Goal: Communication & Community: Answer question/provide support

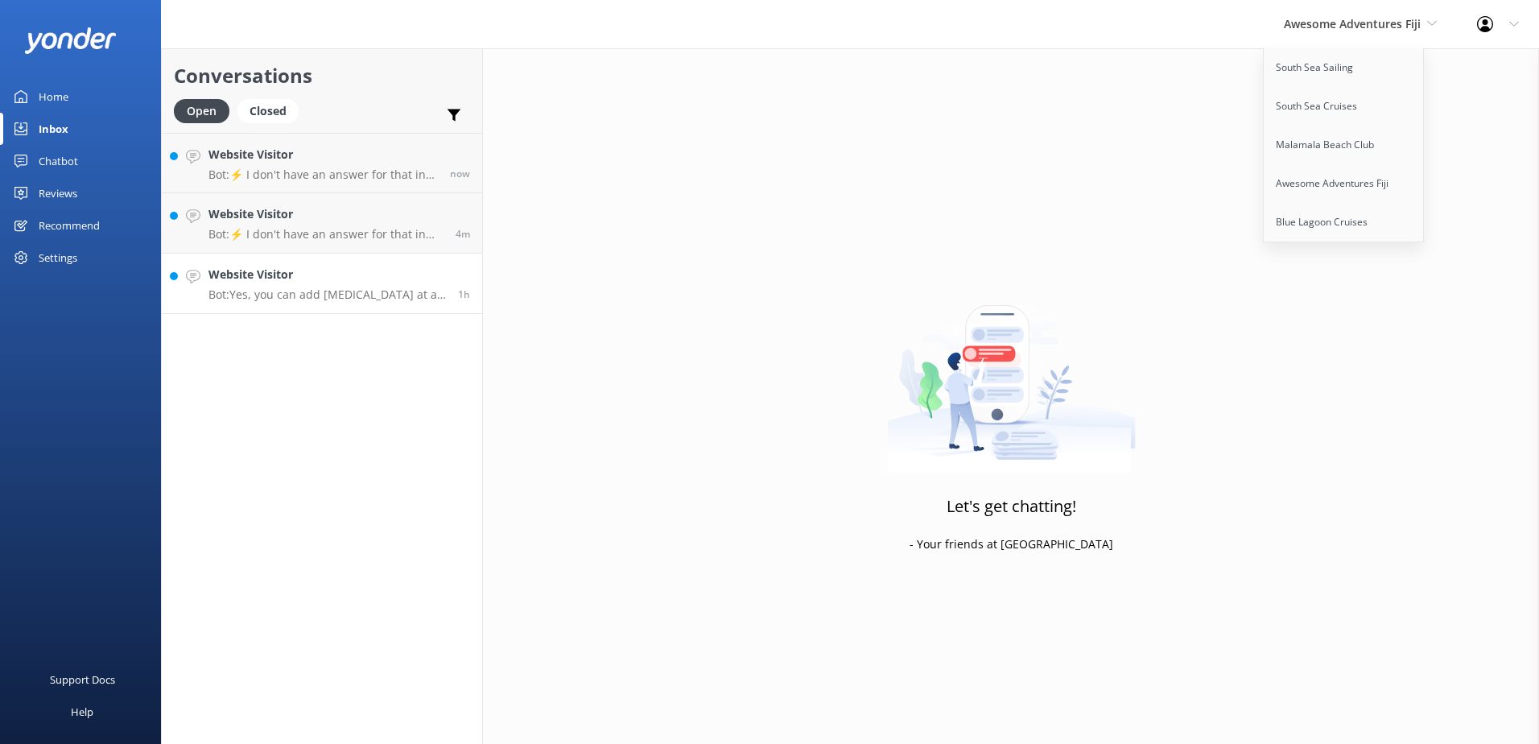
click at [360, 292] on p "Bot: Yes, you can add [MEDICAL_DATA] at an additional cost from certain resorts…" at bounding box center [327, 294] width 237 height 14
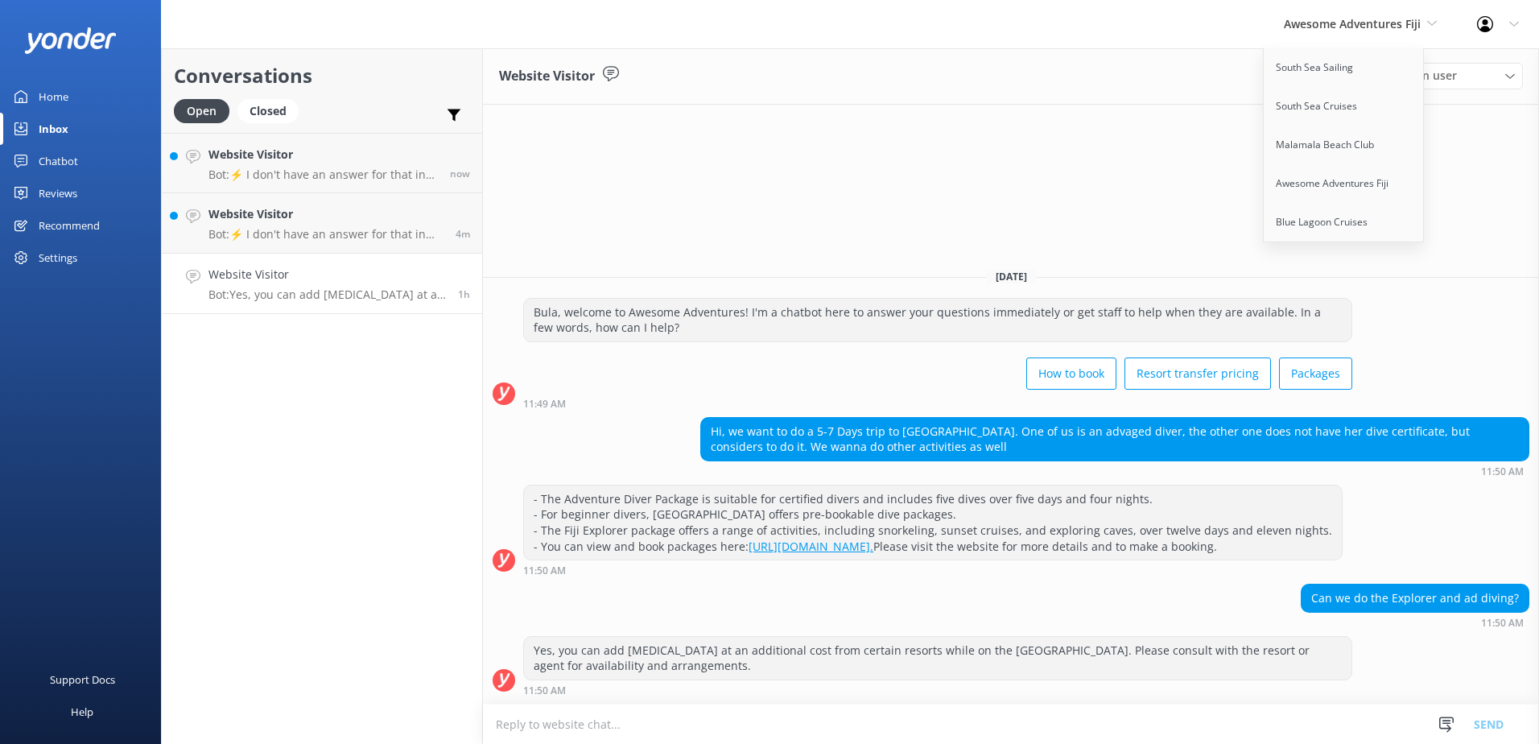
click at [1078, 465] on div "11:50 AM" at bounding box center [1114, 470] width 829 height 11
click at [795, 722] on textarea at bounding box center [1011, 723] width 1056 height 39
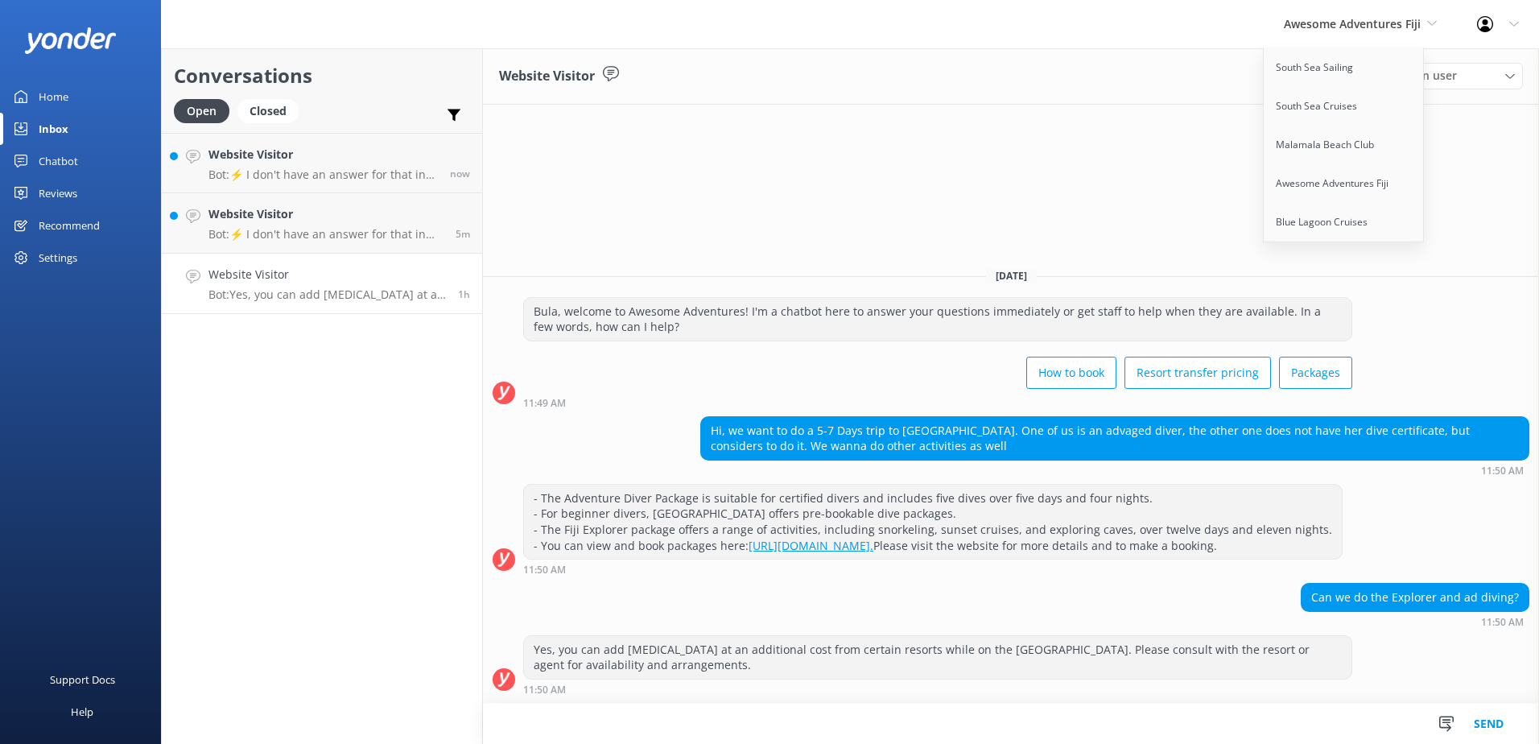
paste textarea "Should you require any further assistance, please contact & liaise directly wit…"
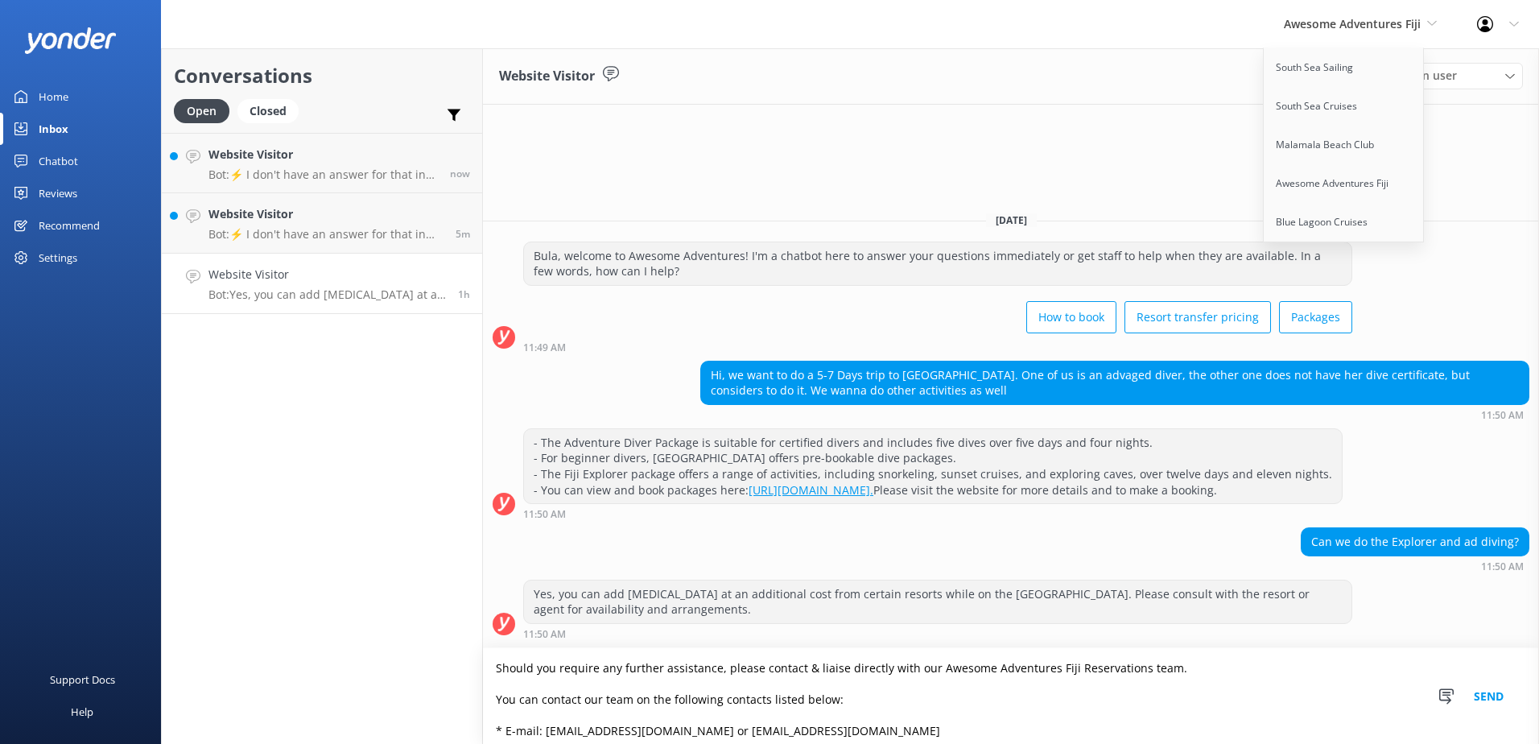
type textarea "Should you require any further assistance, please contact & liaise directly wit…"
click at [1472, 704] on button "Send" at bounding box center [1489, 696] width 60 height 96
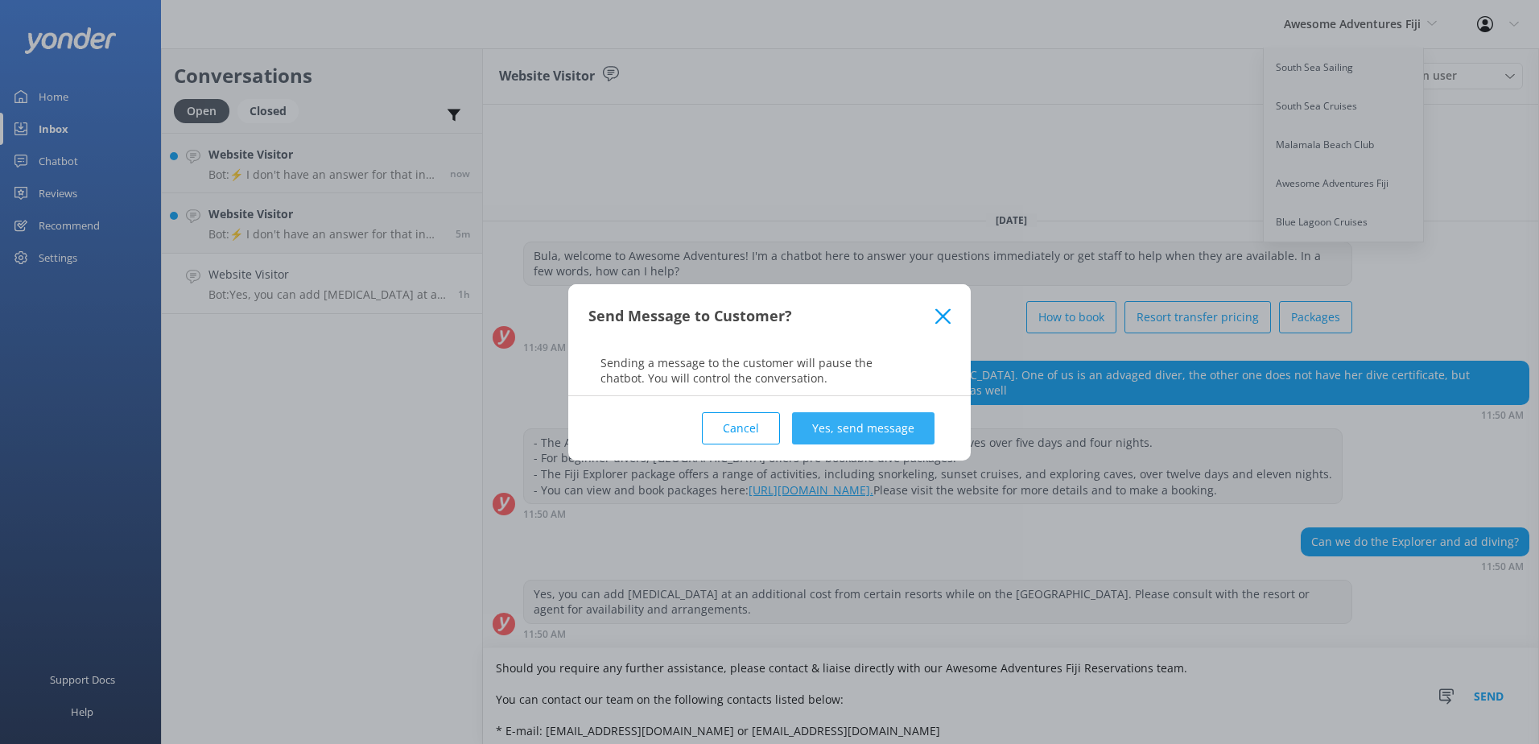
click at [857, 421] on button "Yes, send message" at bounding box center [863, 428] width 142 height 32
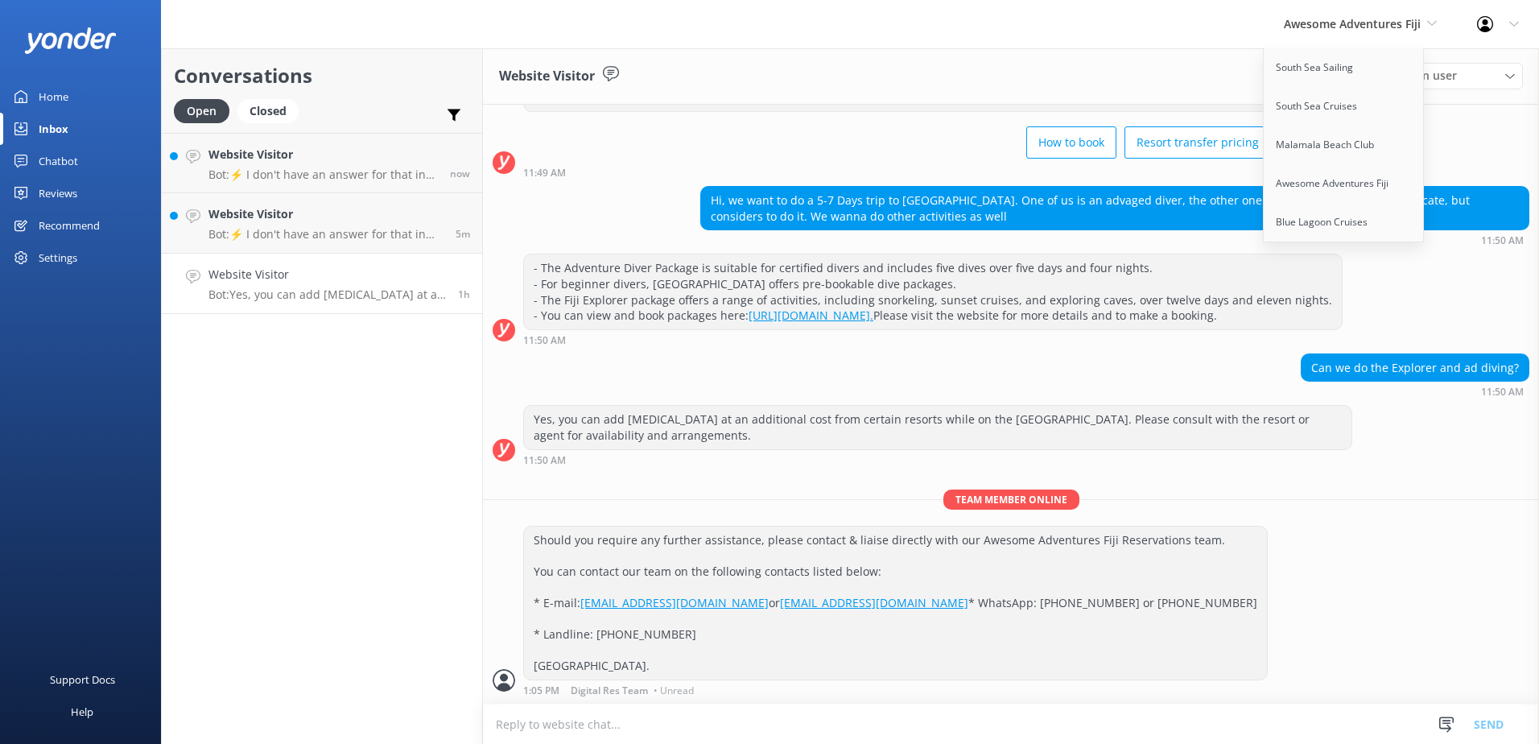
scroll to position [142, 0]
click at [1352, 26] on span "Awesome Adventures Fiji" at bounding box center [1352, 23] width 137 height 15
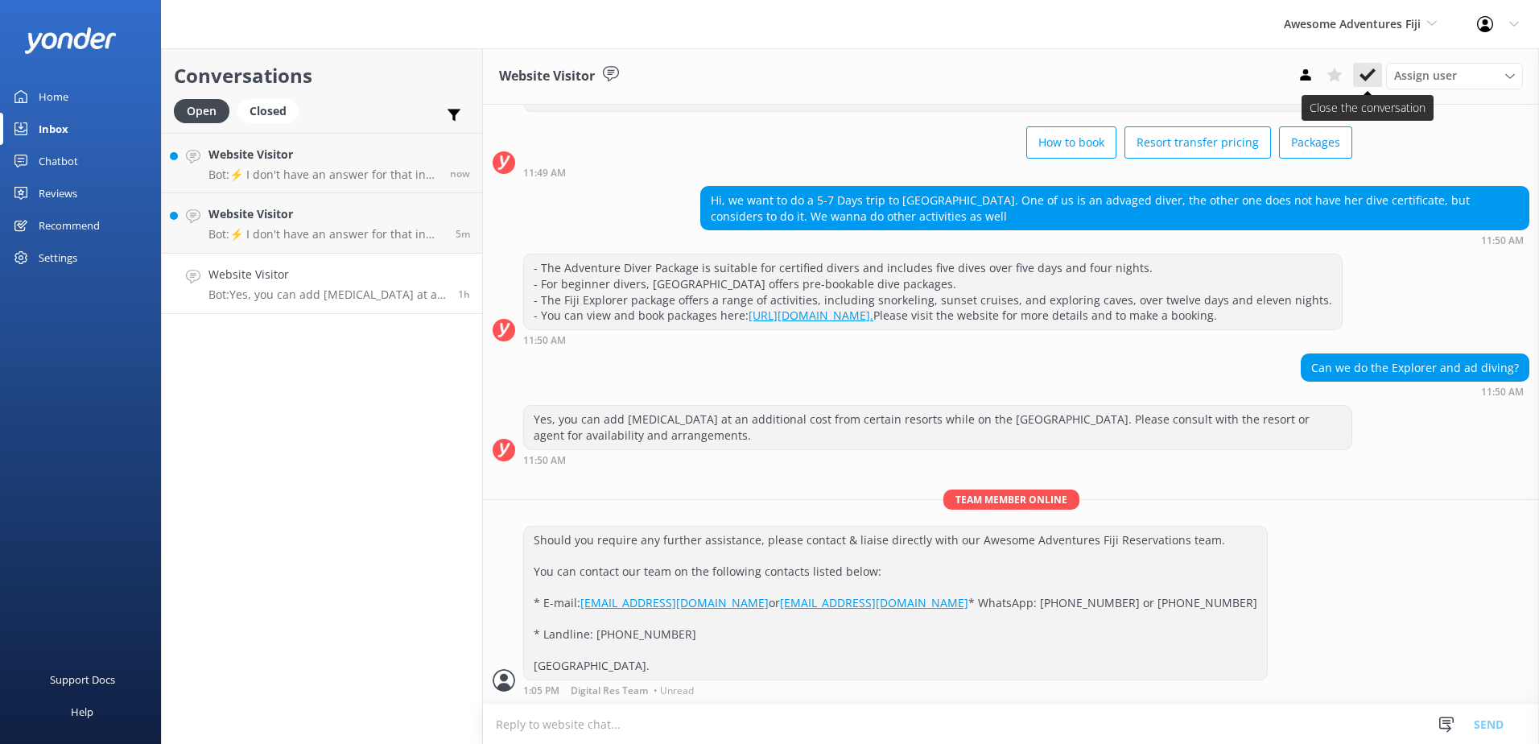
click at [1367, 65] on button at bounding box center [1367, 75] width 29 height 24
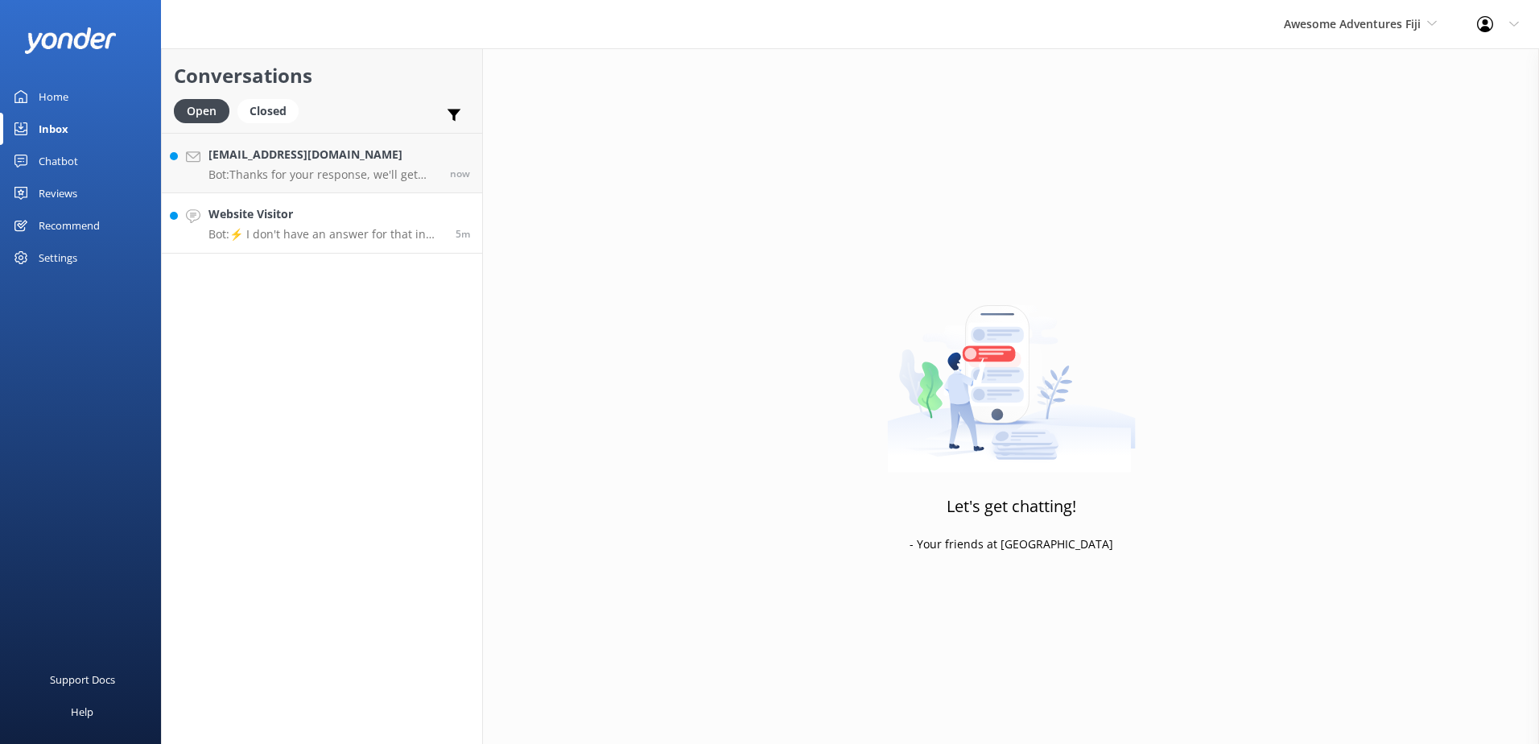
click at [356, 233] on p "Bot: ⚡ I don't have an answer for that in my knowledge base. Please try and rep…" at bounding box center [326, 234] width 235 height 14
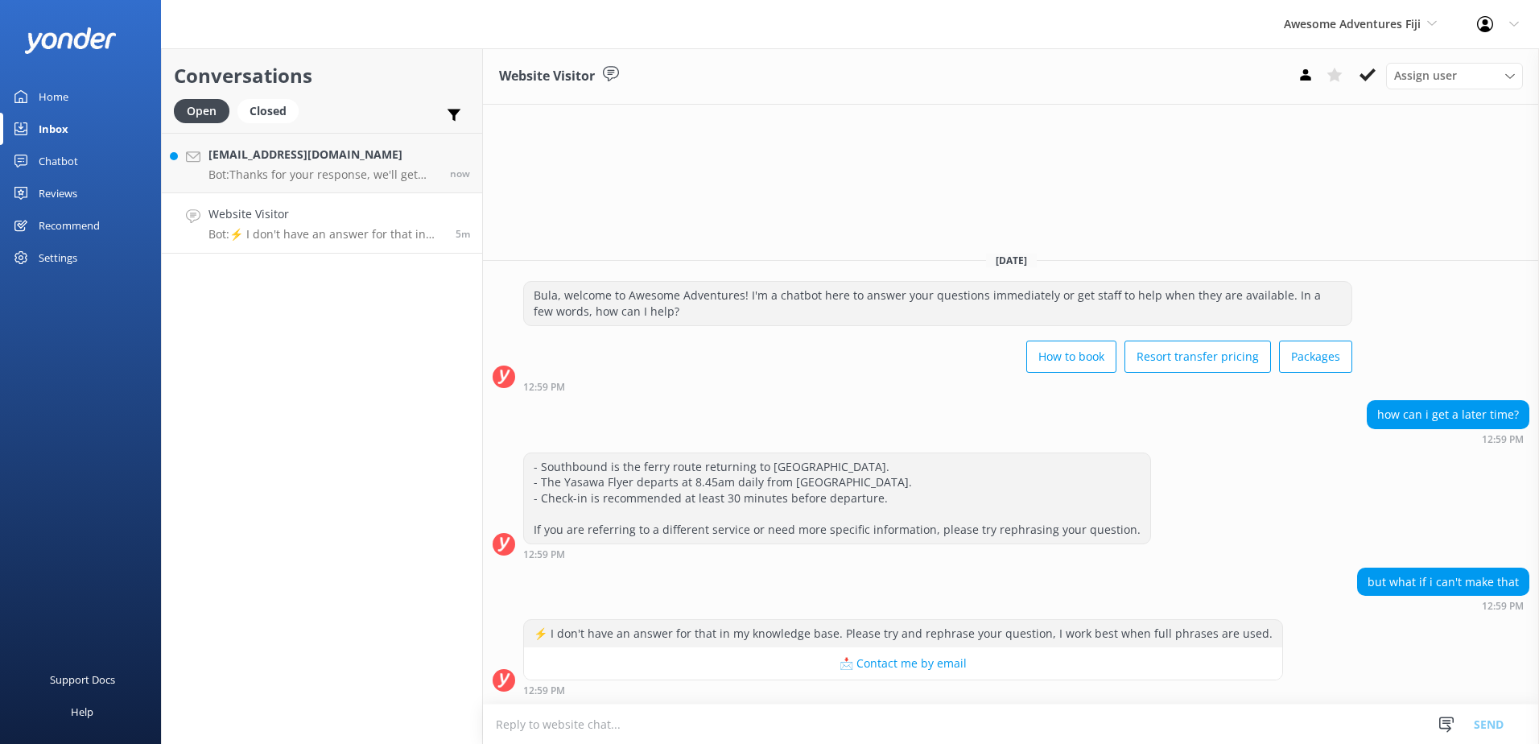
click at [743, 727] on textarea at bounding box center [1011, 723] width 1056 height 39
type textarea "p"
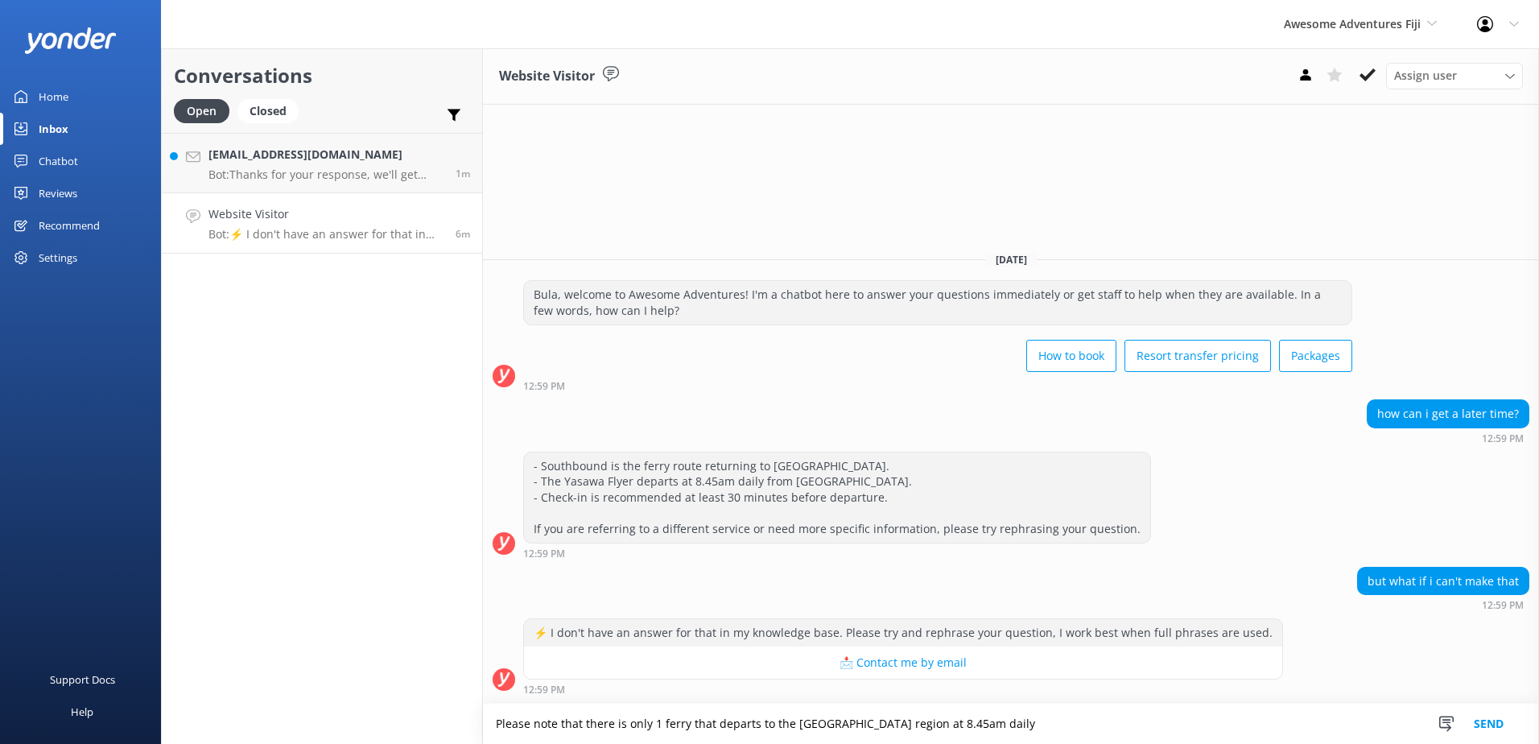
click at [988, 726] on textarea "Please note that there is only 1 ferry that departs to the Yasawa region at 8.4…" at bounding box center [1011, 724] width 1056 height 40
type textarea "Please note that there is only 1 ferry that departs to the Yasawa region at 8.4…"
click at [1486, 724] on button "Send" at bounding box center [1489, 724] width 60 height 40
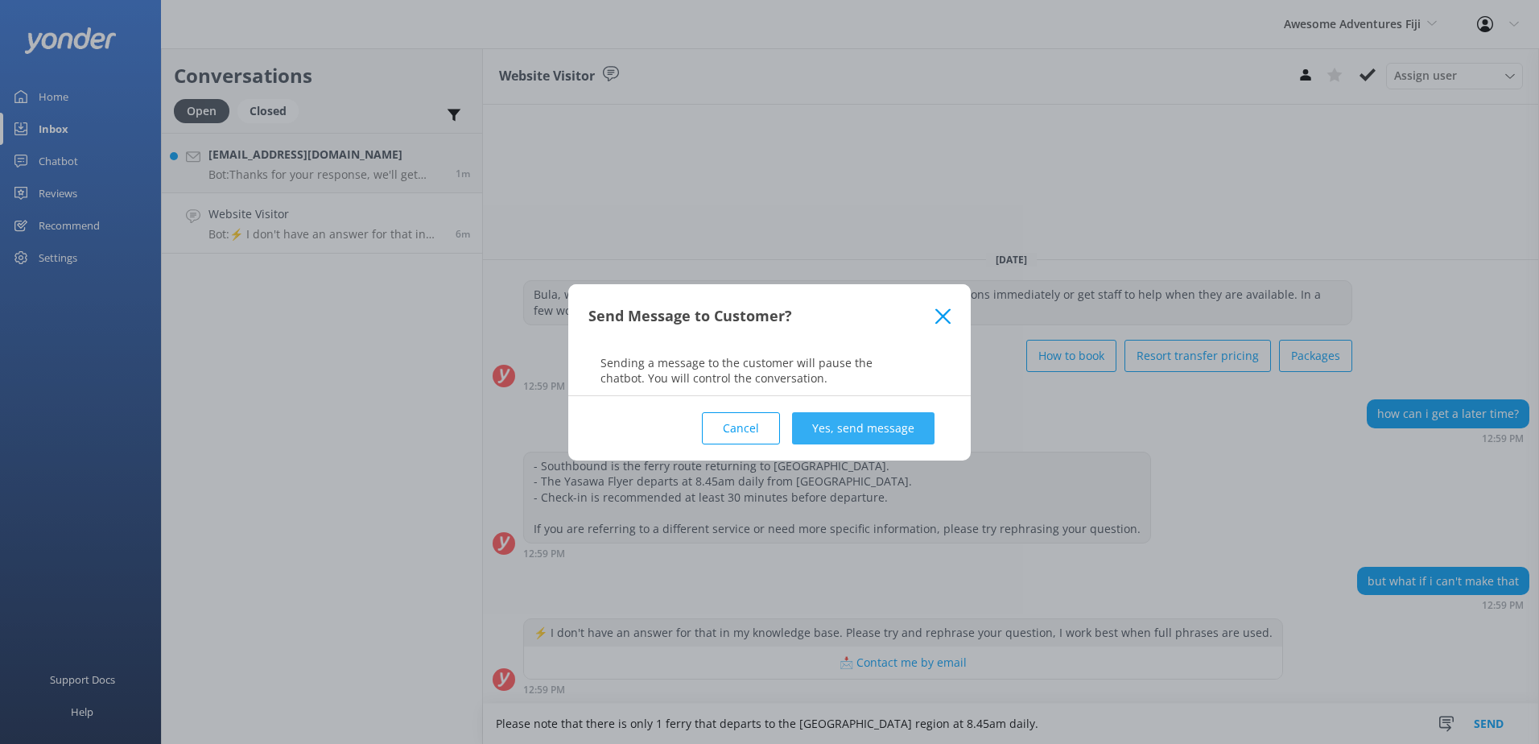
click at [872, 427] on button "Yes, send message" at bounding box center [863, 428] width 142 height 32
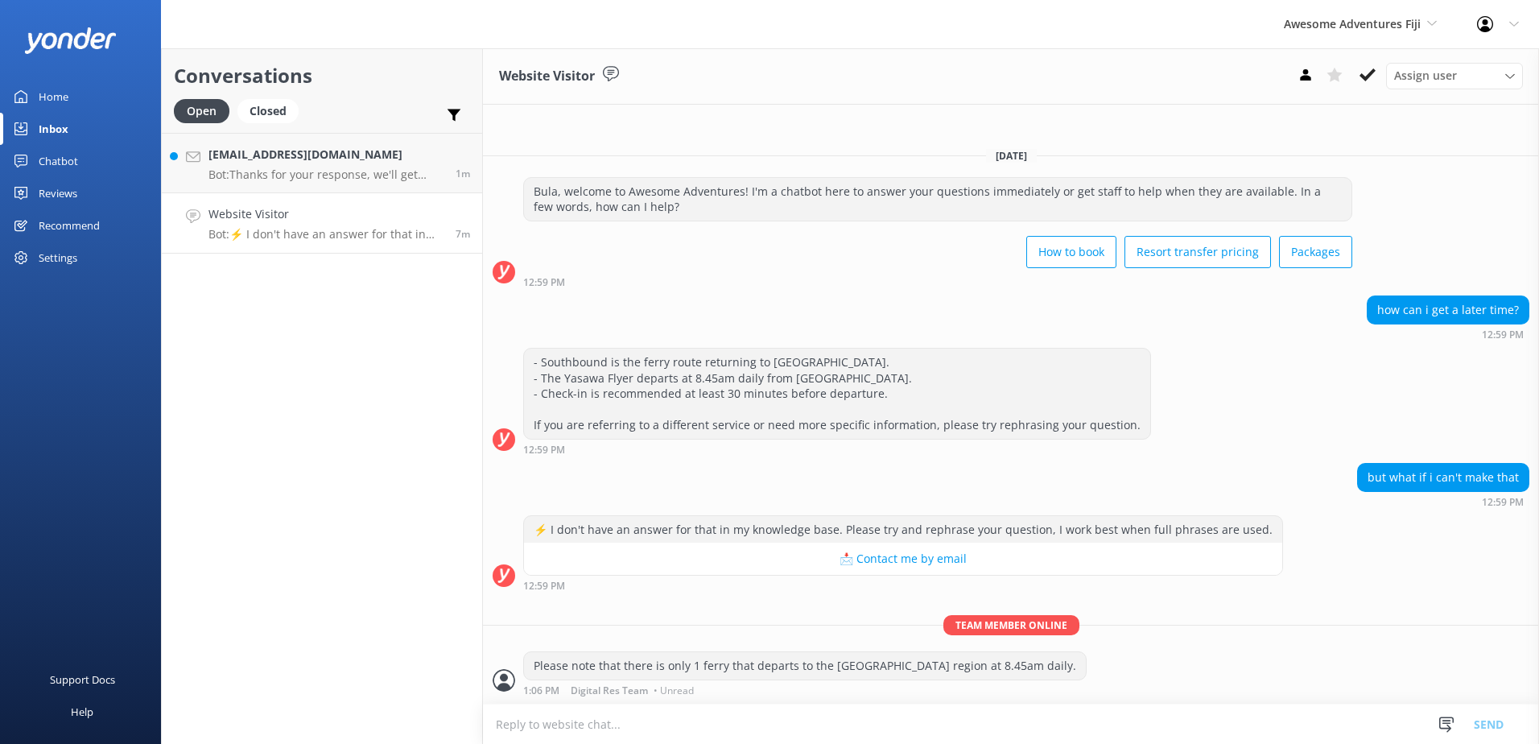
click at [573, 717] on textarea at bounding box center [1011, 723] width 1056 height 39
type textarea "S"
type textarea "i"
click at [934, 721] on textarea "If you cannot make the time, then you will have to book for the next day" at bounding box center [1011, 724] width 1056 height 40
type textarea "If you cannot make the time, then you will have to book for the next day."
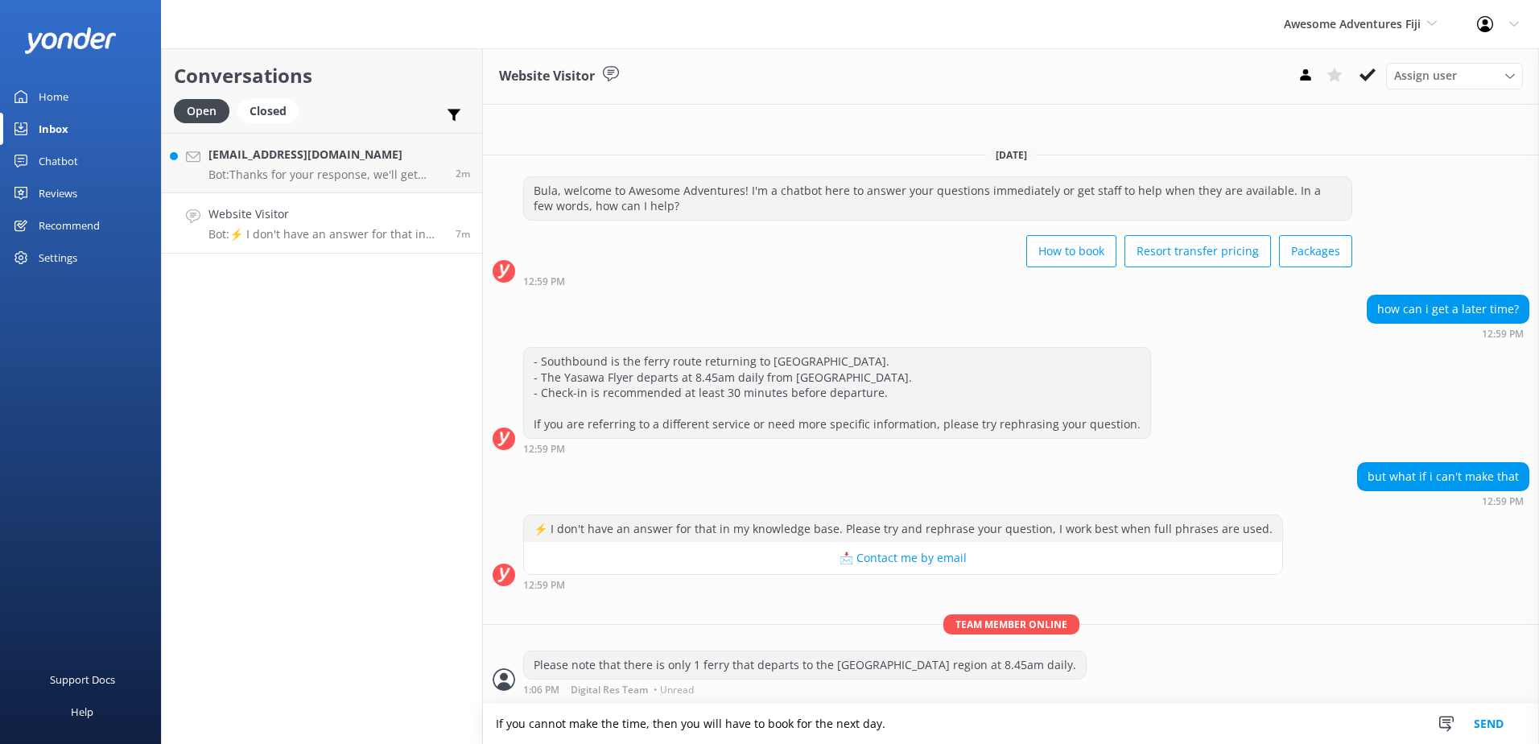
click at [1491, 714] on button "Send" at bounding box center [1489, 724] width 60 height 40
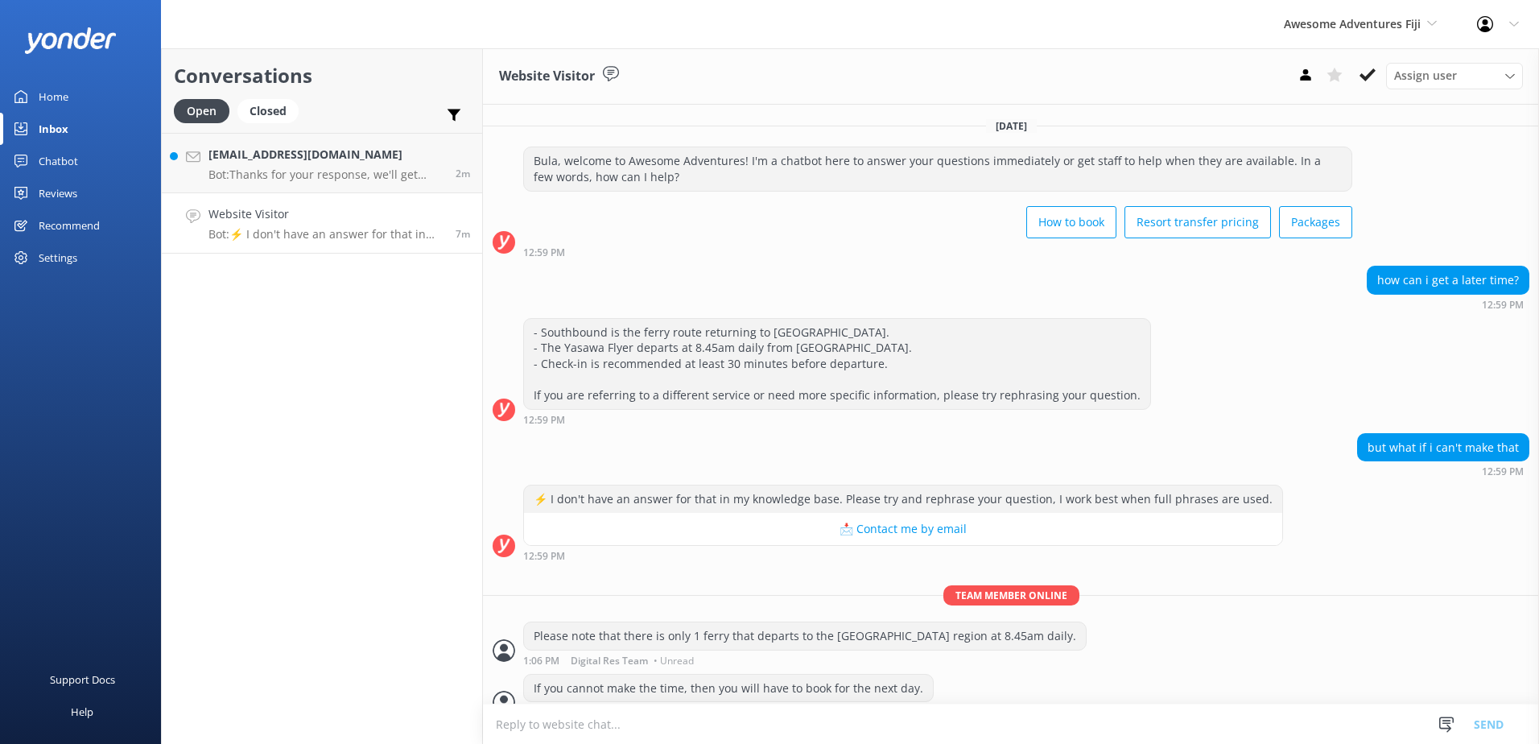
scroll to position [22, 0]
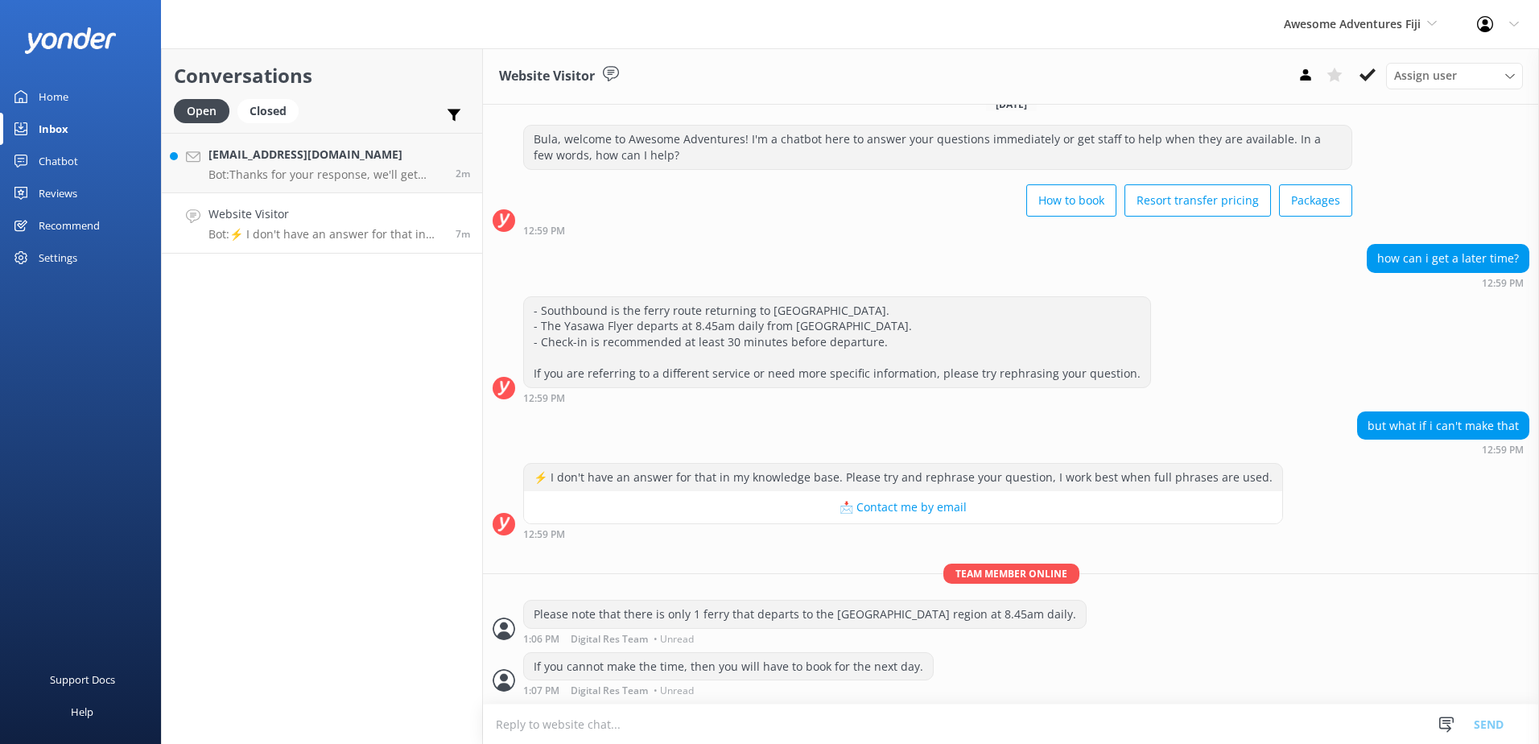
click at [1367, 92] on div "Website Visitor Assign user Sonya Alyssa Digital Res Team Ana Raqitawa Lavenia …" at bounding box center [1011, 76] width 1056 height 56
click at [1369, 81] on icon at bounding box center [1368, 75] width 16 height 16
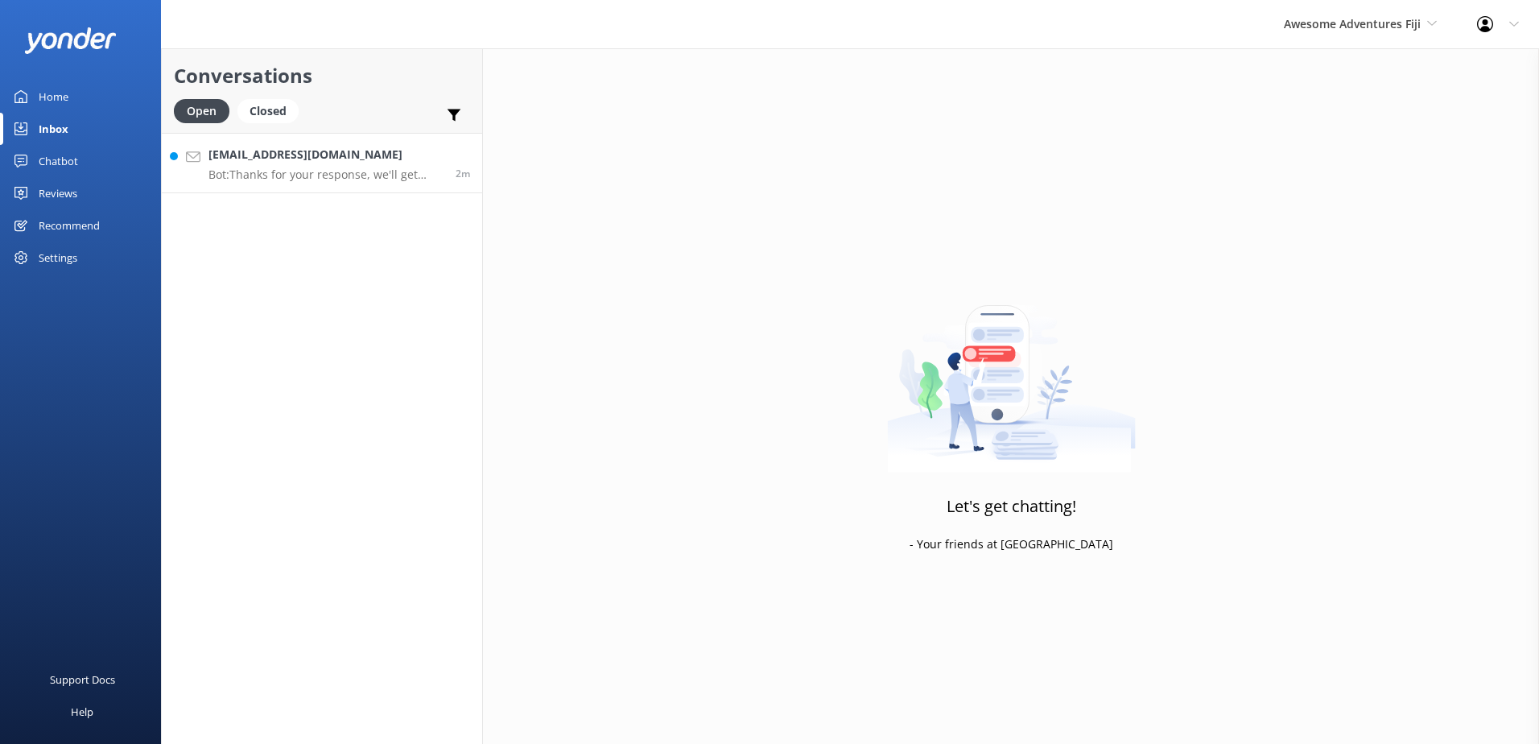
click at [370, 181] on p "Bot: Thanks for your response, we'll get back to you as soon as we can during o…" at bounding box center [326, 174] width 235 height 14
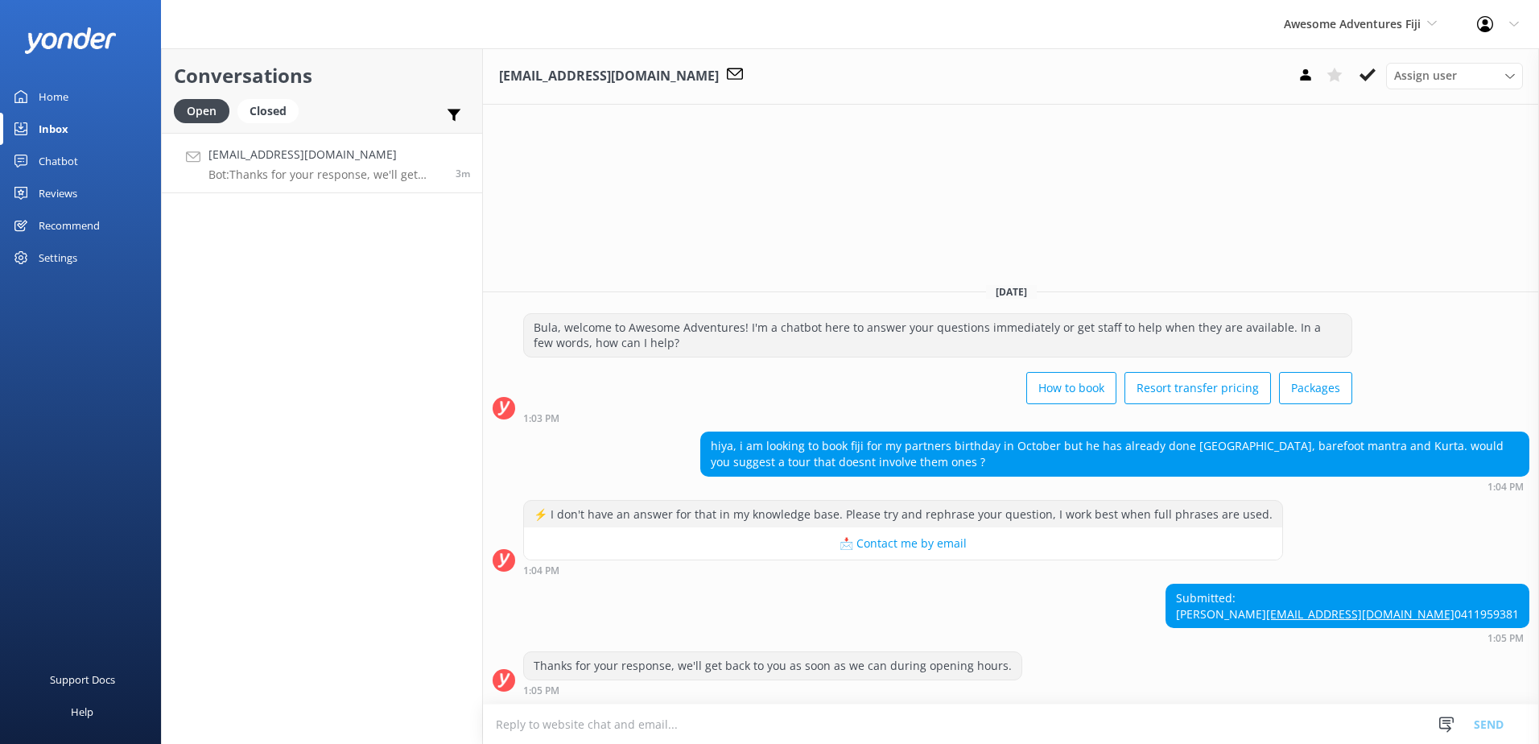
click at [672, 713] on textarea at bounding box center [1011, 723] width 1056 height 39
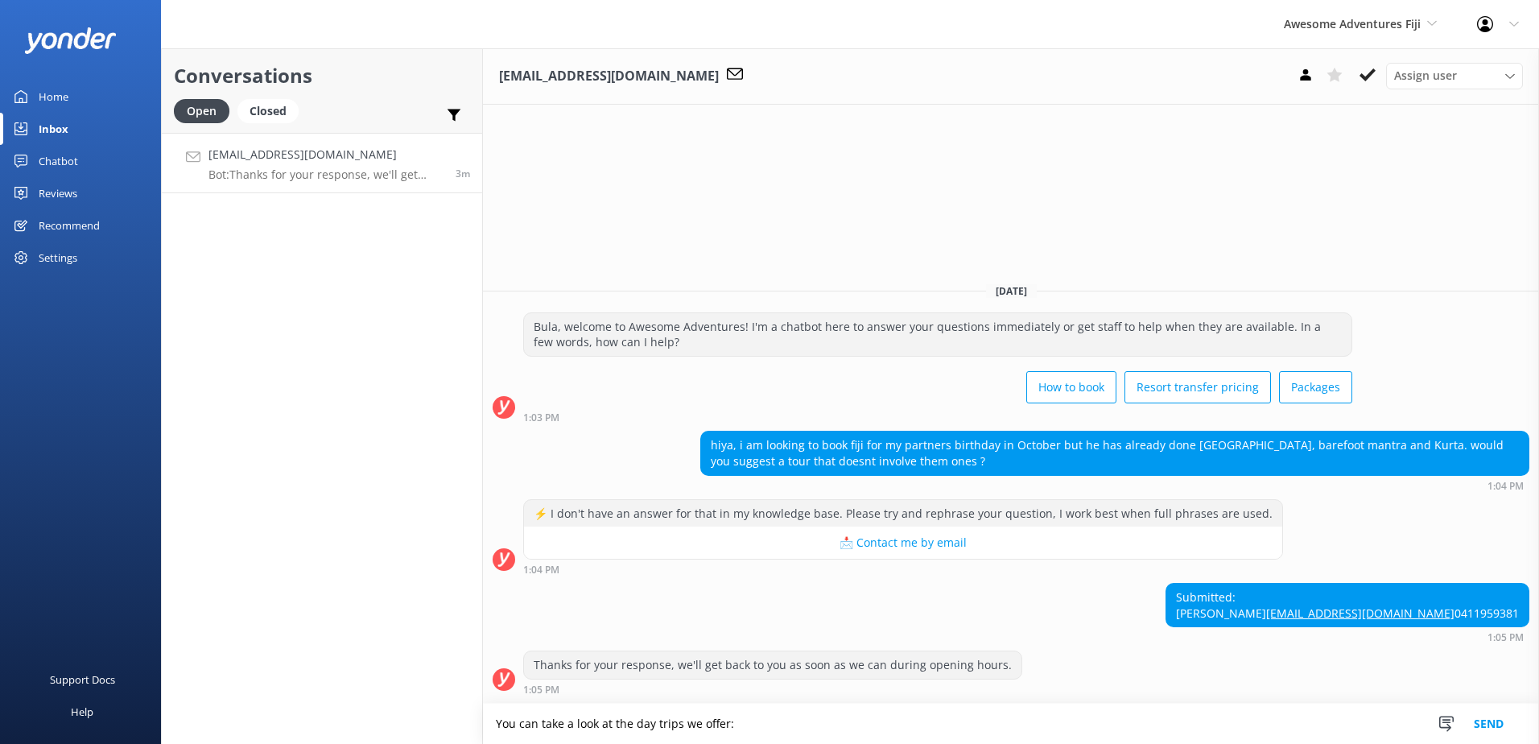
paste textarea "https://southseacruisesfiji.com/day-trips/"
type textarea "You can take a look at the day trips we offer: https://southseacruisesfiji.com/…"
click at [1491, 712] on button "Send" at bounding box center [1489, 724] width 60 height 40
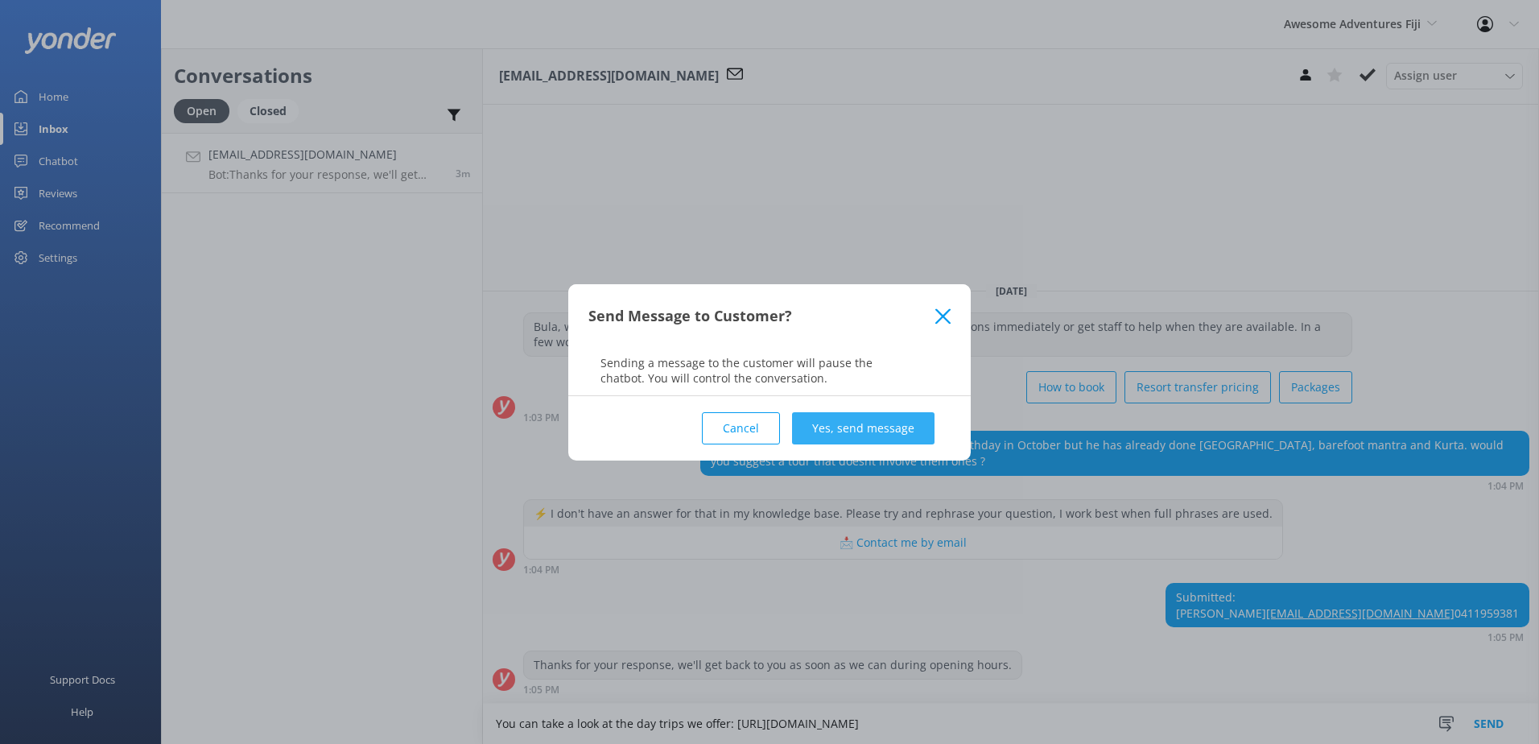
click at [871, 429] on button "Yes, send message" at bounding box center [863, 428] width 142 height 32
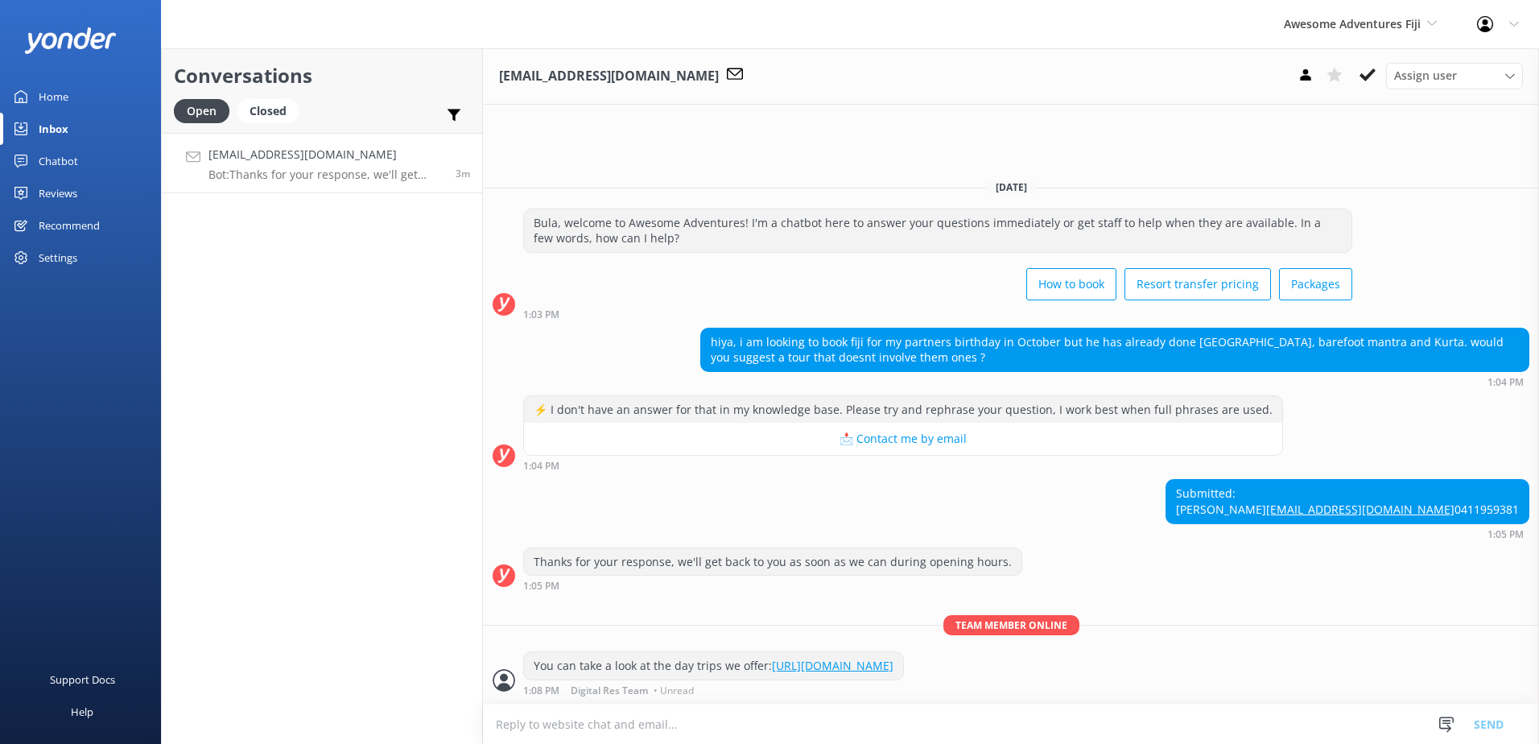
click at [725, 720] on textarea at bounding box center [1011, 723] width 1056 height 39
type textarea "o"
type textarea "Once you have decided, you can book online."
click at [1488, 713] on button "Send" at bounding box center [1489, 724] width 60 height 40
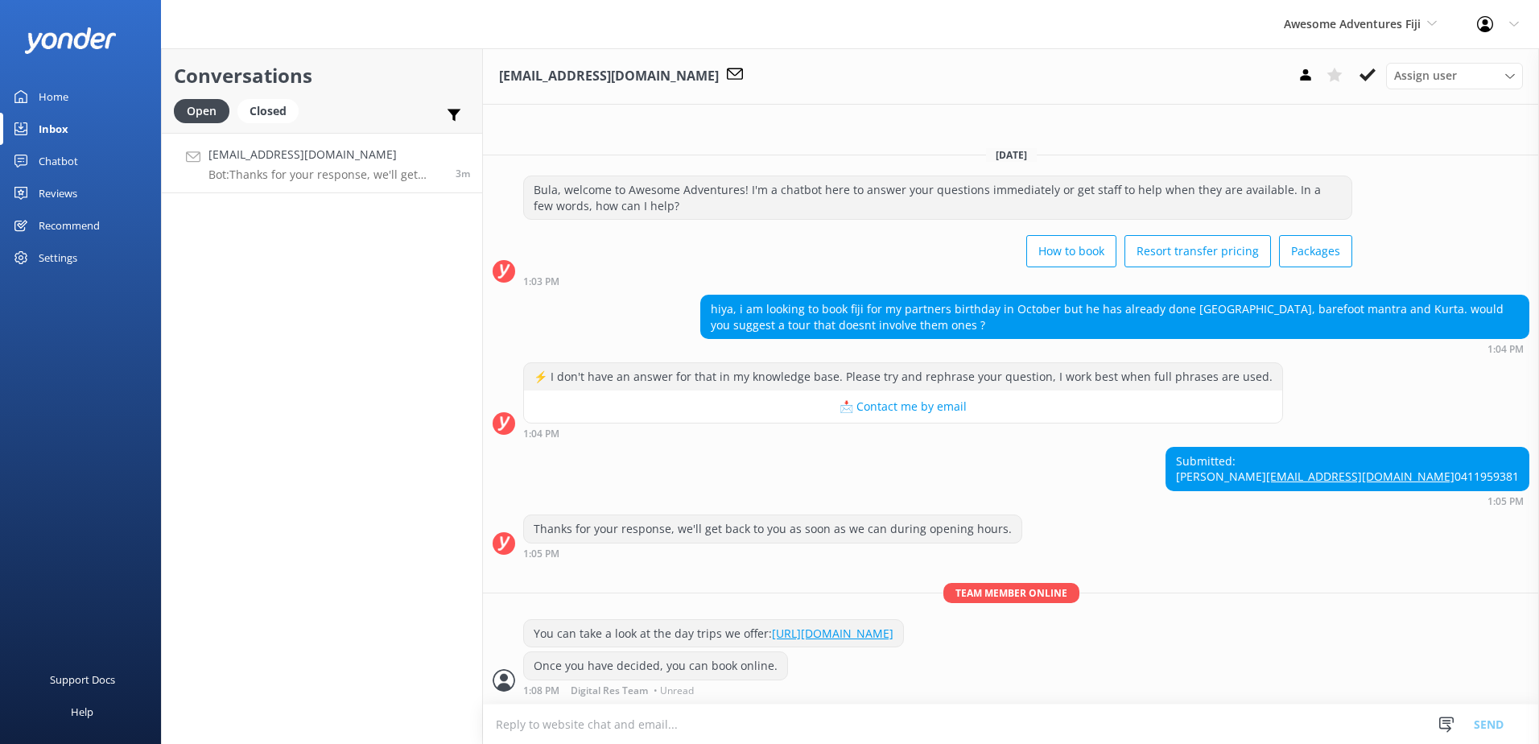
scroll to position [2, 0]
click at [1368, 69] on icon at bounding box center [1368, 75] width 16 height 16
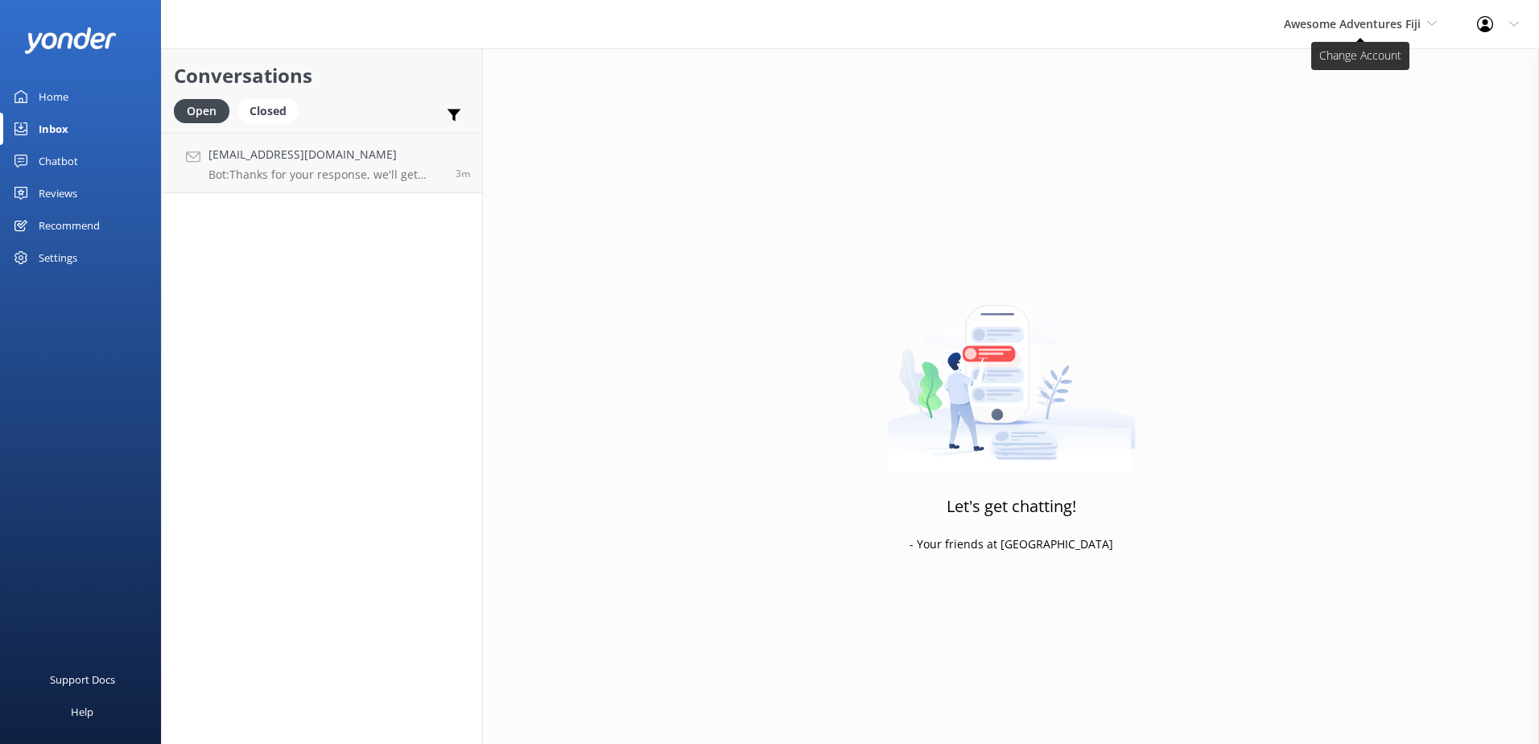
click at [1406, 16] on span "Awesome Adventures Fiji" at bounding box center [1352, 23] width 137 height 15
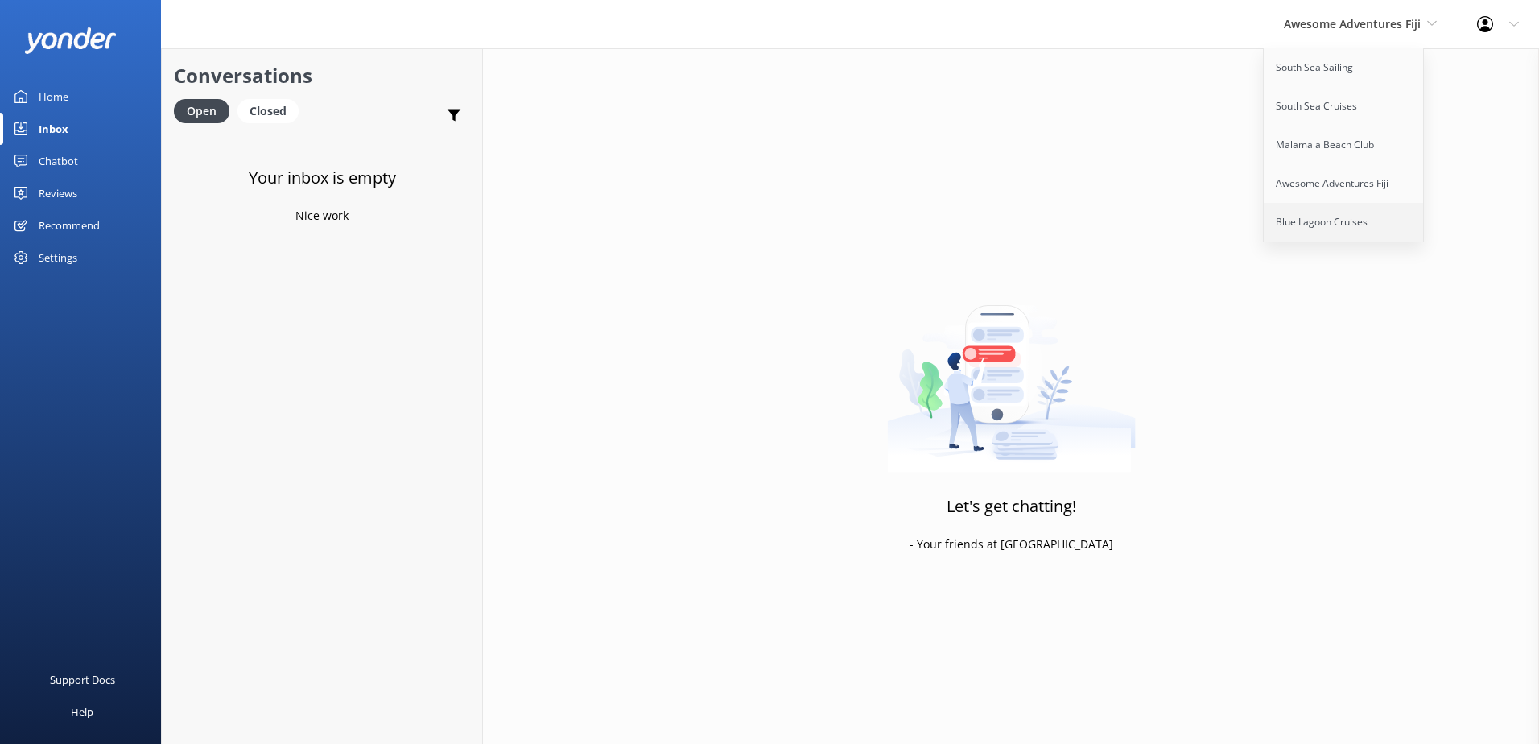
click at [1311, 214] on link "Blue Lagoon Cruises" at bounding box center [1344, 222] width 161 height 39
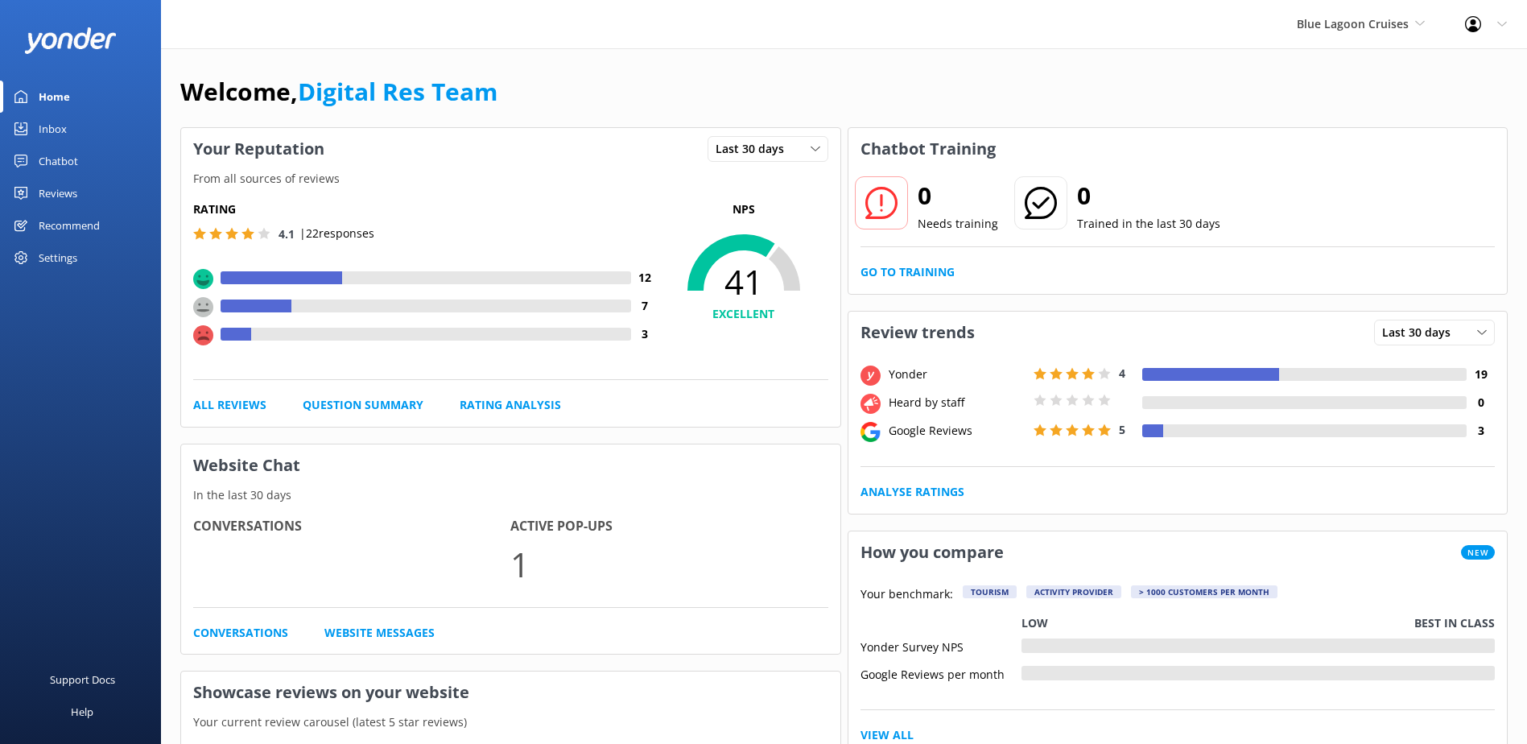
click at [55, 130] on div "Inbox" at bounding box center [53, 129] width 28 height 32
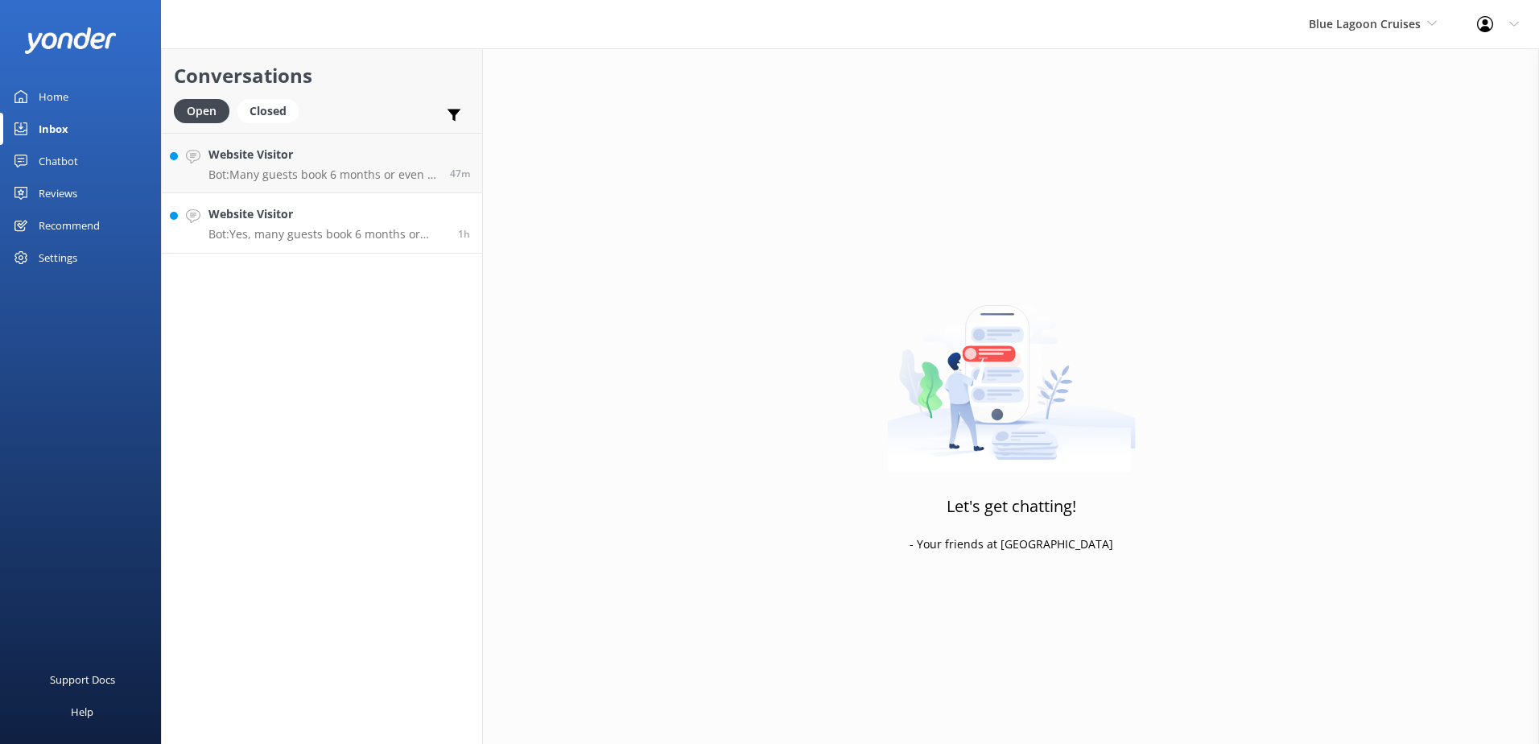
click at [304, 227] on p "Bot: Yes, many guests book 6 months or even a year in advance. The earlier you …" at bounding box center [327, 234] width 237 height 14
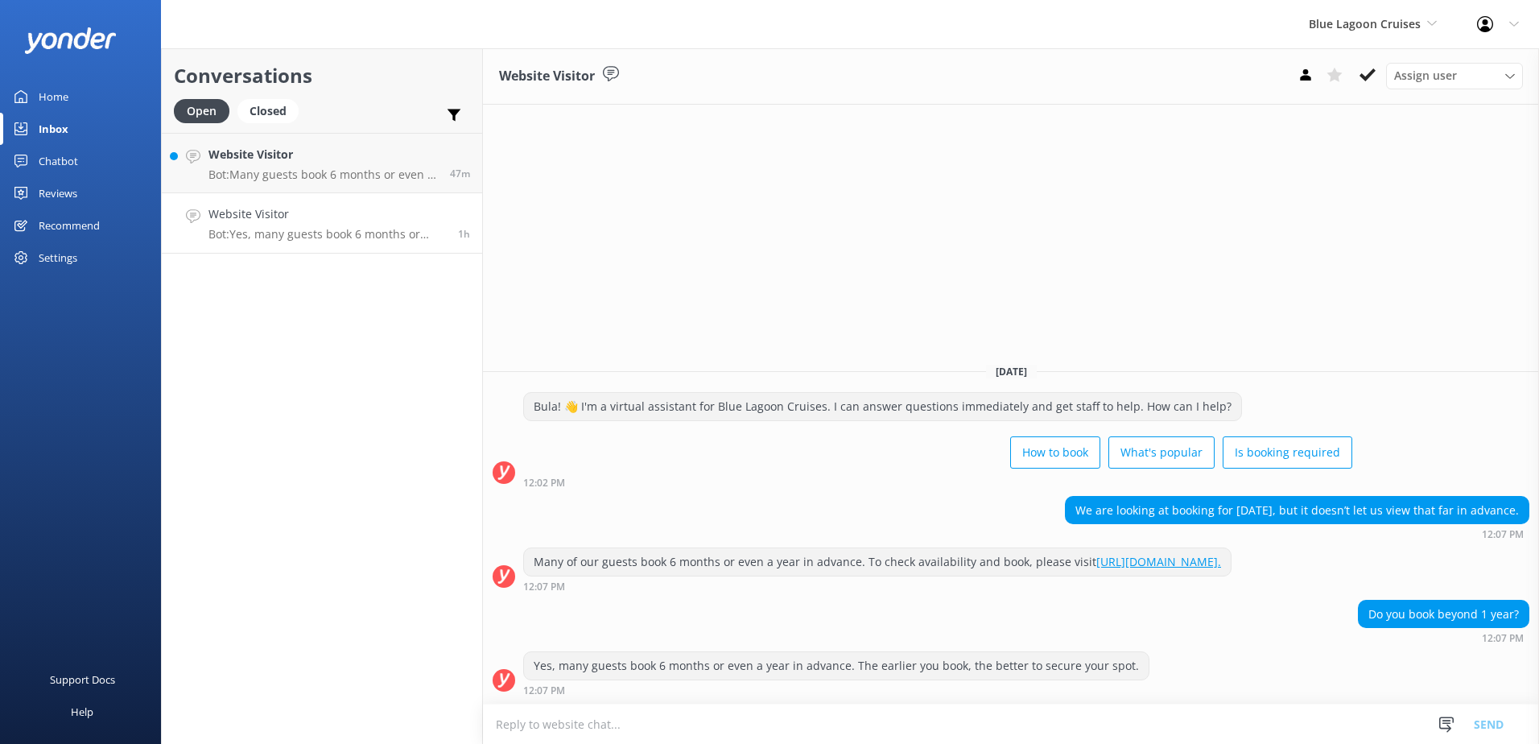
click at [701, 731] on textarea at bounding box center [1011, 723] width 1056 height 39
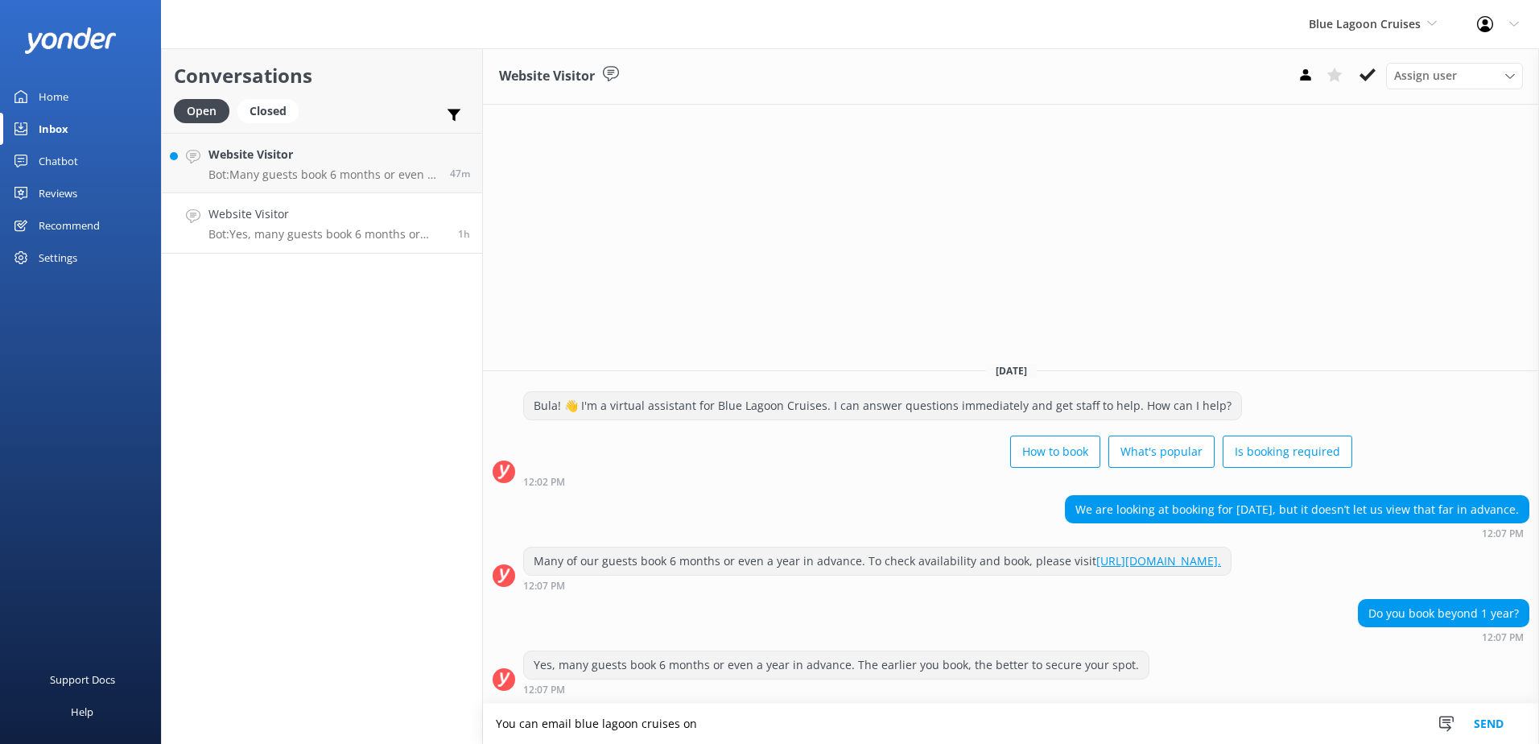
type textarea "You can email blue lagoon cruises on"
click at [752, 743] on textarea "You can email blue lagoon cruises on" at bounding box center [1011, 724] width 1056 height 40
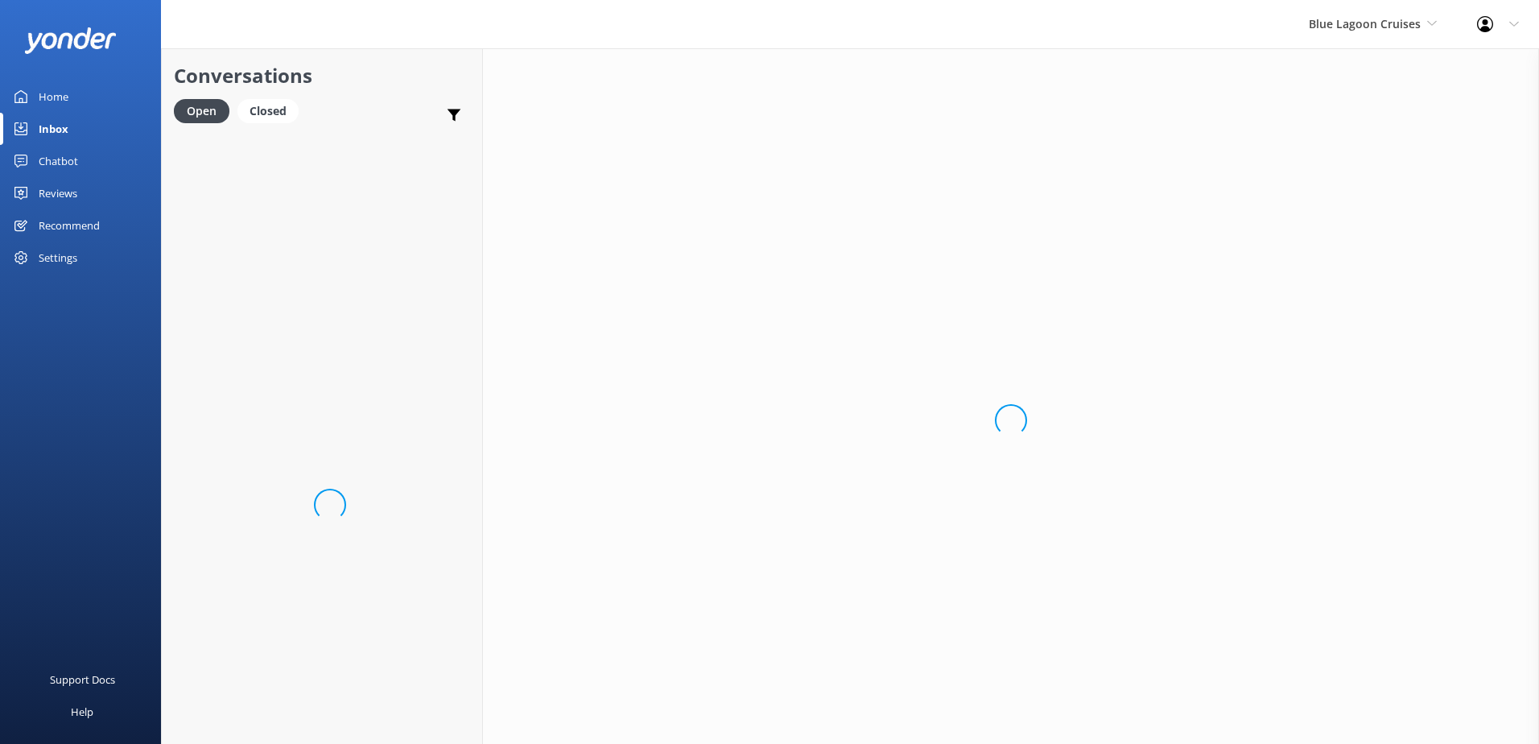
click at [671, 722] on div "Loading.." at bounding box center [1011, 420] width 1056 height 744
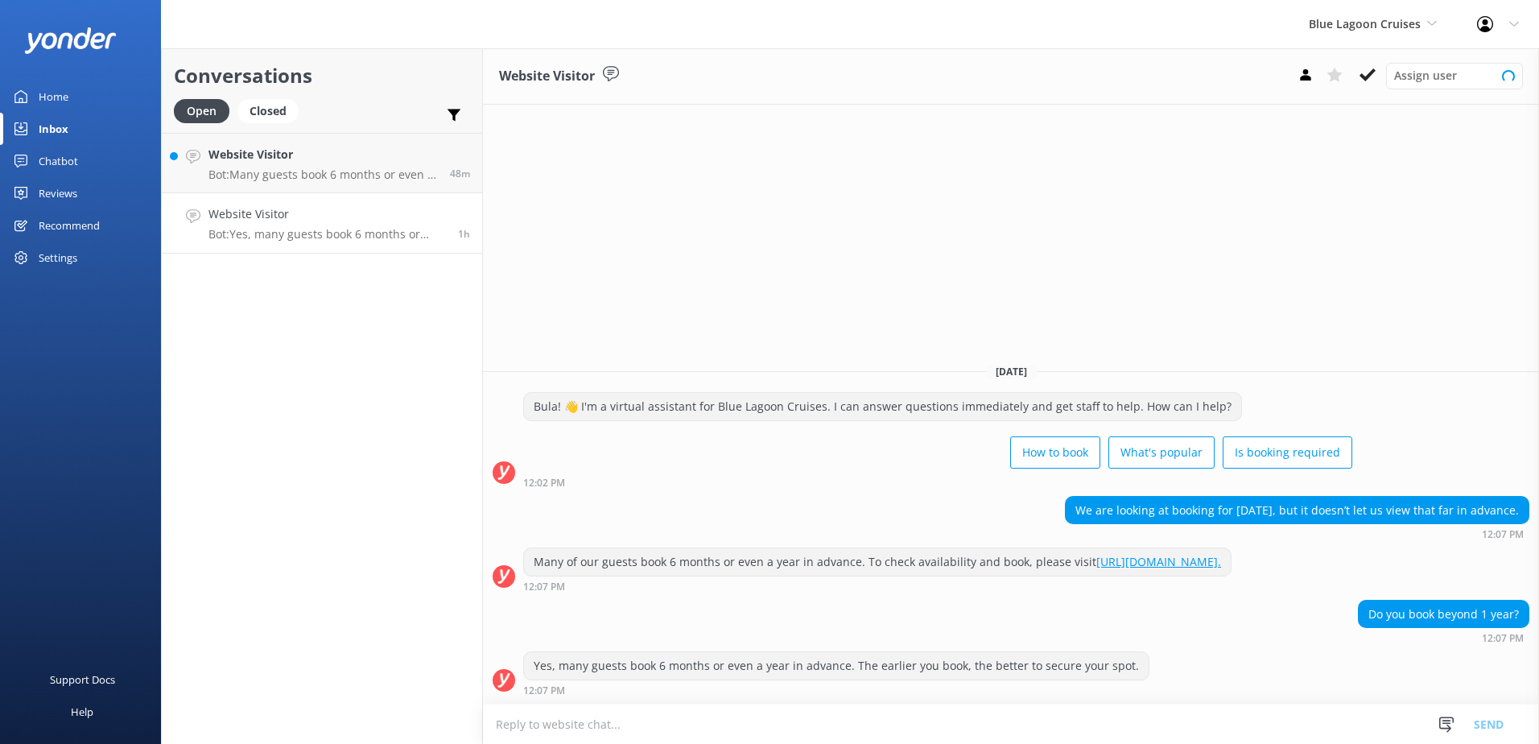
click at [671, 722] on textarea at bounding box center [1011, 723] width 1056 height 39
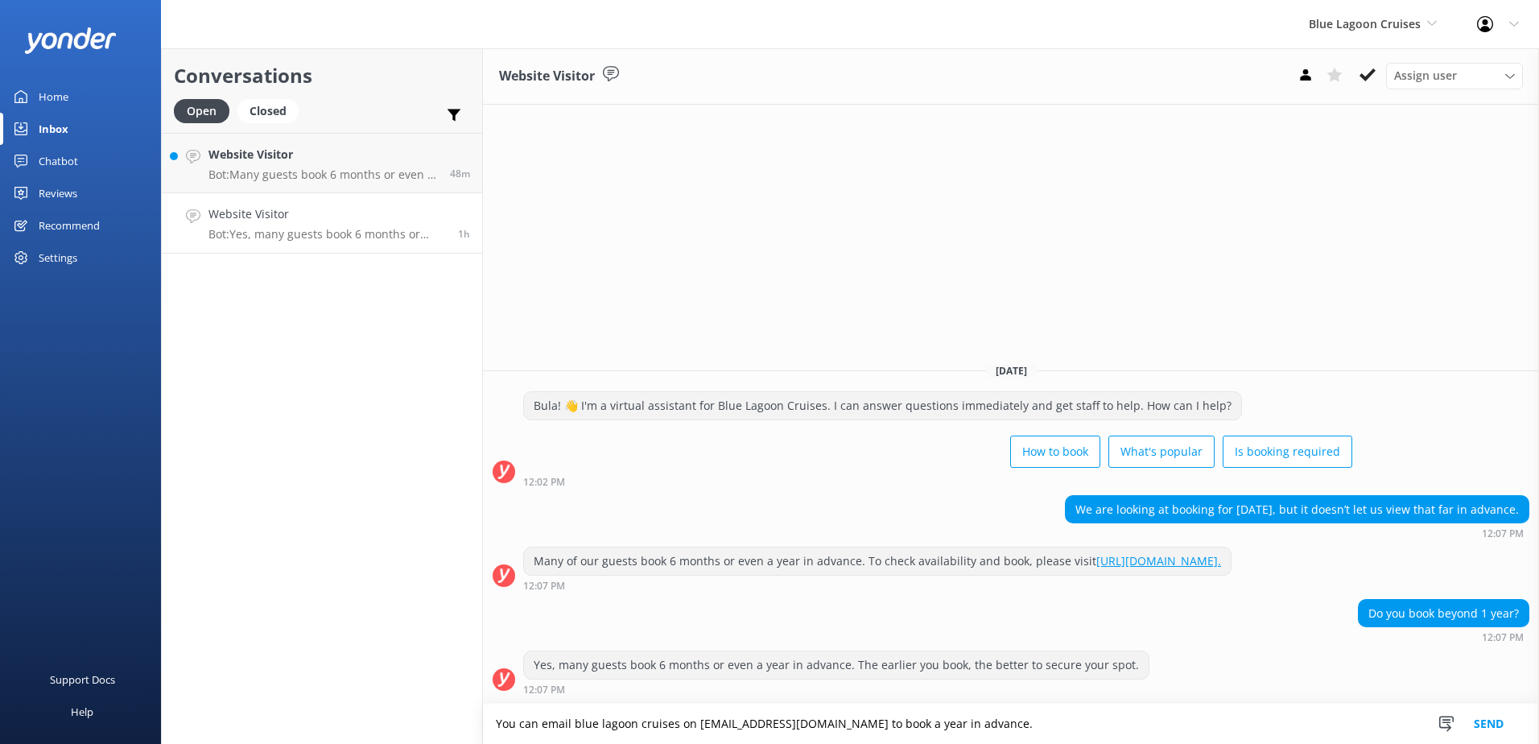
type textarea "You can email blue lagoon cruises on [EMAIL_ADDRESS][DOMAIN_NAME] to book a yea…"
click at [1479, 724] on button "Send" at bounding box center [1489, 724] width 60 height 40
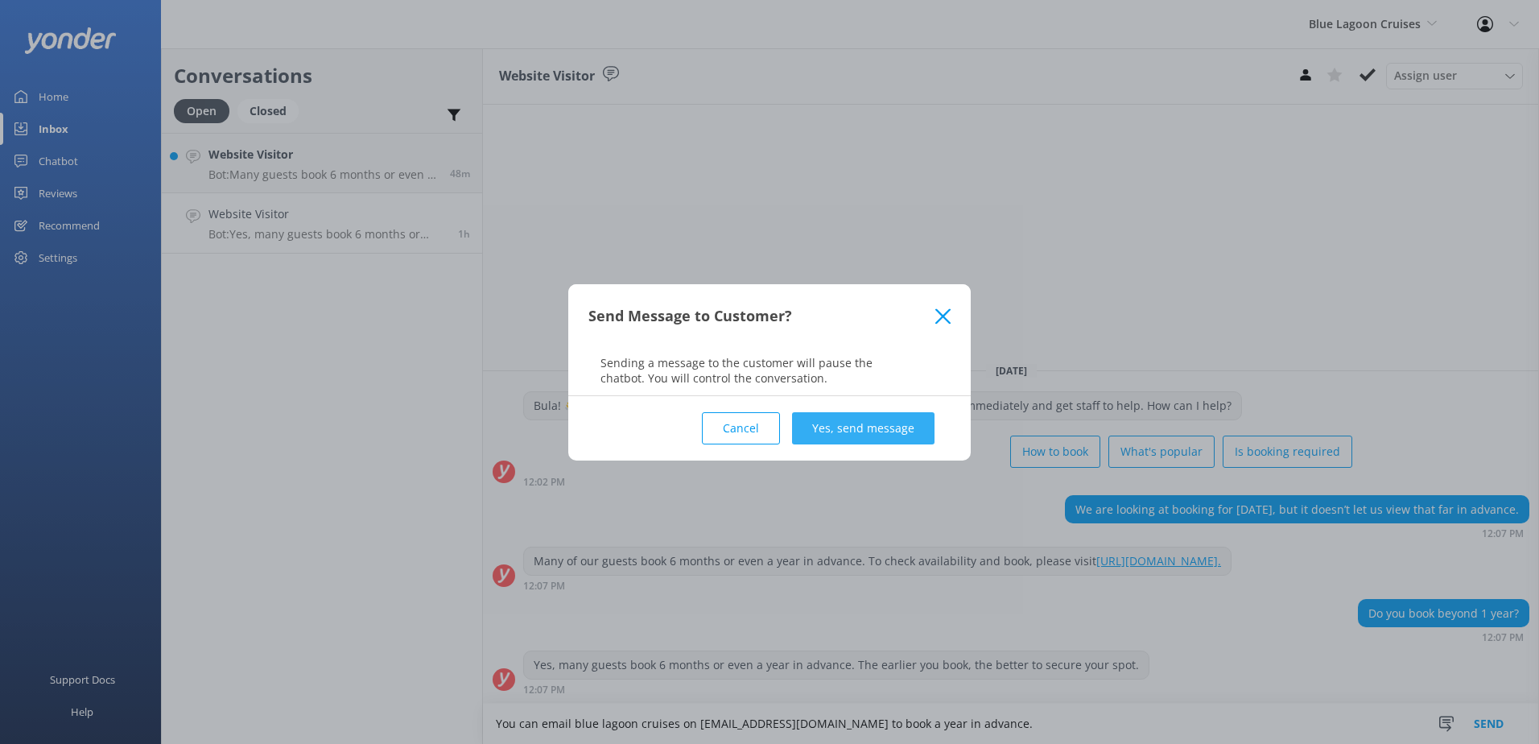
click at [887, 426] on button "Yes, send message" at bounding box center [863, 428] width 142 height 32
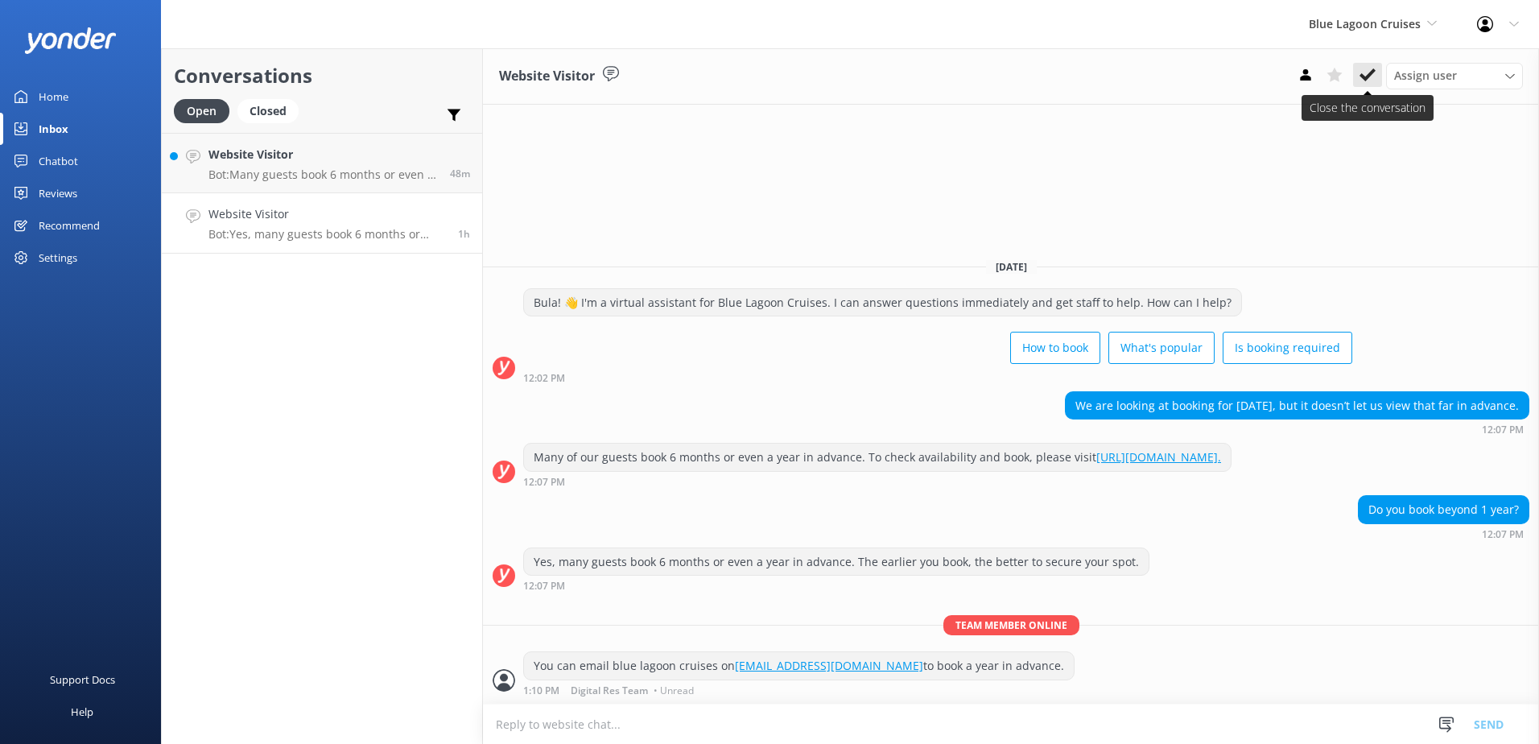
click at [1365, 75] on icon at bounding box center [1368, 75] width 16 height 16
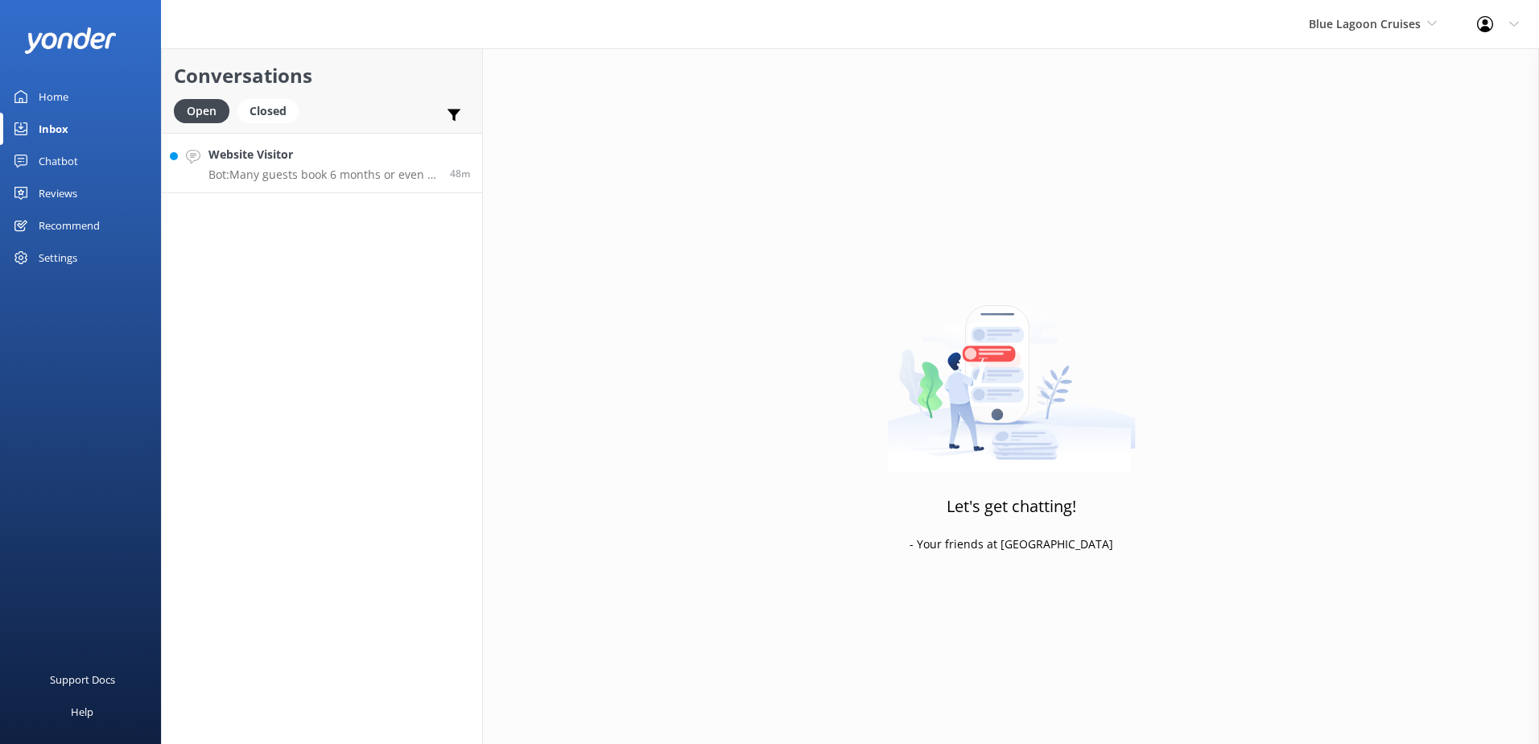
click at [332, 183] on link "Website Visitor Bot: Many guests book 6 months or even a year in advance. To ch…" at bounding box center [322, 163] width 320 height 60
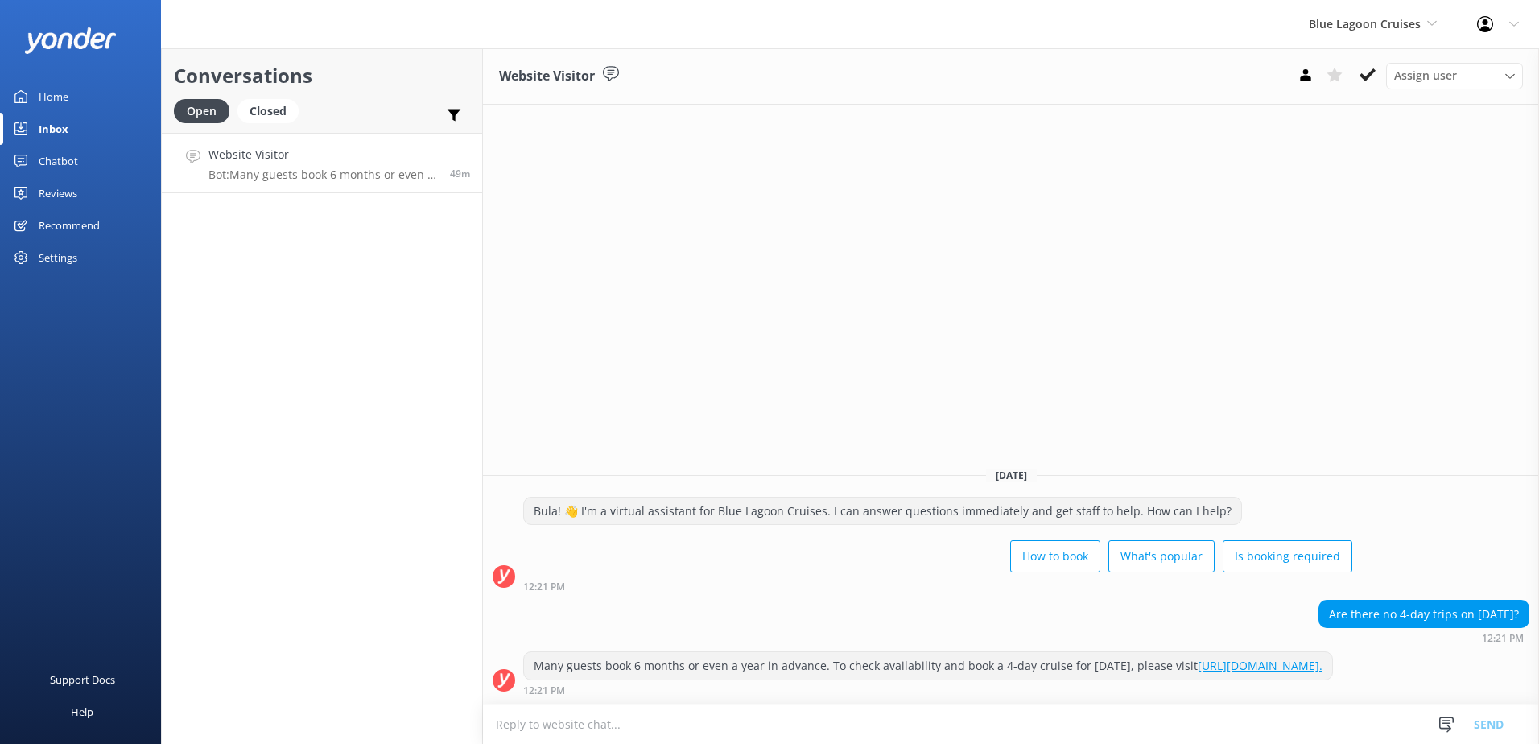
click at [774, 712] on textarea at bounding box center [1011, 723] width 1056 height 39
click at [1107, 719] on textarea "Please note that Blue lagoon cruise ship will be on annual maintainence on the …" at bounding box center [1011, 724] width 1056 height 40
click at [1245, 728] on textarea "Please note that blue lagoon cruise ship will be on annual maintenance on the […" at bounding box center [1011, 724] width 1056 height 40
type textarea "Please note that blue lagoon cruise ship will be on annual maintenance on the […"
click at [1499, 722] on button "Send" at bounding box center [1489, 724] width 60 height 40
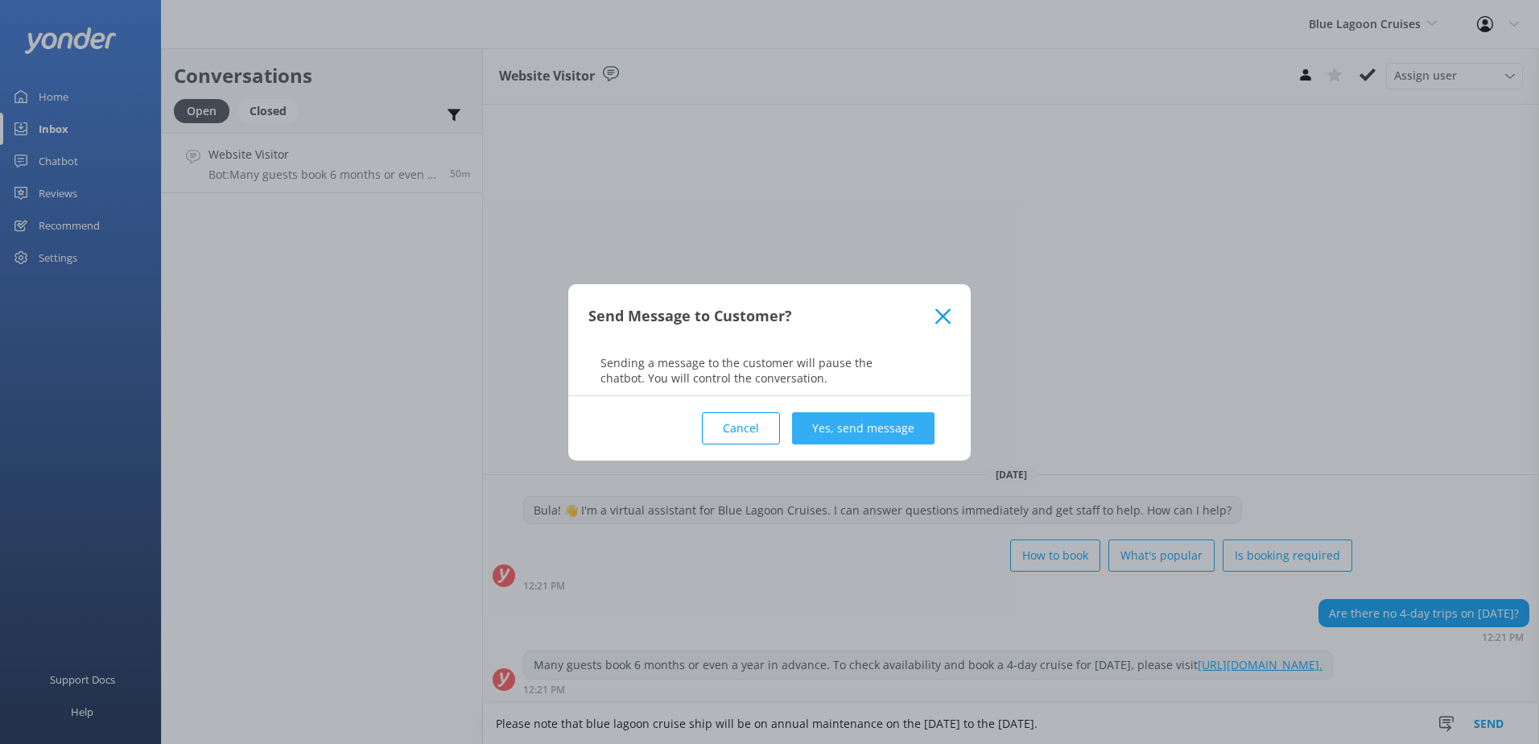
click at [913, 422] on button "Yes, send message" at bounding box center [863, 428] width 142 height 32
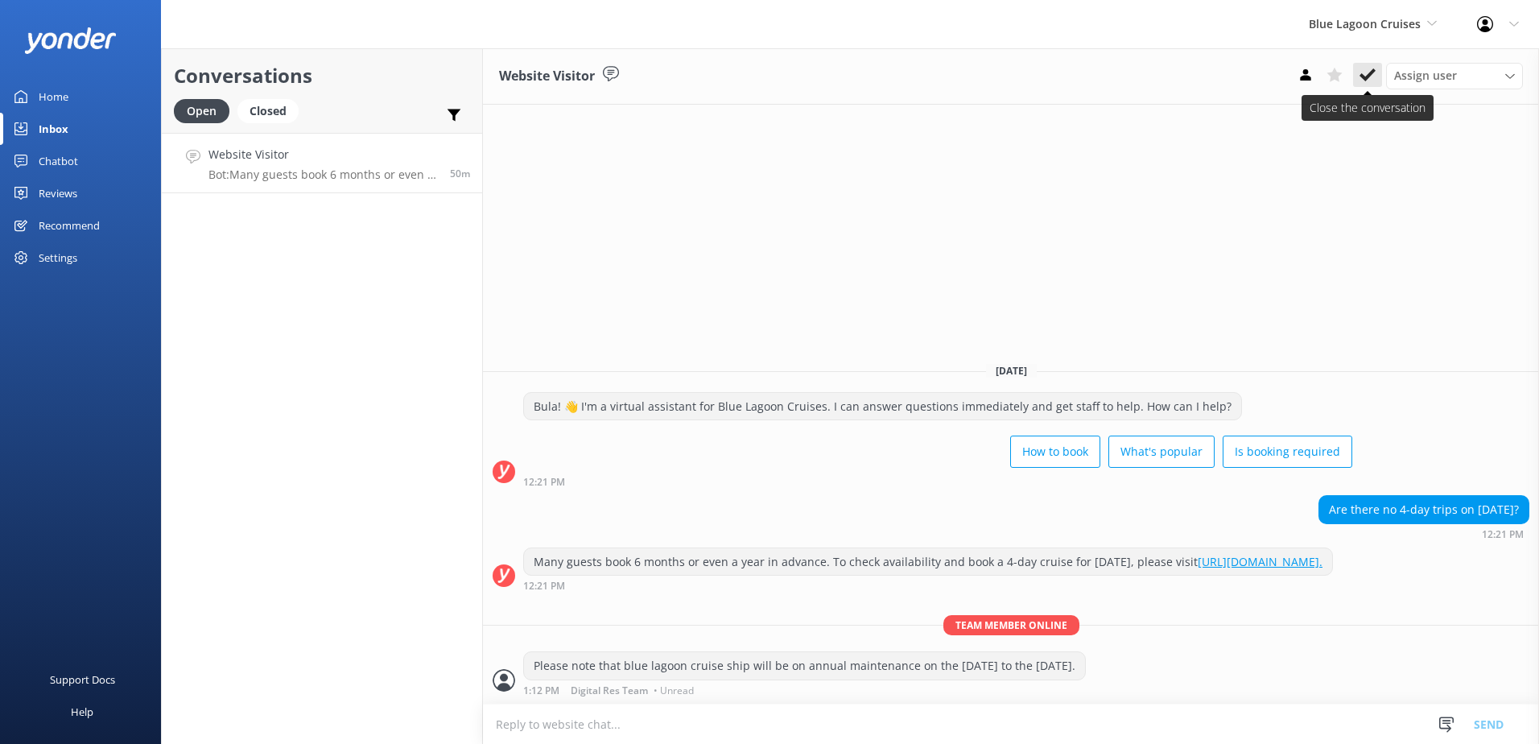
click at [1377, 72] on button at bounding box center [1367, 75] width 29 height 24
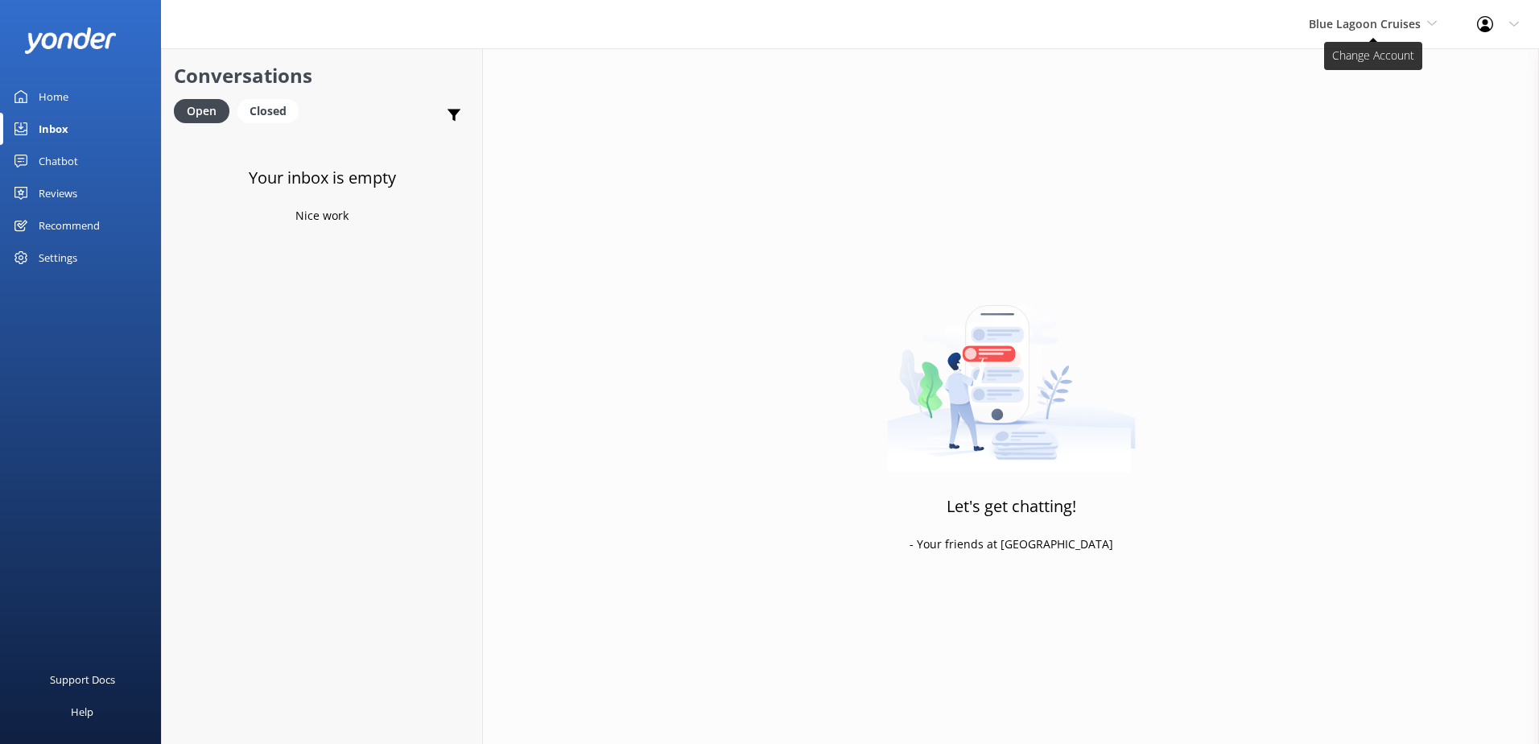
click at [1424, 19] on span "Blue Lagoon Cruises" at bounding box center [1373, 24] width 128 height 18
click at [1368, 148] on link "Malamala Beach Club" at bounding box center [1369, 145] width 161 height 39
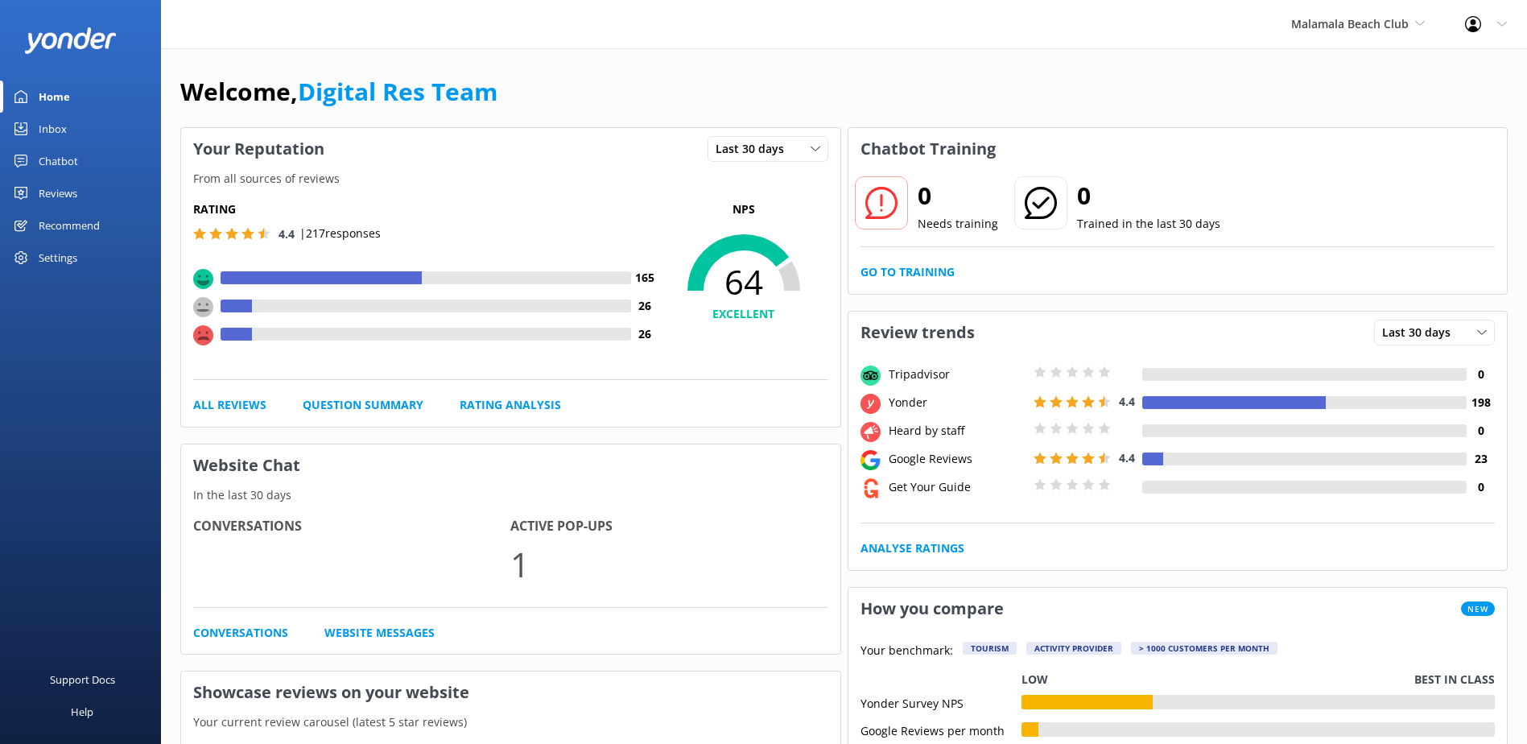
click at [71, 139] on link "Inbox" at bounding box center [80, 129] width 161 height 32
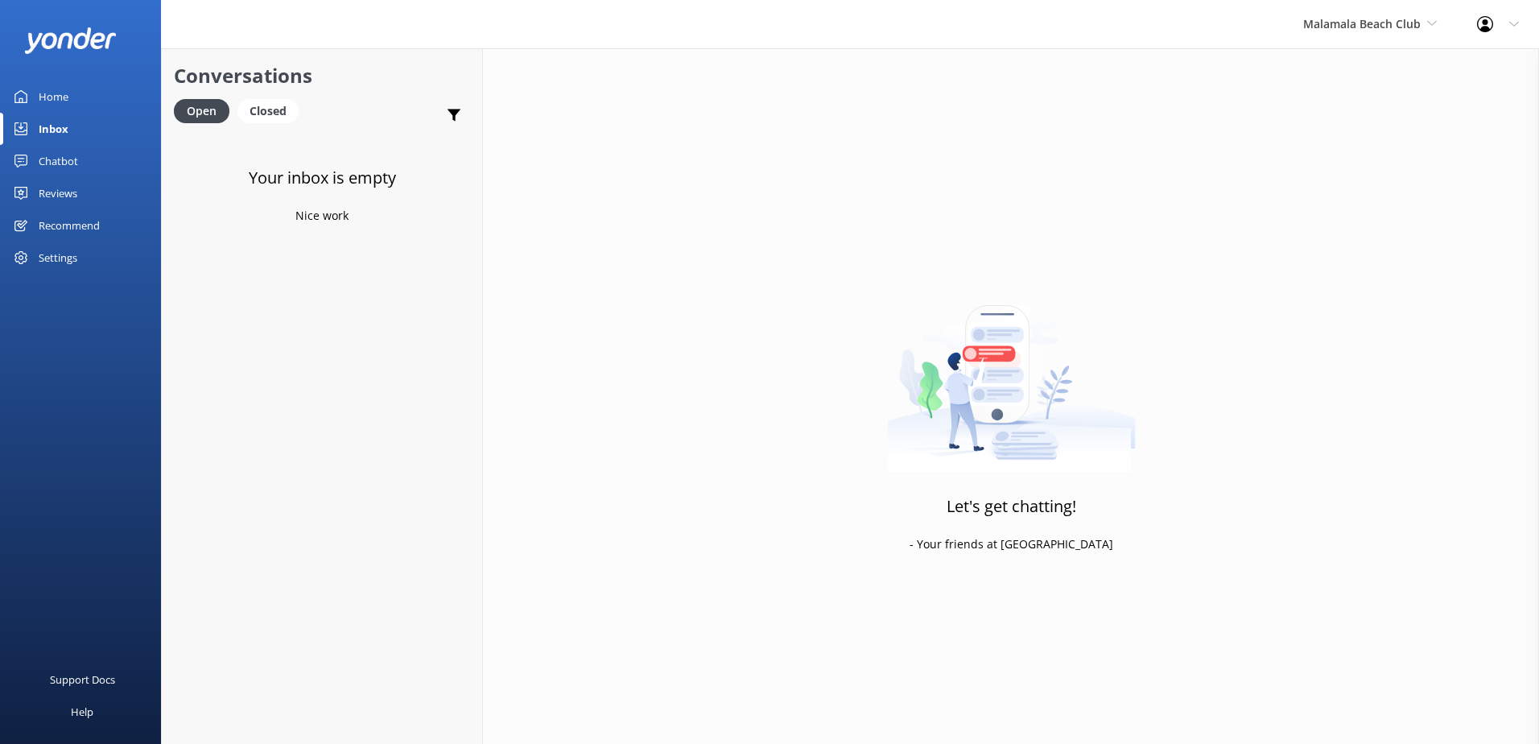
click at [69, 160] on div "Chatbot" at bounding box center [58, 161] width 39 height 32
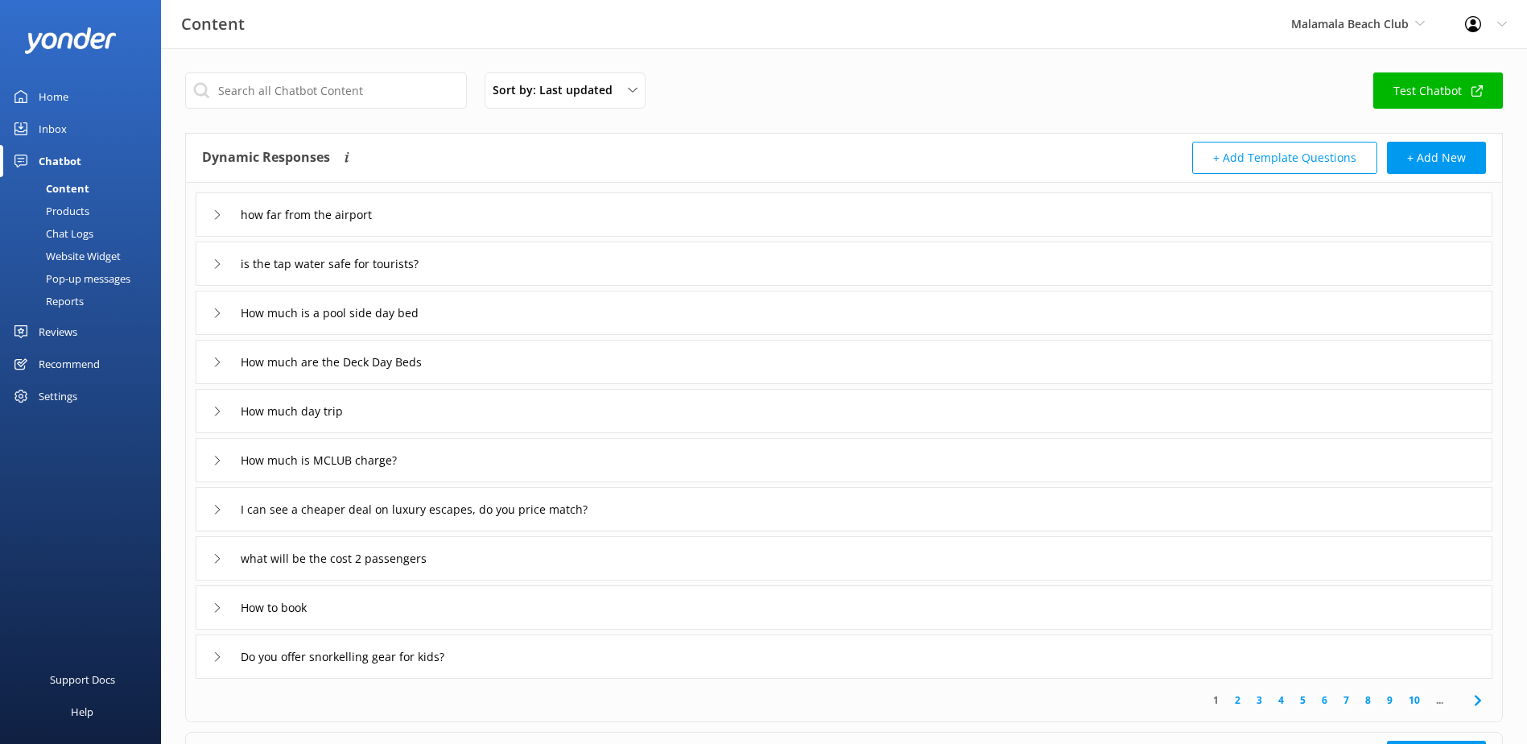
click at [47, 126] on div "Inbox" at bounding box center [53, 129] width 28 height 32
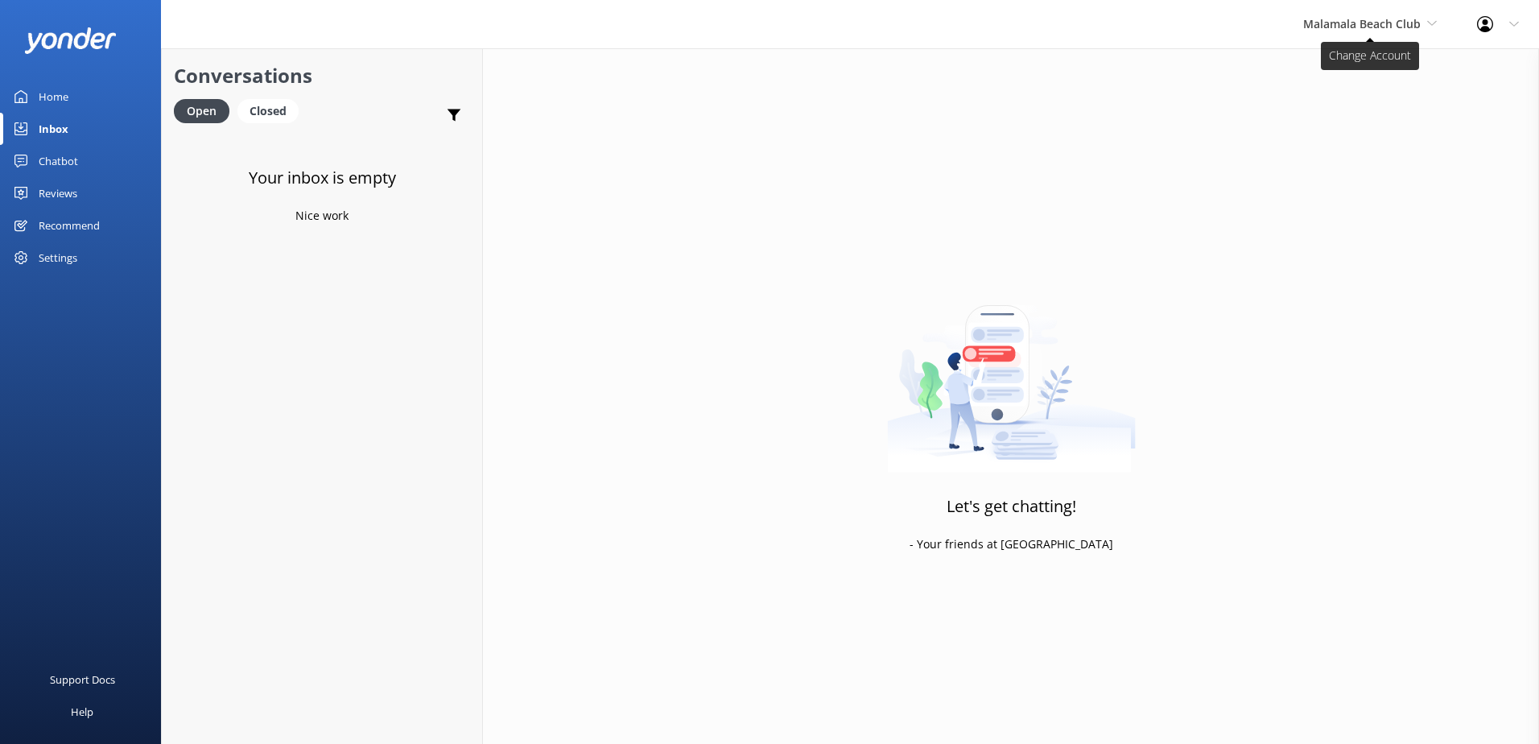
click at [1362, 16] on span "Malamala Beach Club" at bounding box center [1362, 23] width 118 height 15
click at [1349, 64] on link "South Sea Sailing" at bounding box center [1363, 67] width 161 height 39
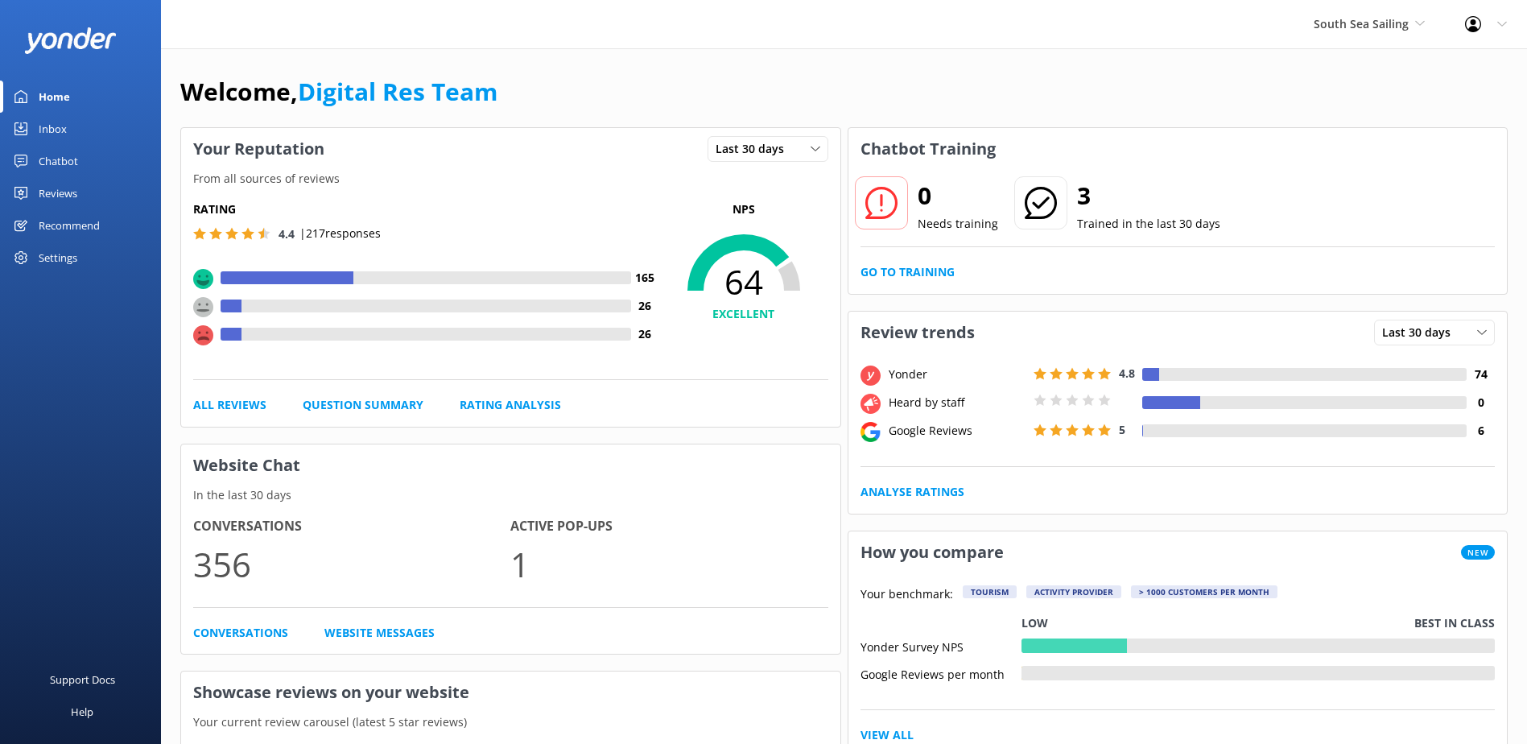
click at [59, 118] on div "Inbox" at bounding box center [53, 129] width 28 height 32
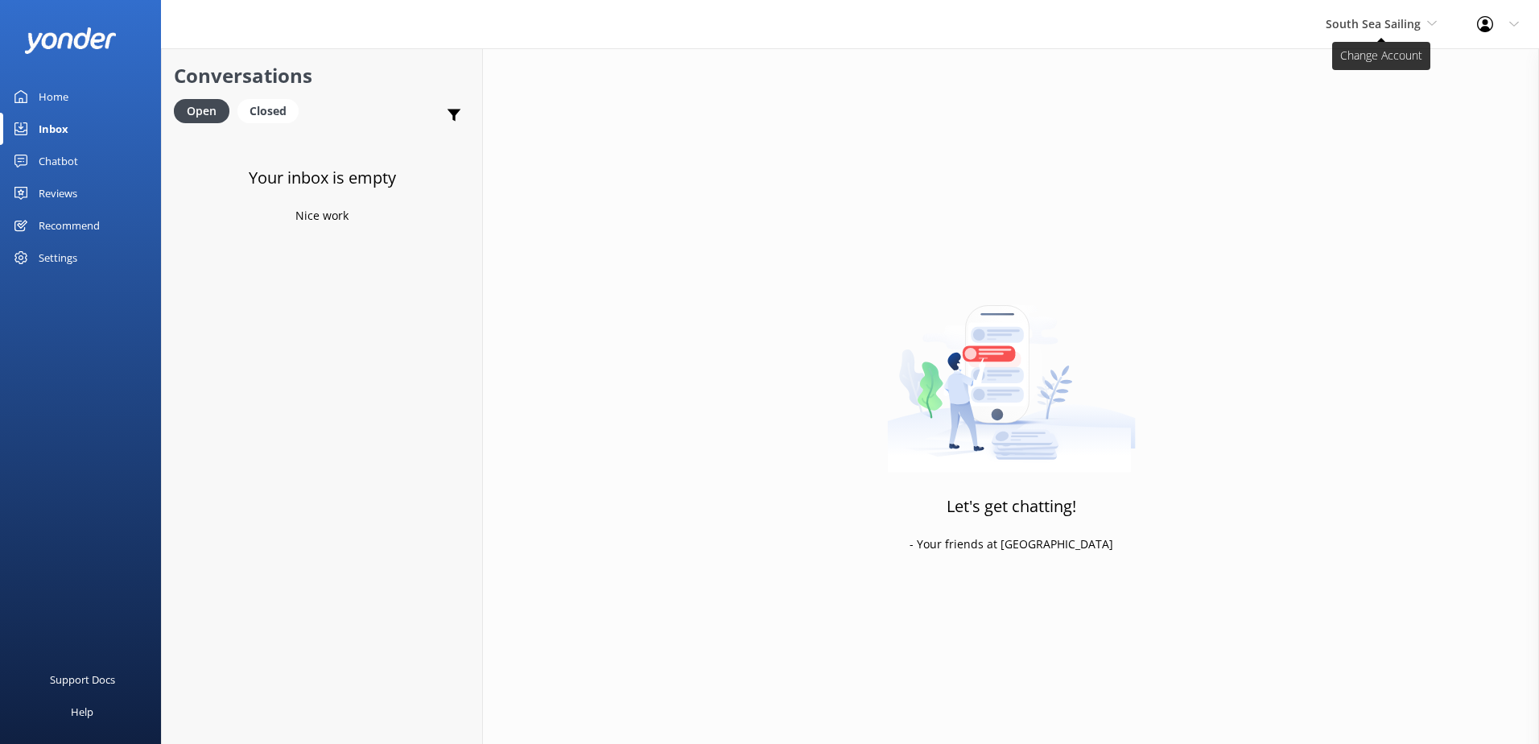
click at [1402, 19] on span "South Sea Sailing" at bounding box center [1373, 23] width 95 height 15
click at [1322, 100] on link "South Sea Cruises" at bounding box center [1386, 106] width 161 height 39
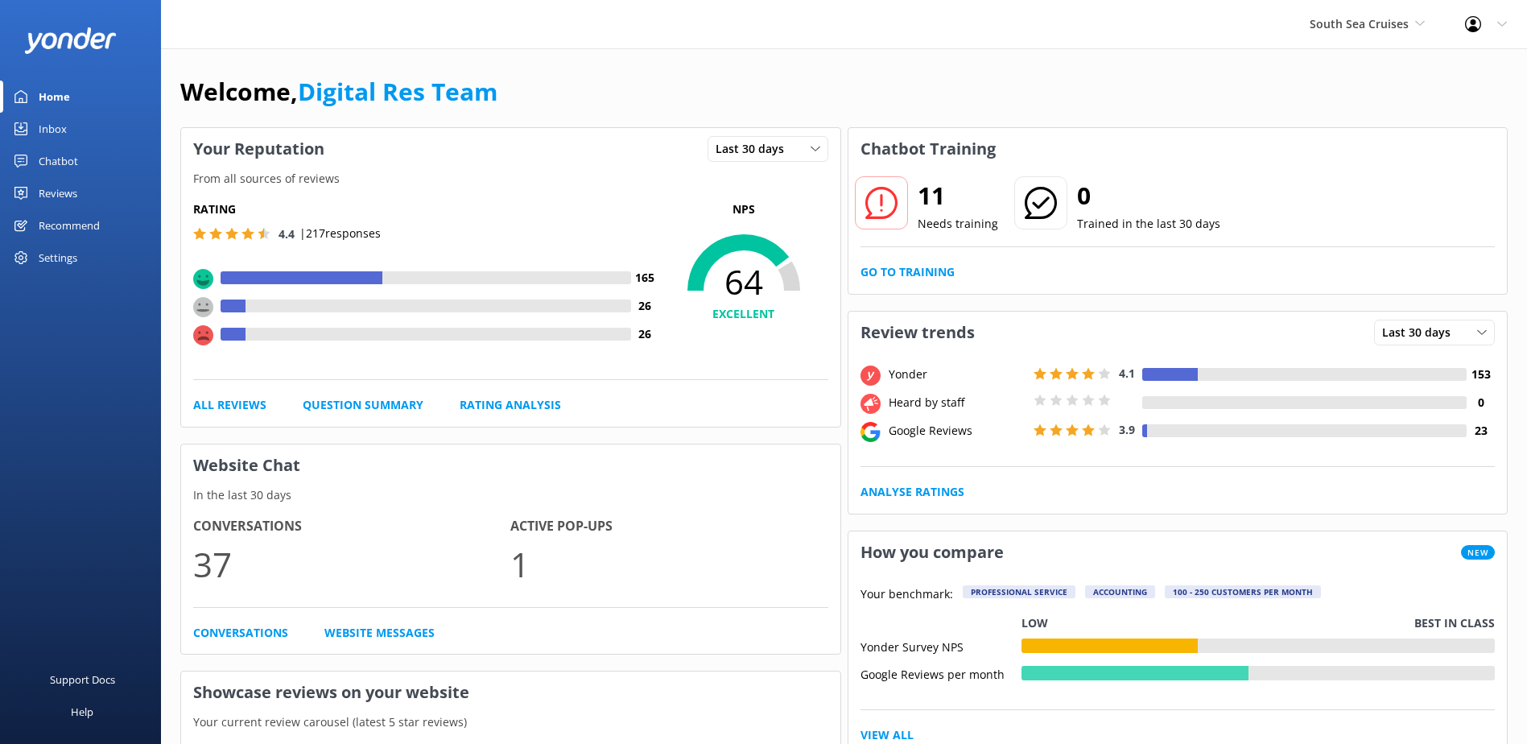
click at [55, 129] on div "Inbox" at bounding box center [53, 129] width 28 height 32
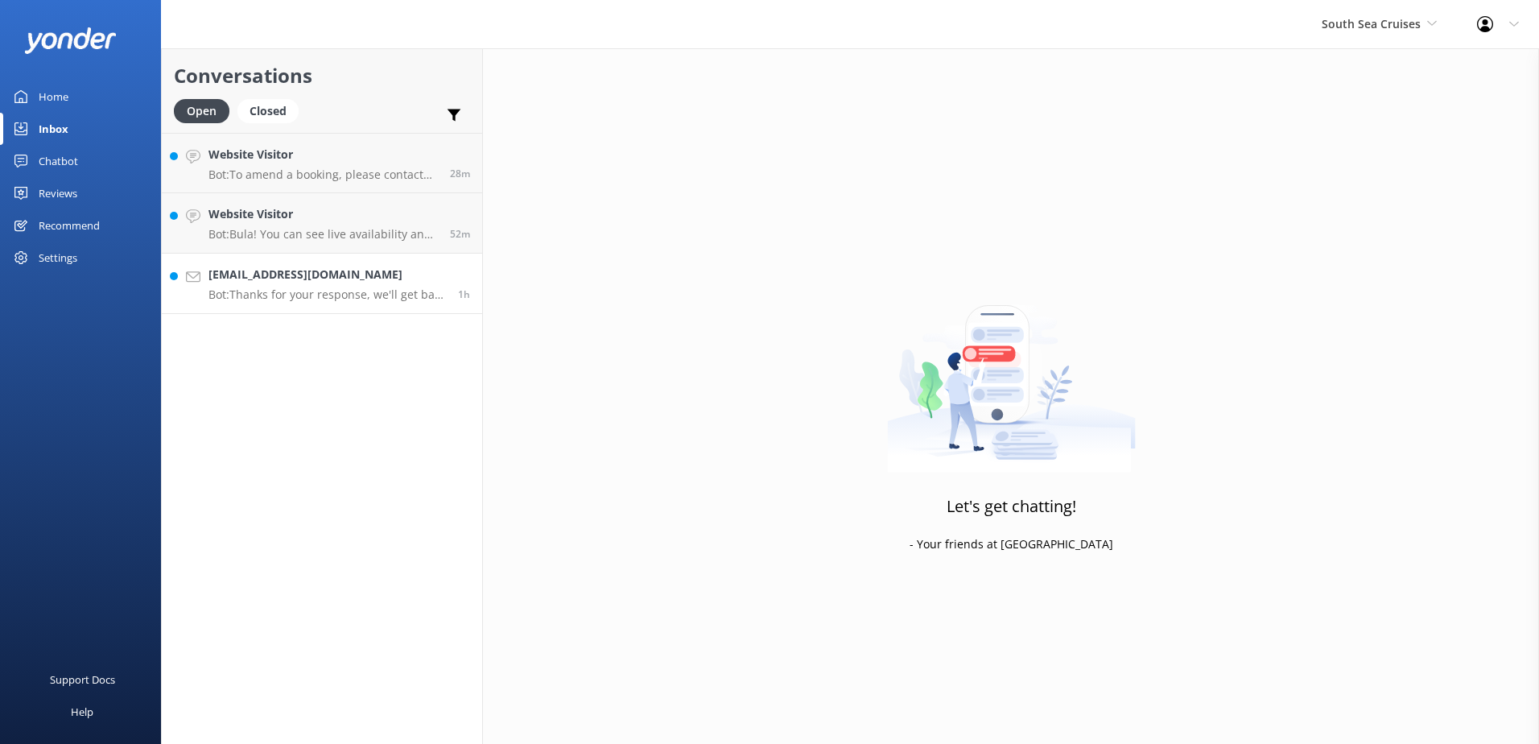
click at [309, 262] on link "[EMAIL_ADDRESS][DOMAIN_NAME] Bot: Thanks for your response, we'll get back to y…" at bounding box center [322, 284] width 320 height 60
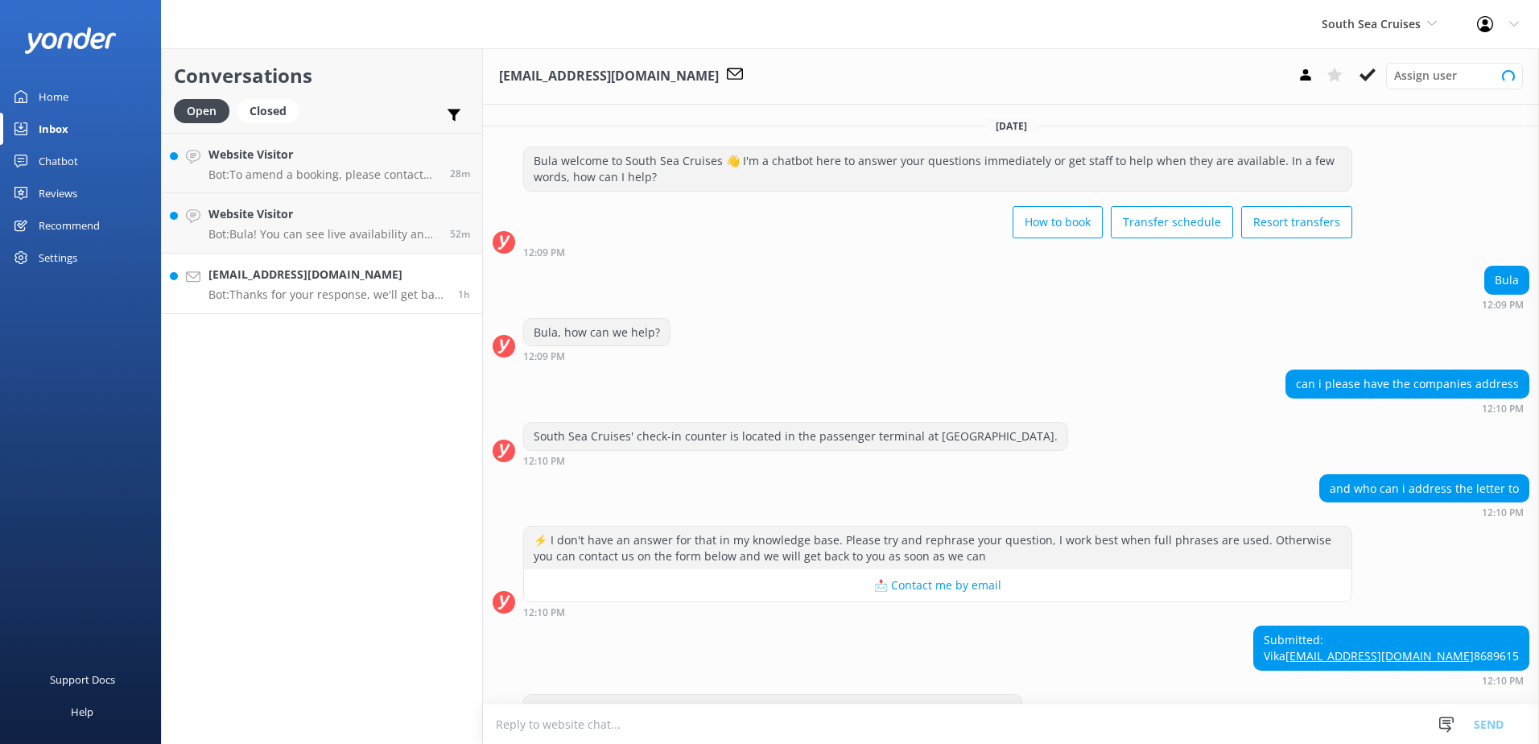
click at [342, 283] on h4 "[EMAIL_ADDRESS][DOMAIN_NAME]" at bounding box center [327, 275] width 237 height 18
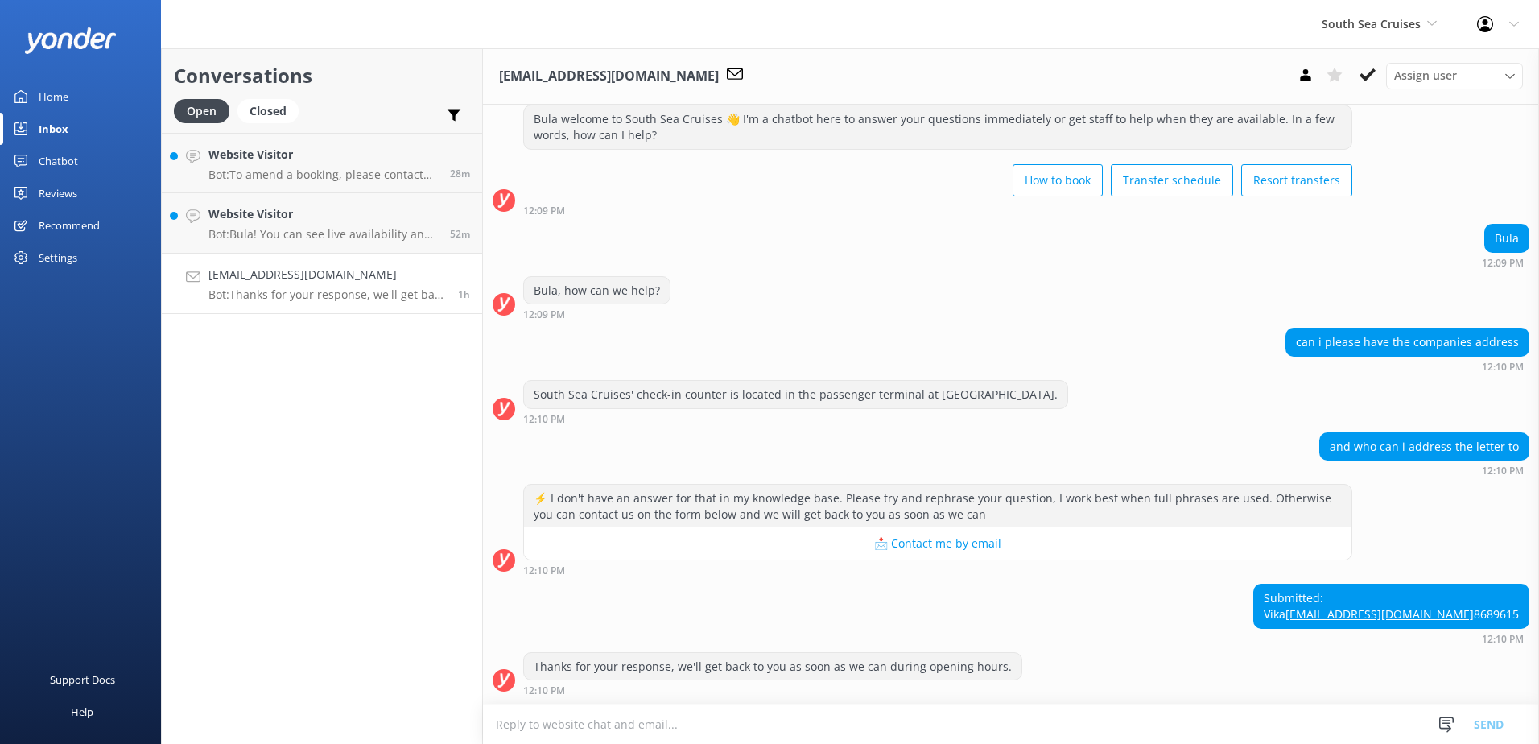
click at [346, 291] on p "Bot: Thanks for your response, we'll get back to you as soon as we can during o…" at bounding box center [327, 294] width 237 height 14
click at [1113, 716] on textarea at bounding box center [1011, 723] width 1056 height 39
paste textarea "Please contact & liaise directly with our South Sea Cruises Reservations team, …"
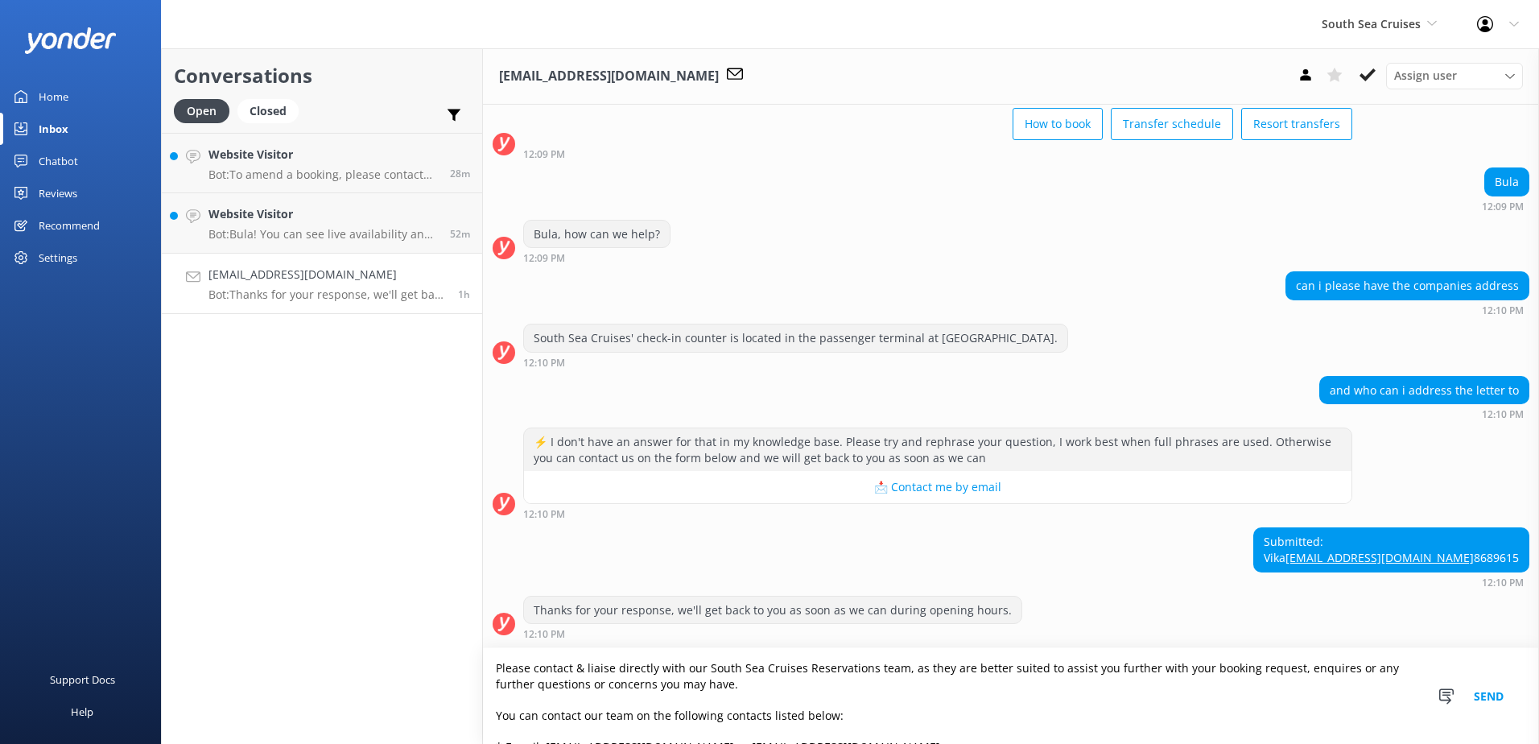
scroll to position [130, 0]
type textarea "Please contact & liaise directly with our South Sea Cruises Reservations team, …"
click at [1488, 708] on button "Send" at bounding box center [1489, 696] width 60 height 96
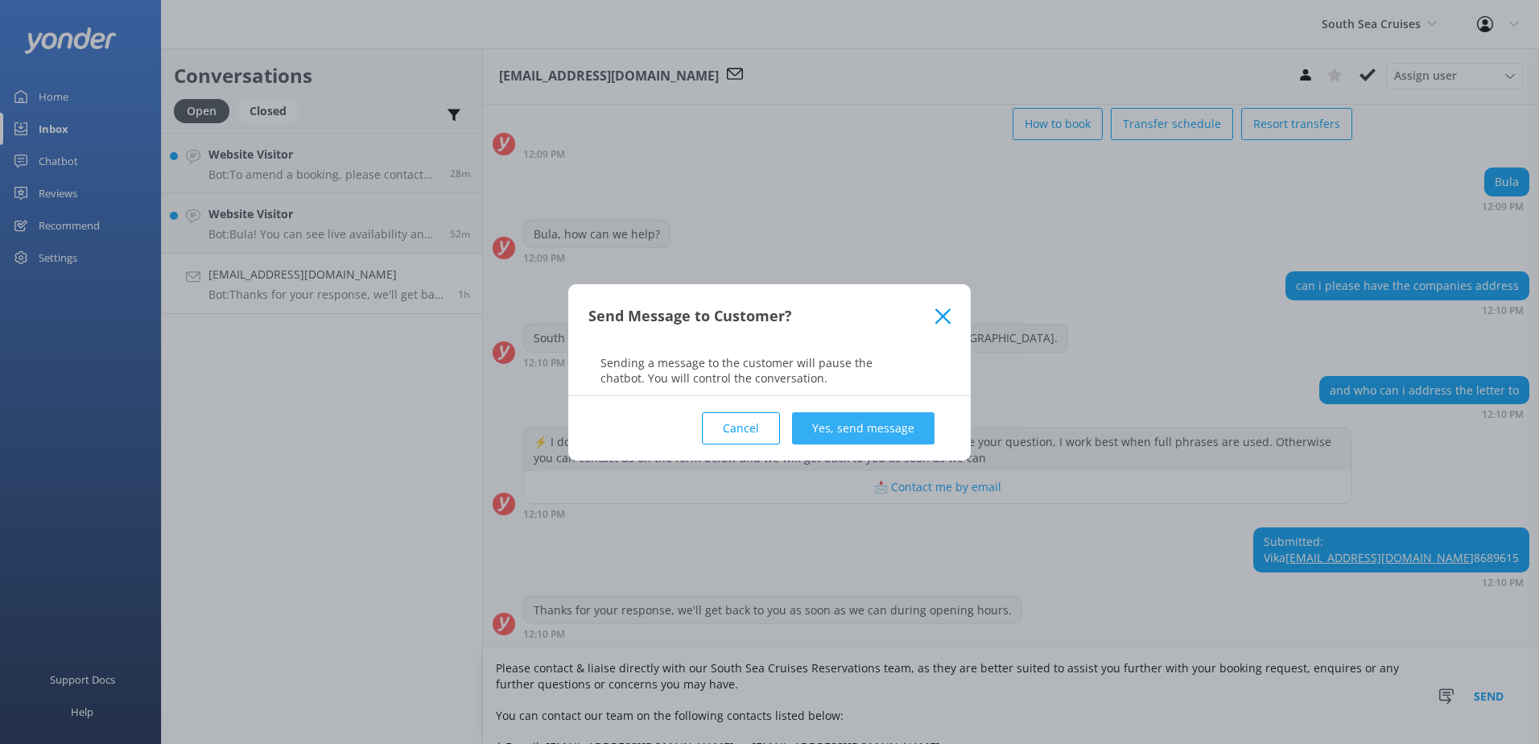
click at [873, 425] on button "Yes, send message" at bounding box center [863, 428] width 142 height 32
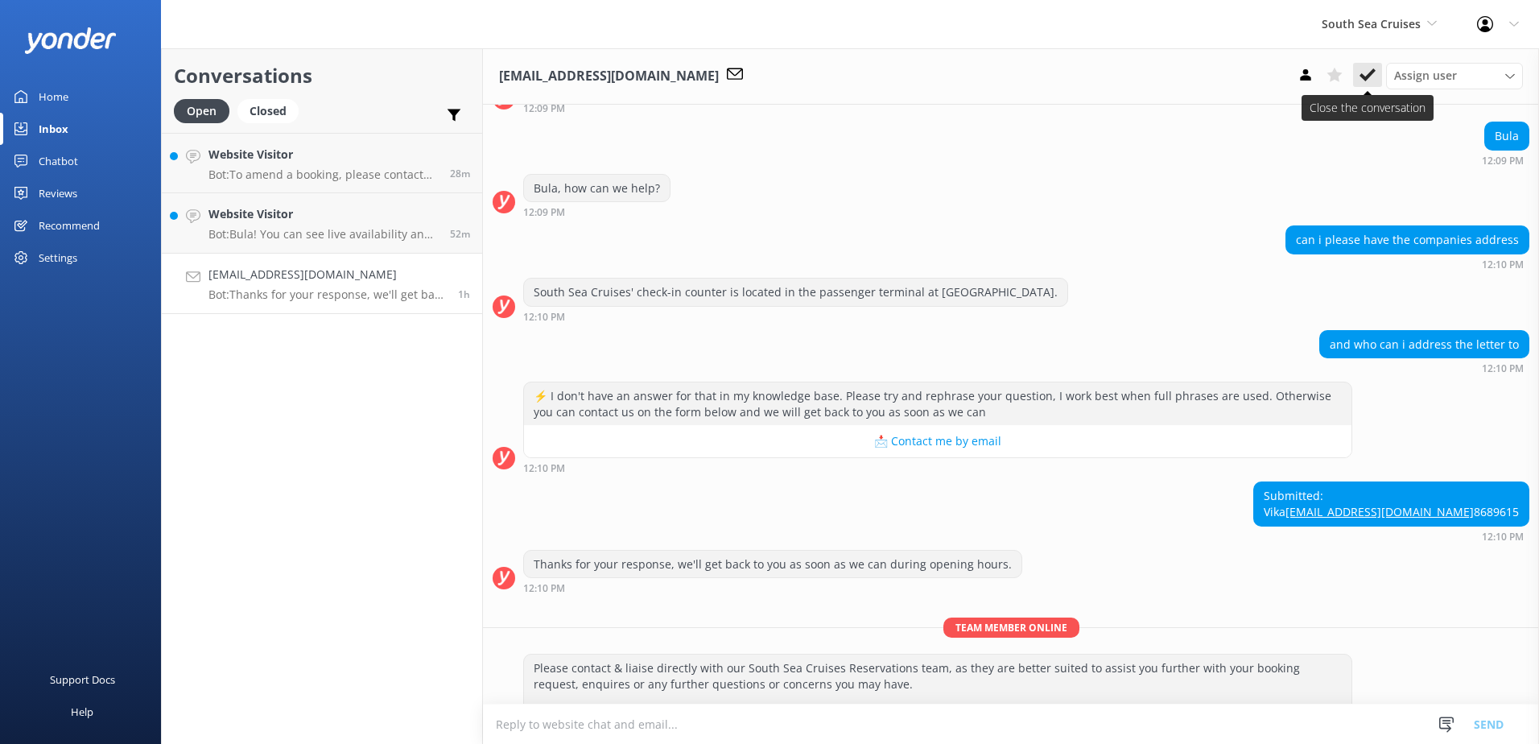
click at [1376, 72] on button at bounding box center [1367, 75] width 29 height 24
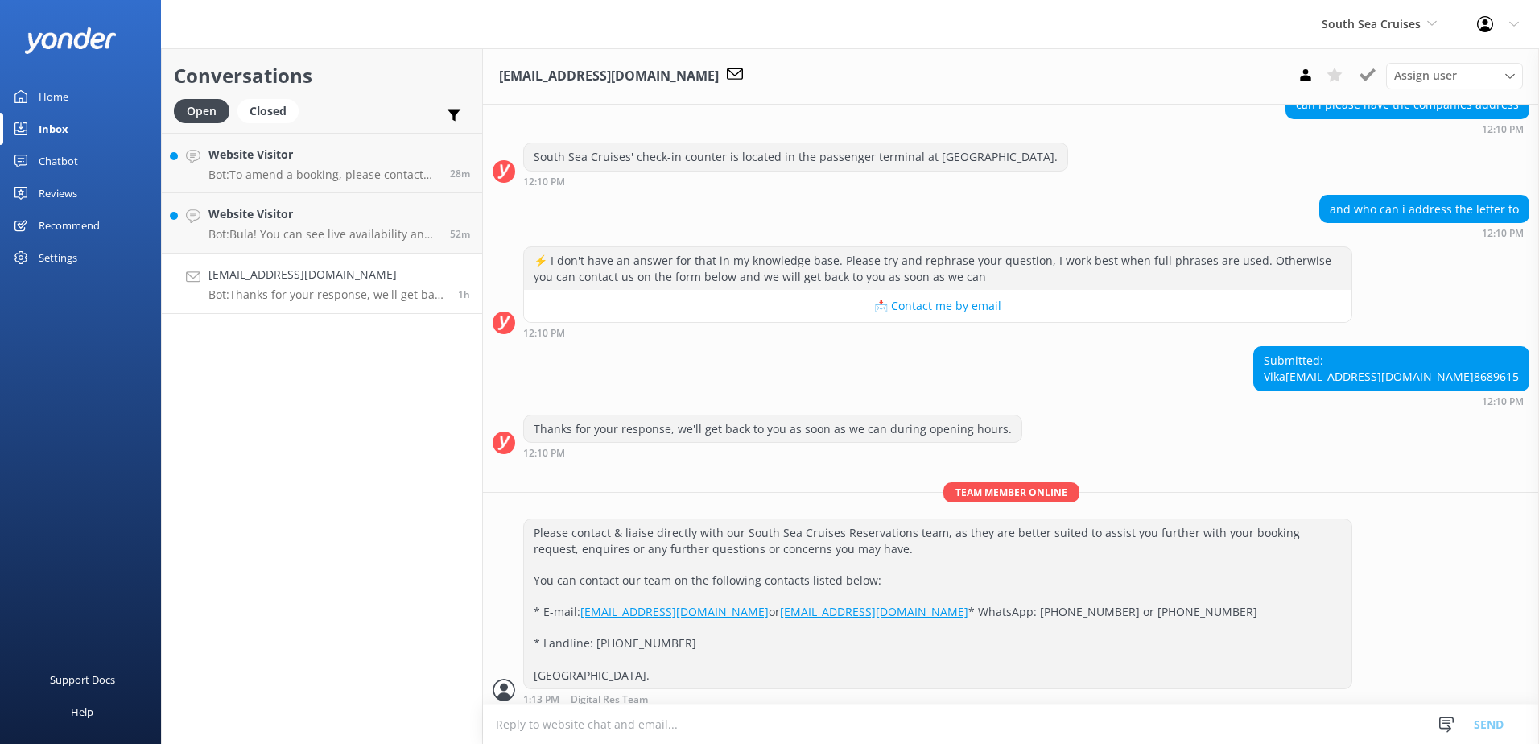
scroll to position [353, 0]
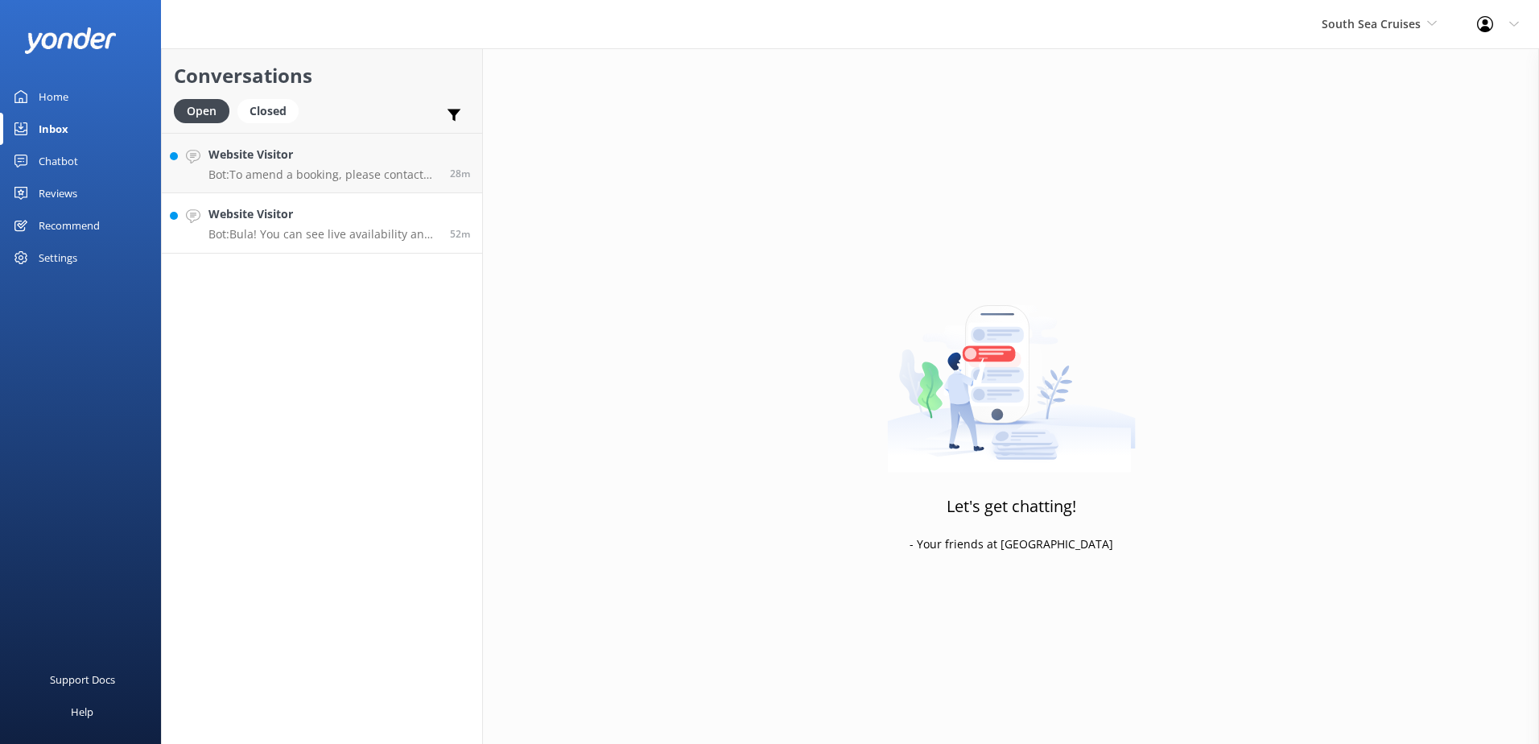
click at [348, 237] on p "Bot: Bula! You can see live availability and book your Manta Ray Experience onl…" at bounding box center [323, 234] width 229 height 14
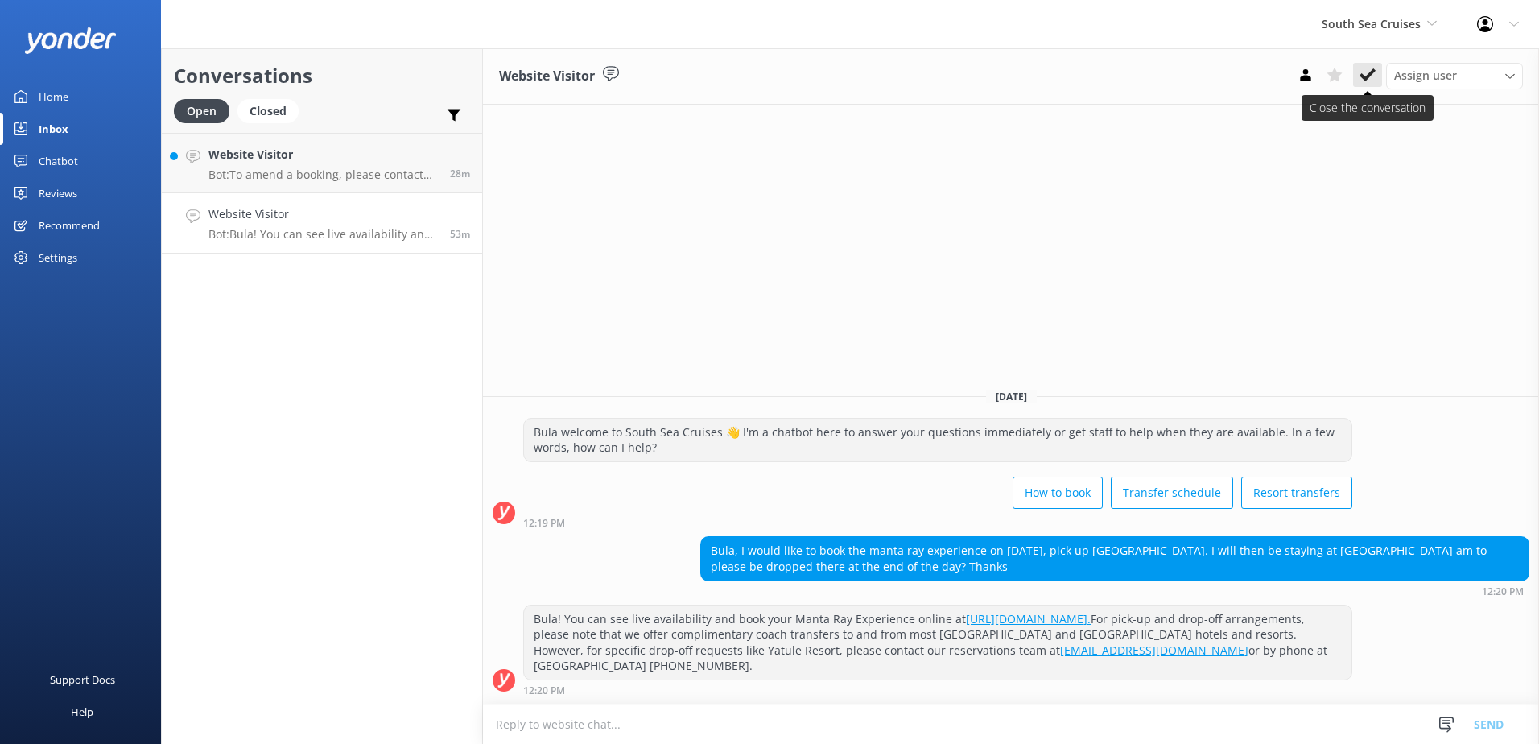
click at [1376, 65] on button at bounding box center [1367, 75] width 29 height 24
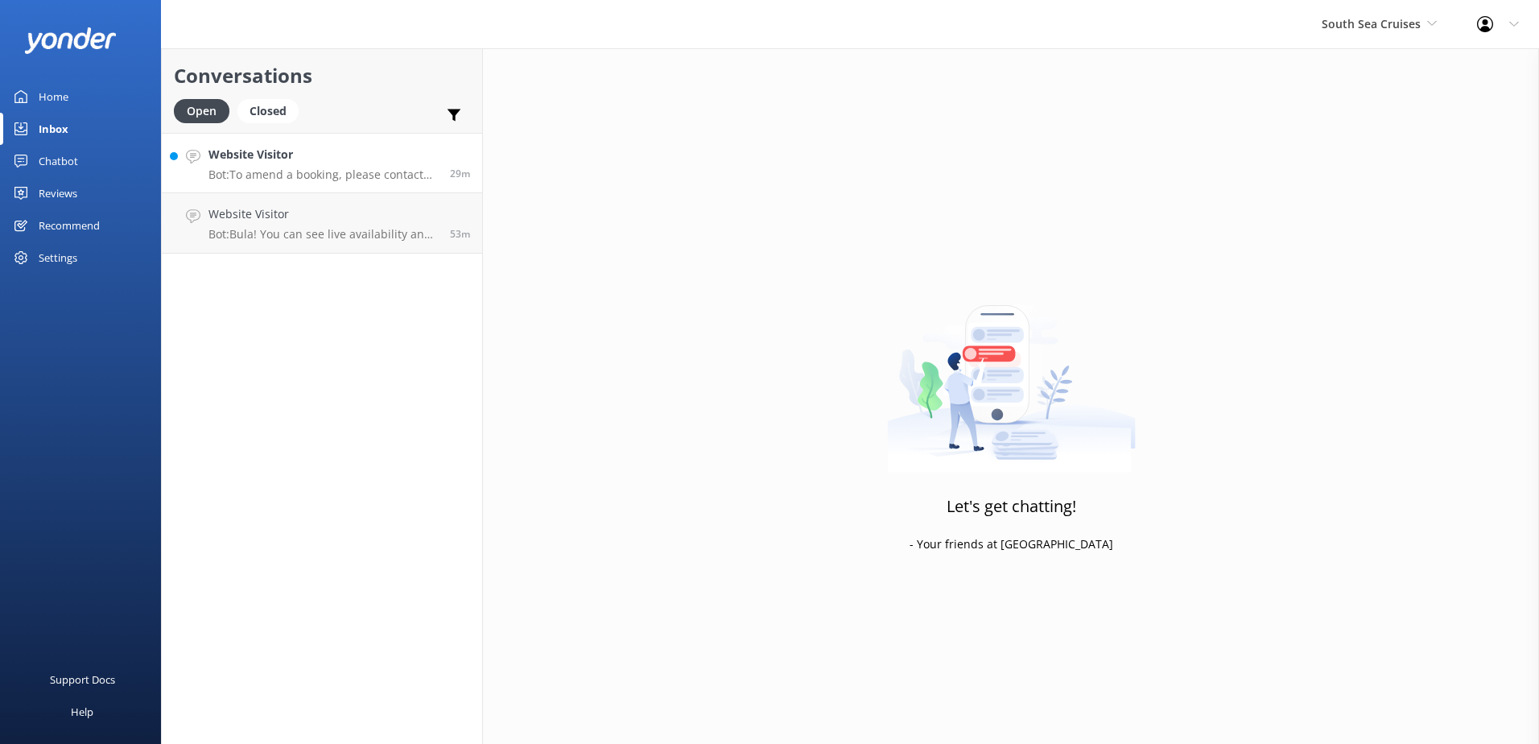
click at [374, 180] on p "Bot: To amend a booking, please contact our reservations team who will be able …" at bounding box center [323, 174] width 229 height 14
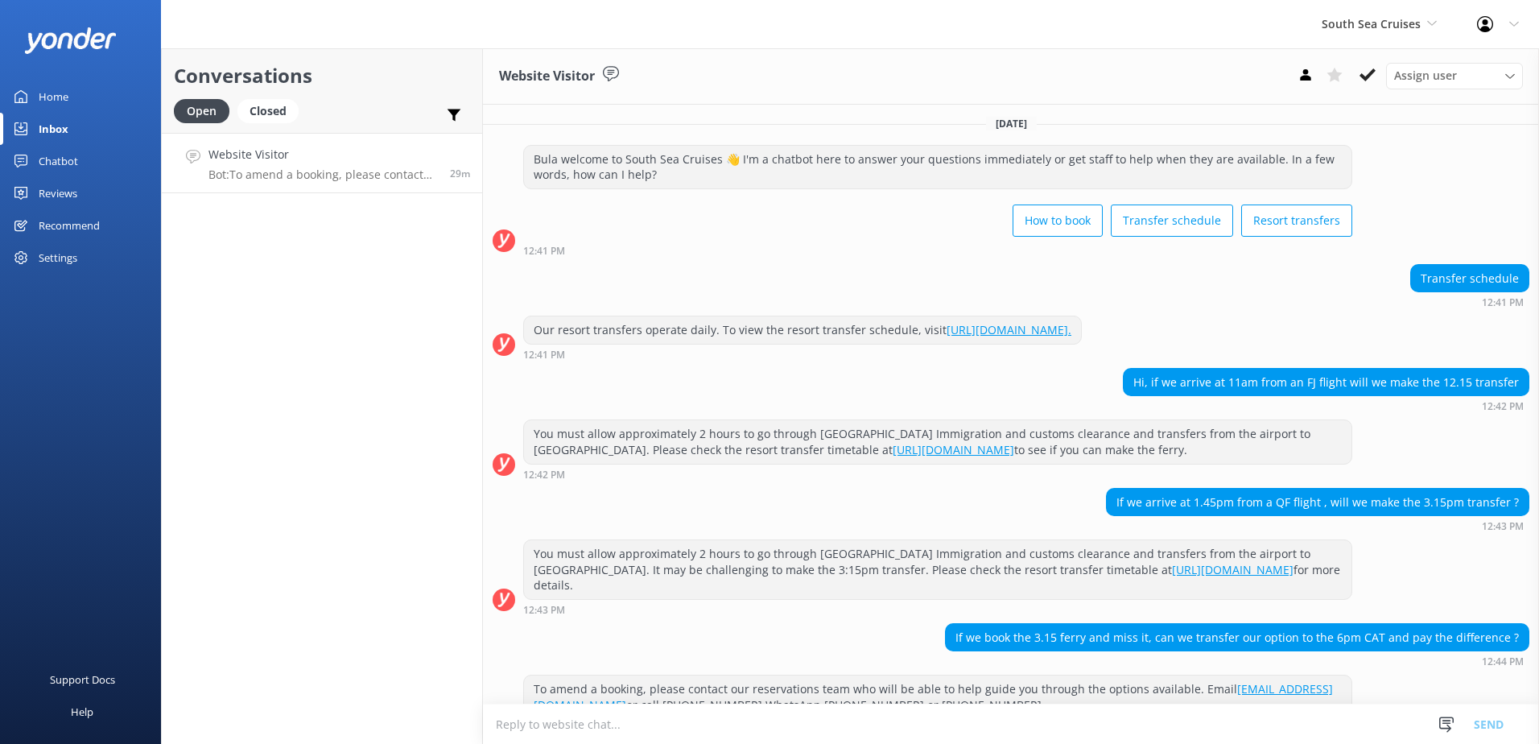
scroll to position [732, 0]
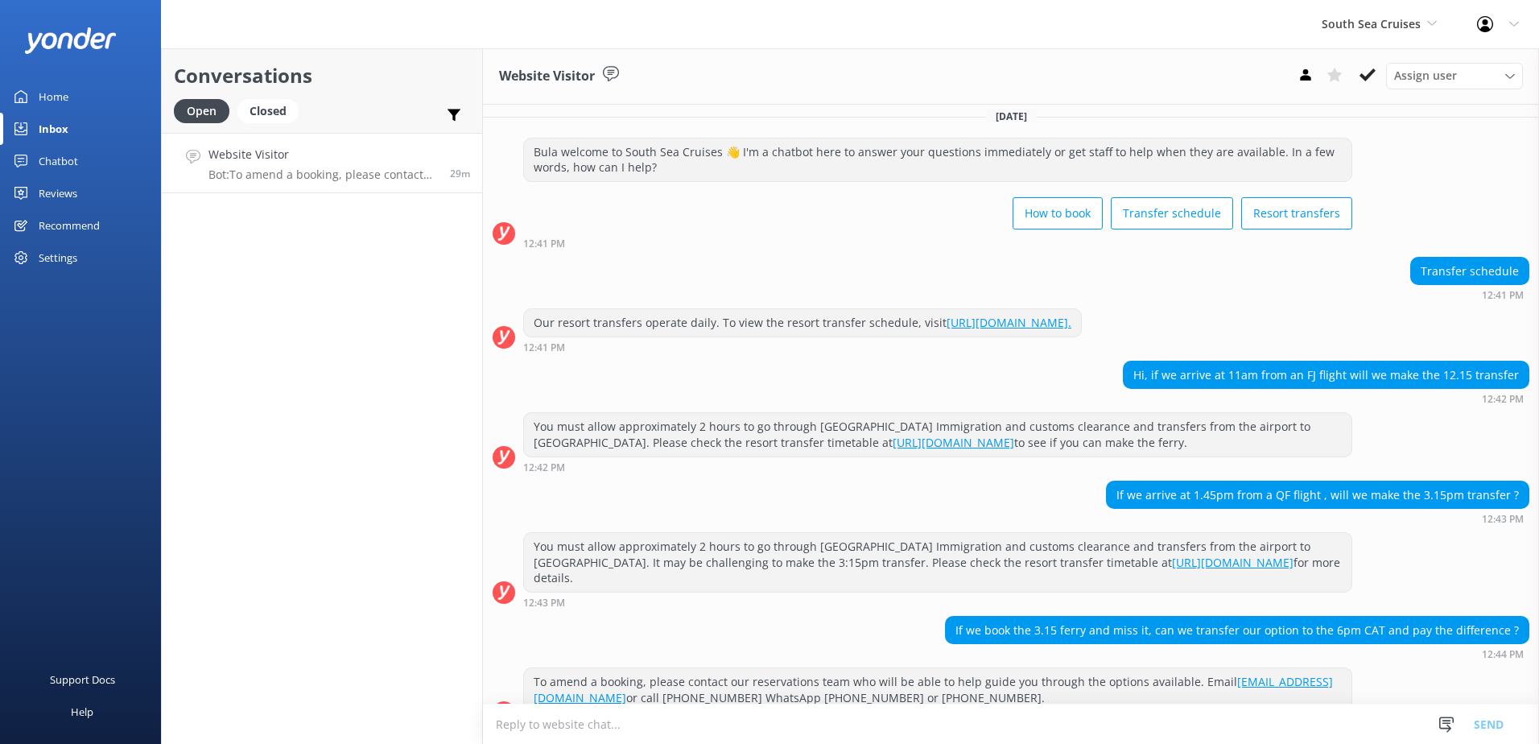
click at [1063, 741] on textarea at bounding box center [1011, 723] width 1056 height 39
click at [1093, 714] on textarea at bounding box center [1011, 723] width 1056 height 39
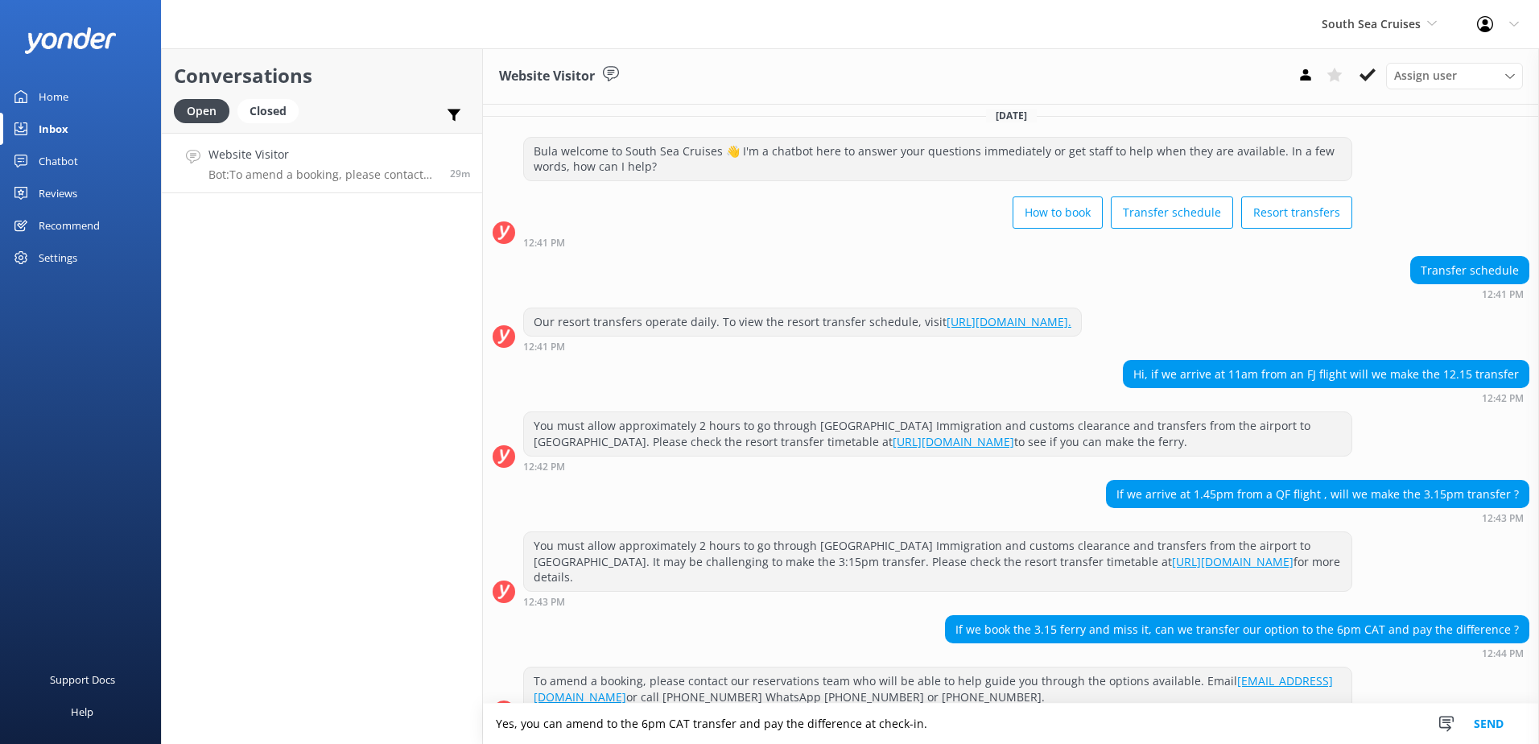
type textarea "Yes, you can amend to the 6pm CAT transfer and pay the difference at check-in."
click at [1473, 725] on button "Send" at bounding box center [1489, 724] width 60 height 40
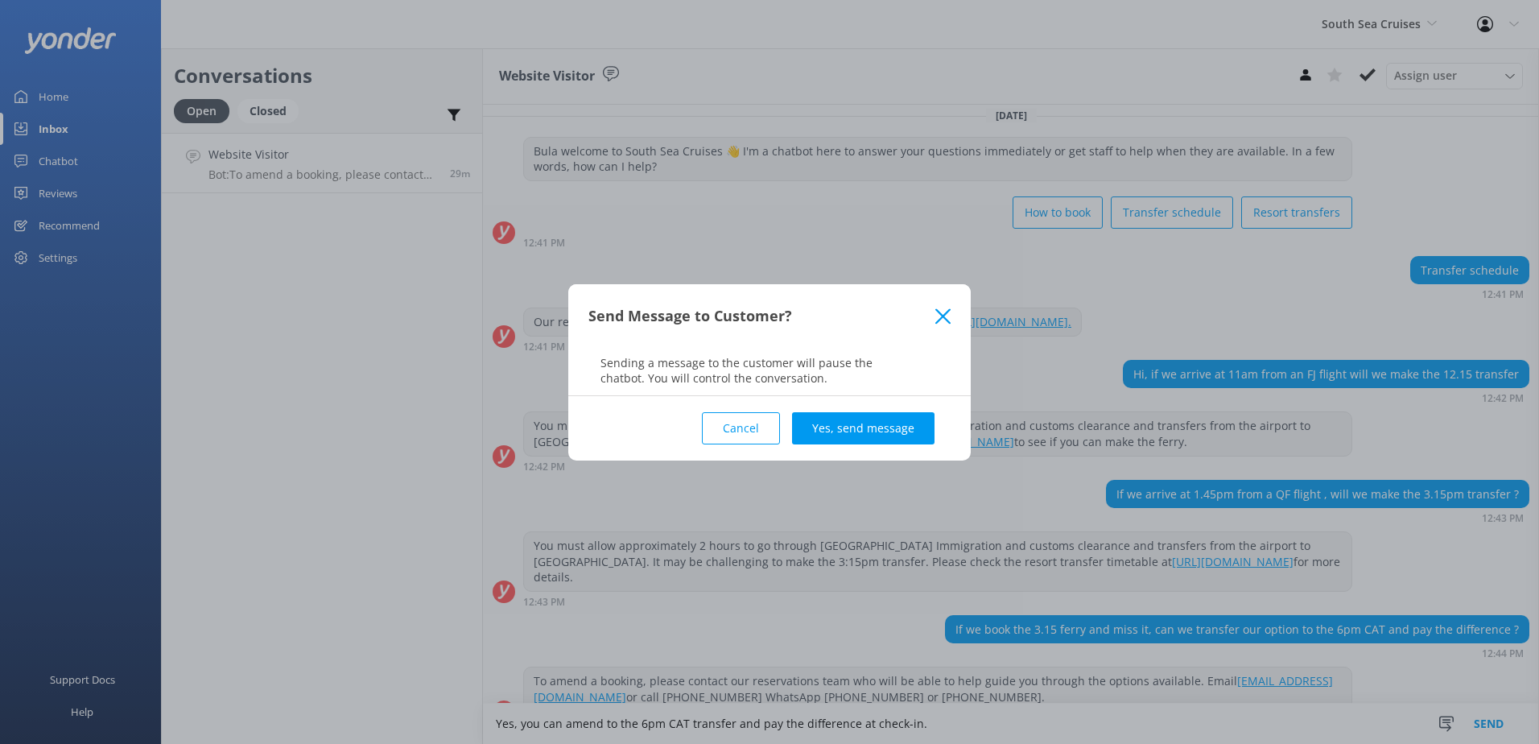
click at [850, 410] on div "Cancel Yes, send message" at bounding box center [769, 428] width 362 height 64
click at [872, 431] on button "Yes, send message" at bounding box center [863, 428] width 142 height 32
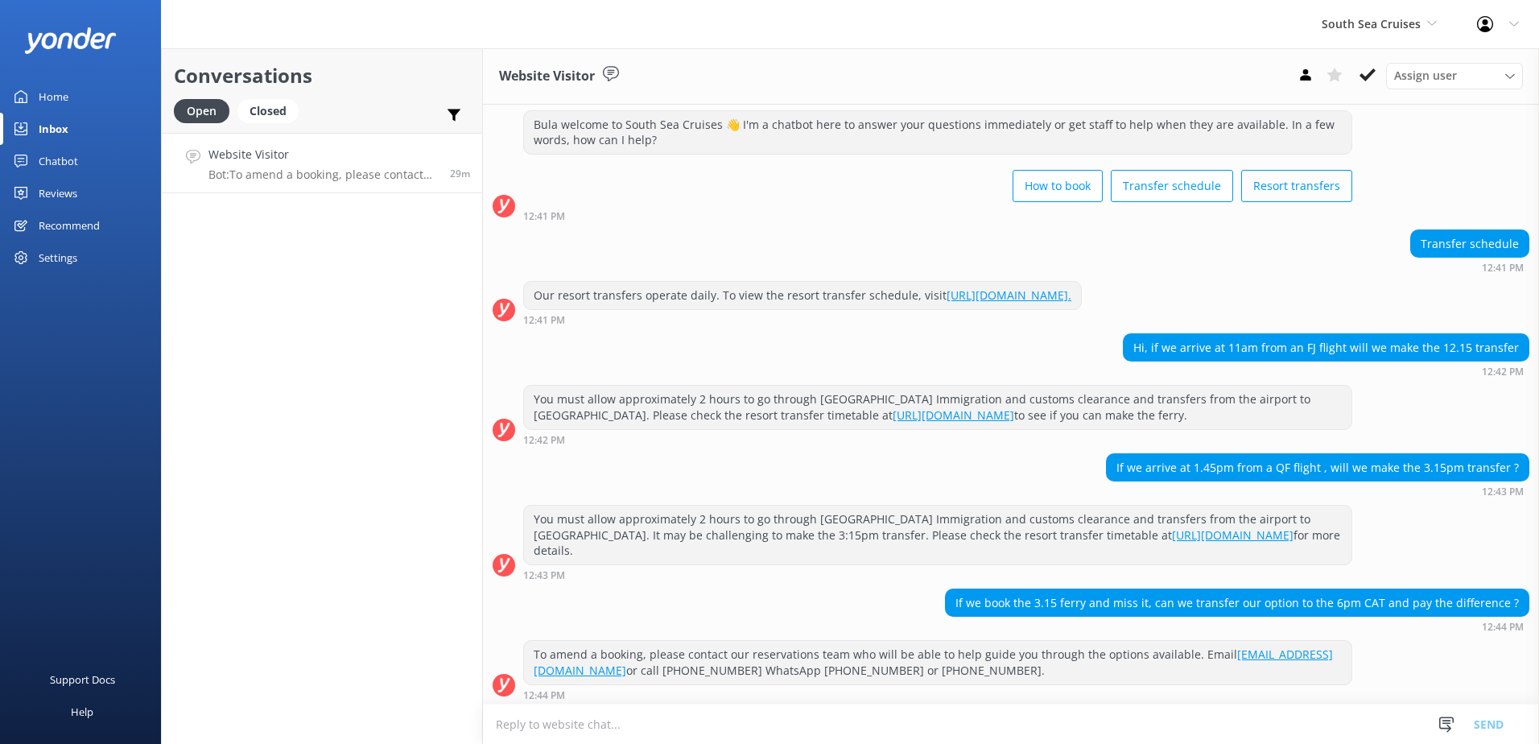
scroll to position [836, 0]
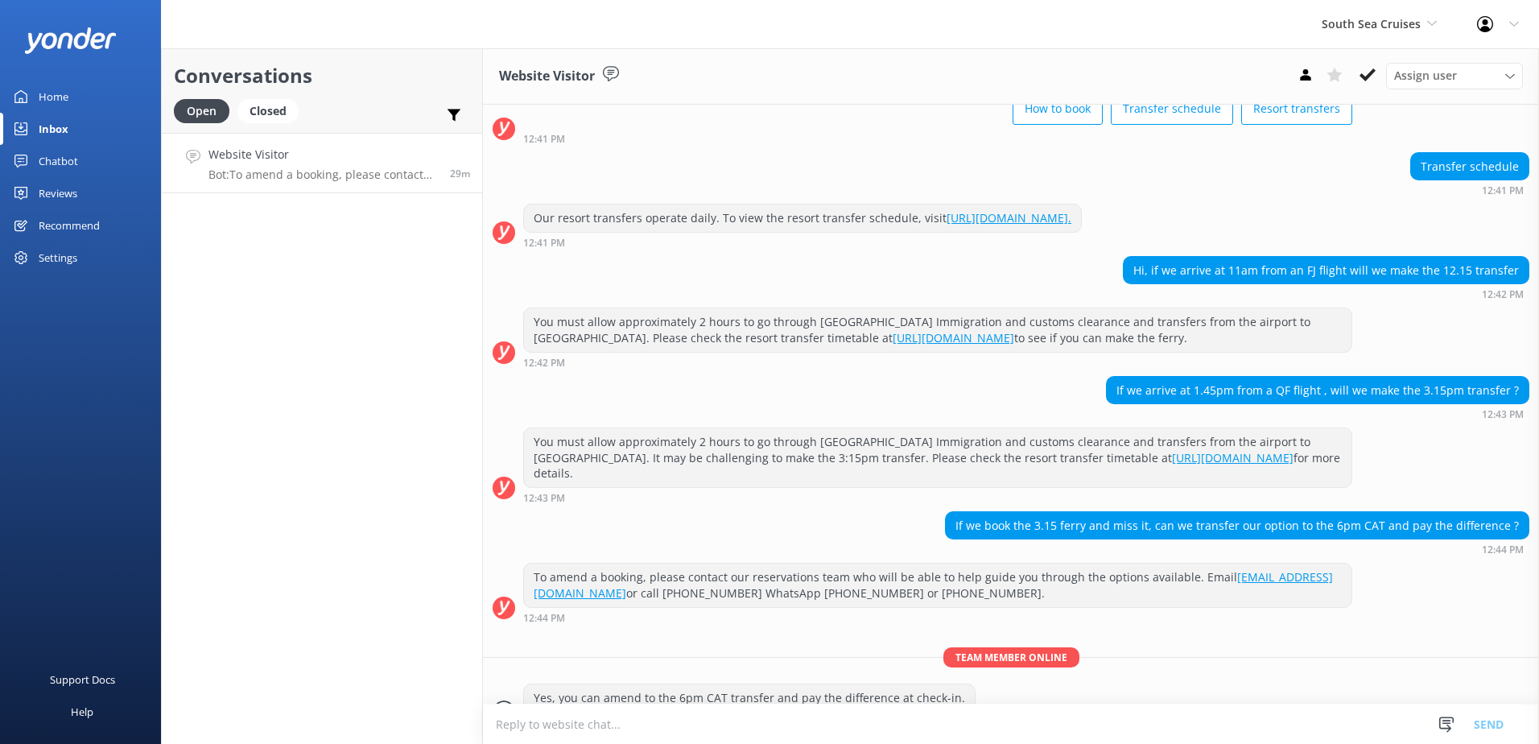
click at [1352, 88] on div "Assign user [PERSON_NAME] [PERSON_NAME] Digital Res Team [PERSON_NAME] [PERSON_…" at bounding box center [1407, 76] width 232 height 26
click at [1358, 82] on button at bounding box center [1367, 75] width 29 height 24
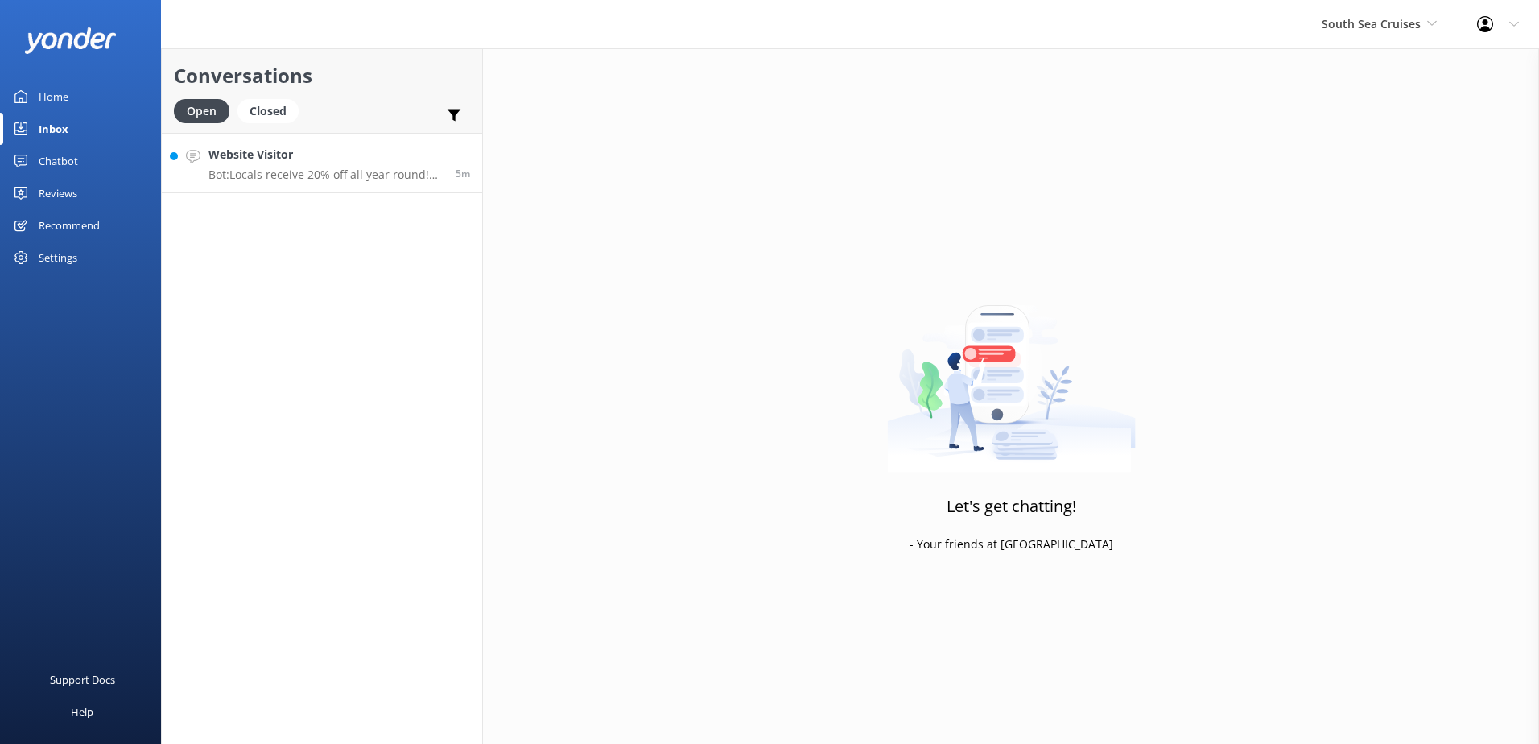
click at [281, 170] on p "Bot: Locals receive 20% off all year round! For specific pricing details, pleas…" at bounding box center [326, 174] width 235 height 14
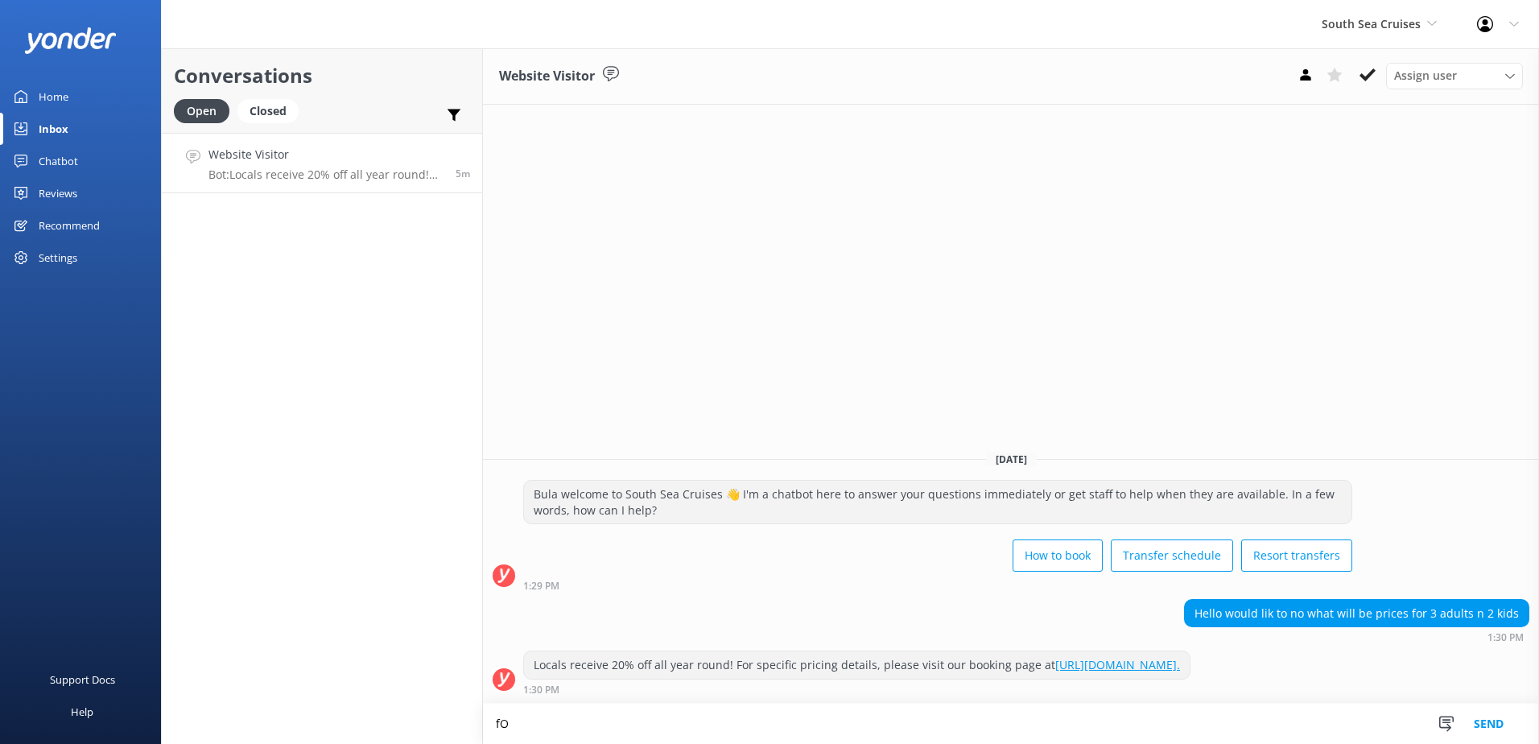
type textarea "f"
type textarea "F"
click at [809, 560] on div "How to book Transfer schedule Resort transfers" at bounding box center [937, 557] width 829 height 45
click at [665, 712] on textarea at bounding box center [1011, 723] width 1056 height 39
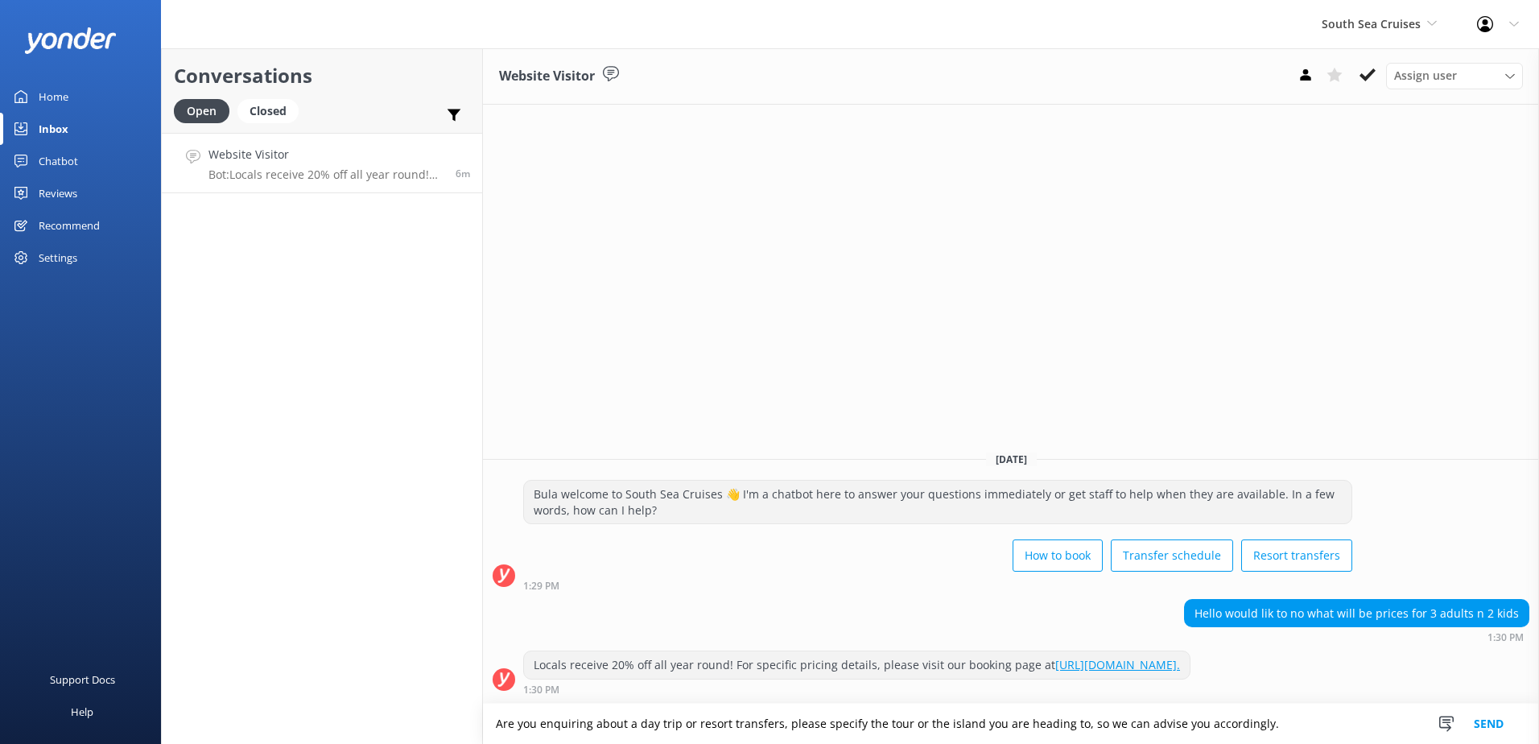
type textarea "Are you enquiring about a day trip or resort transfers, please specify the tour…"
click at [1509, 721] on button "Send" at bounding box center [1489, 724] width 60 height 40
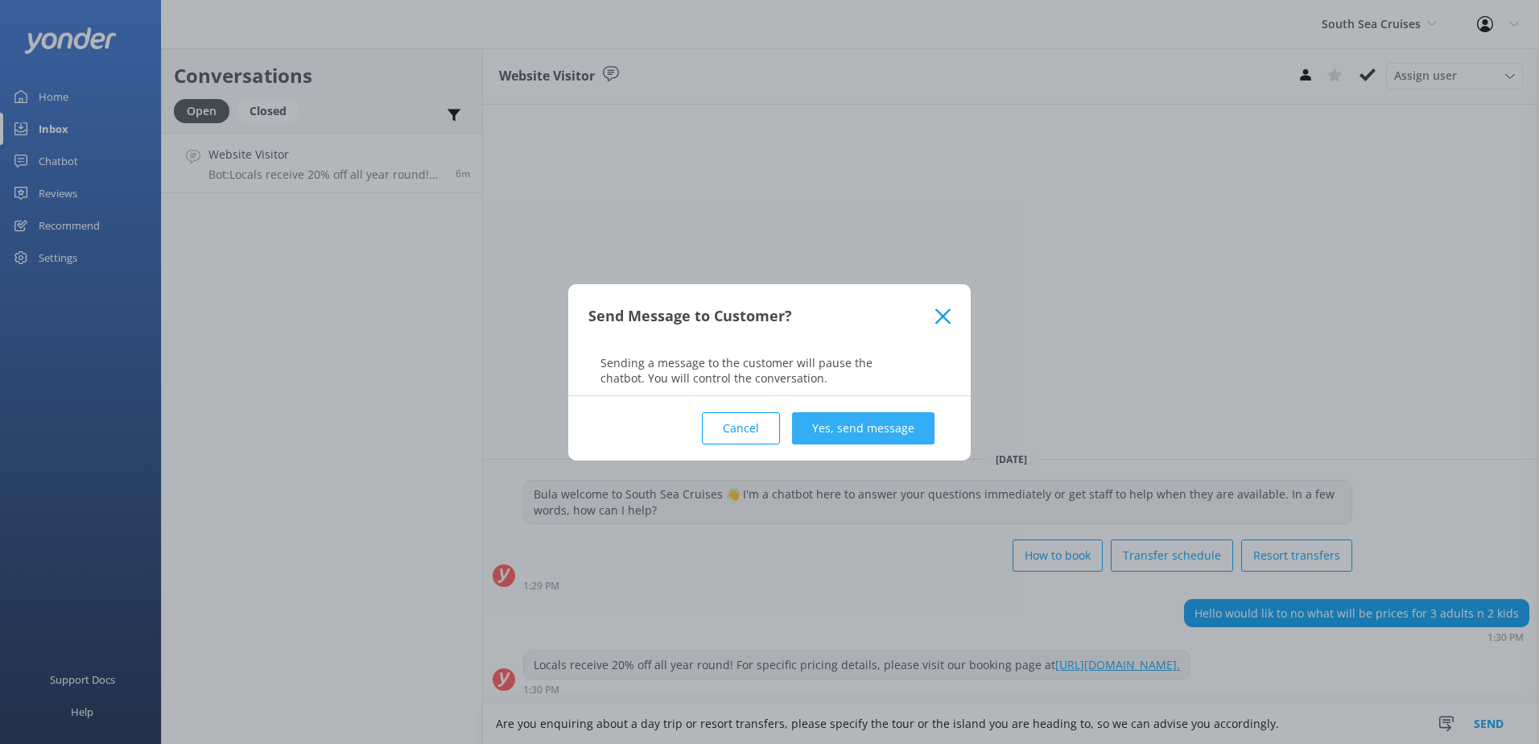
click at [865, 418] on button "Yes, send message" at bounding box center [863, 428] width 142 height 32
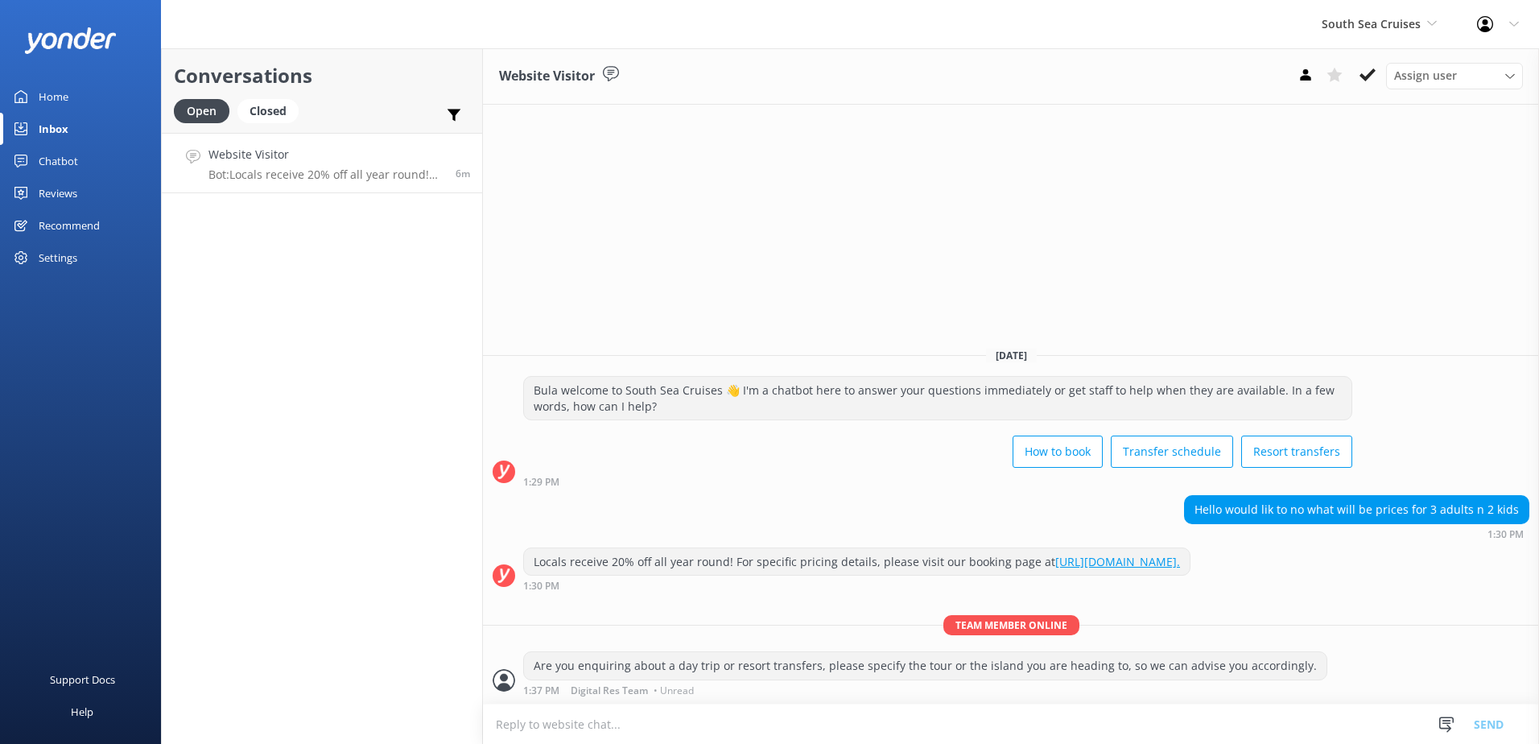
click at [1369, 65] on button at bounding box center [1367, 75] width 29 height 24
